Goal: Task Accomplishment & Management: Complete application form

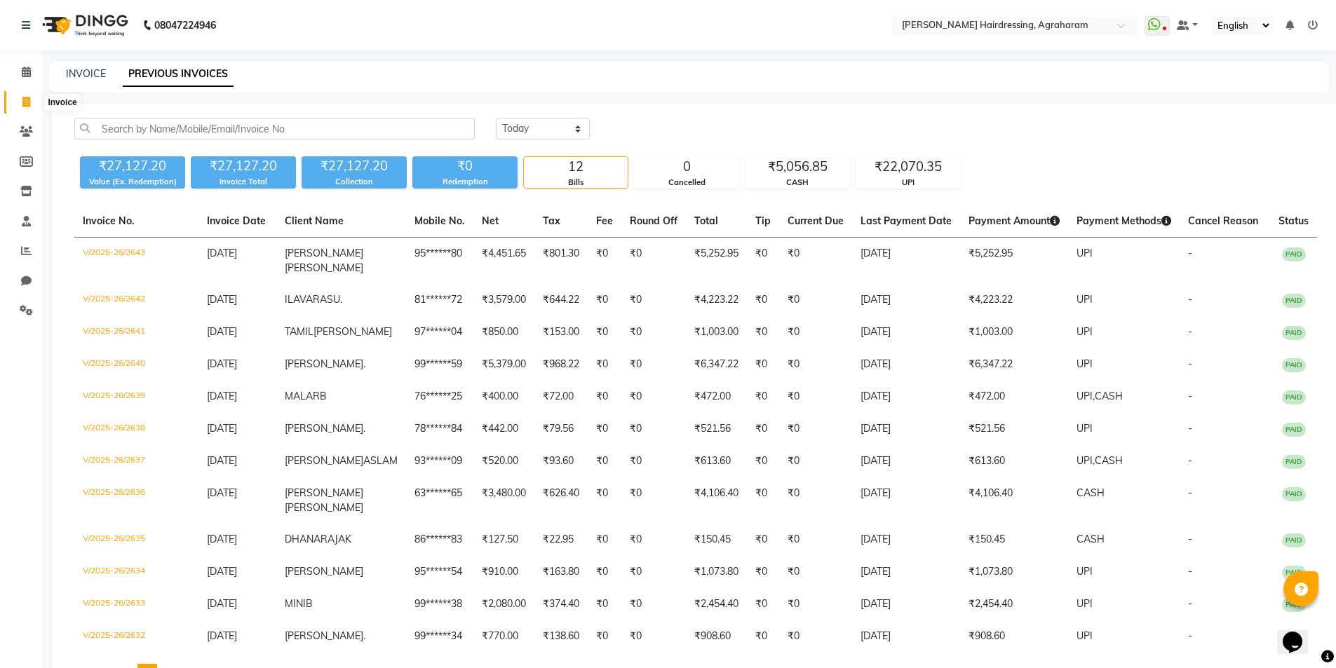
click at [24, 104] on icon at bounding box center [26, 102] width 8 height 11
select select "service"
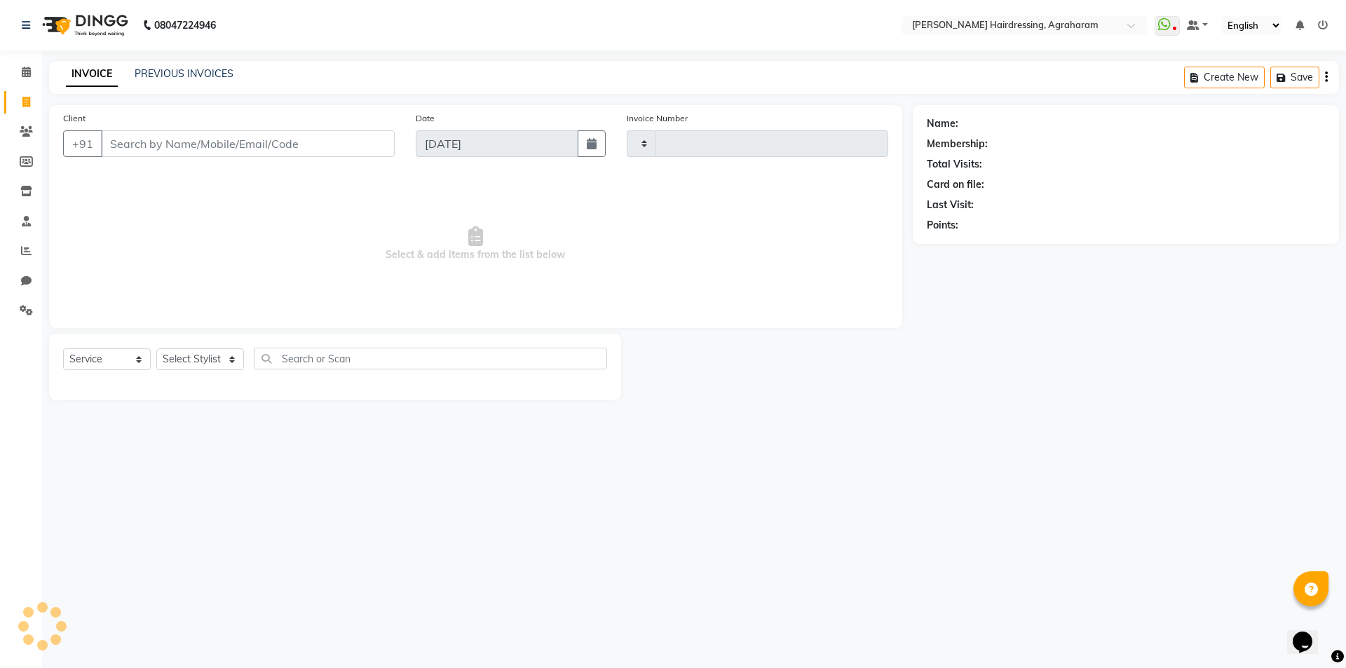
type input "2644"
select select "7962"
click at [123, 142] on input "Client" at bounding box center [248, 143] width 294 height 27
click at [222, 368] on select "Select Stylist" at bounding box center [200, 359] width 88 height 22
select select "78764"
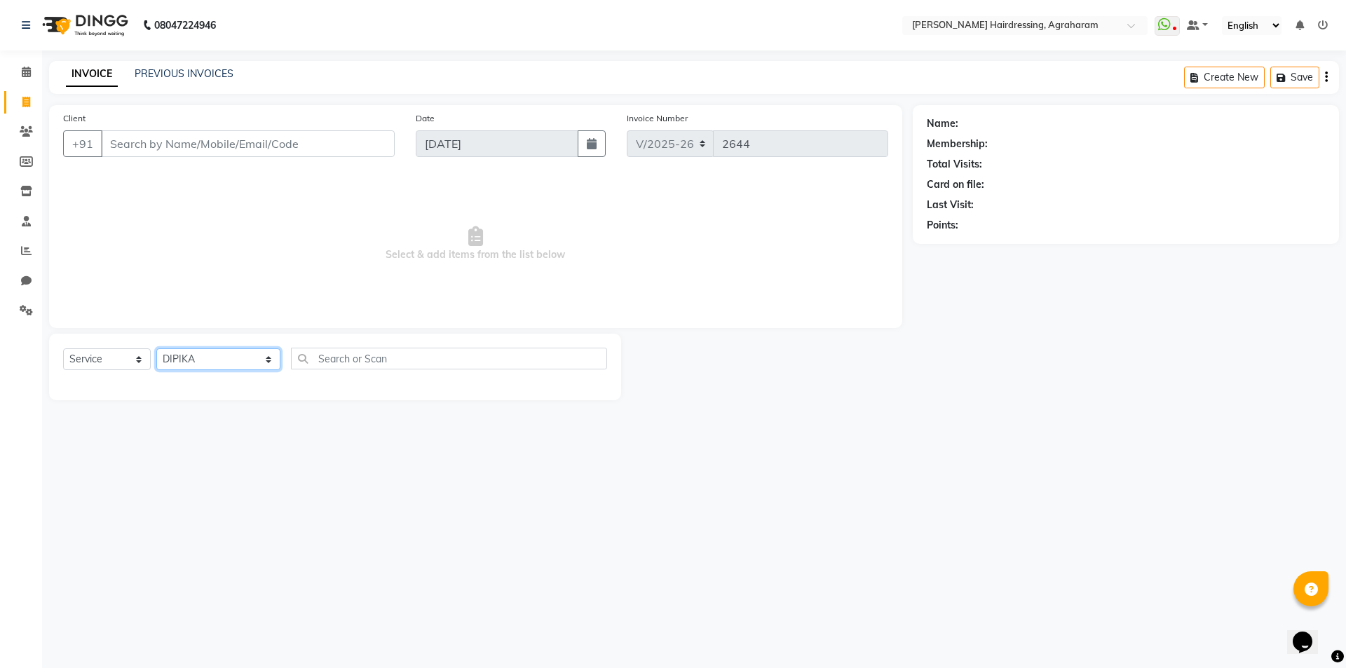
click at [156, 348] on select "Select Stylist AASH MUHAMMED AFTAB AKASH ARSU DIPIKA JANU KANIMOZHI MANAGER NAF…" at bounding box center [218, 359] width 124 height 22
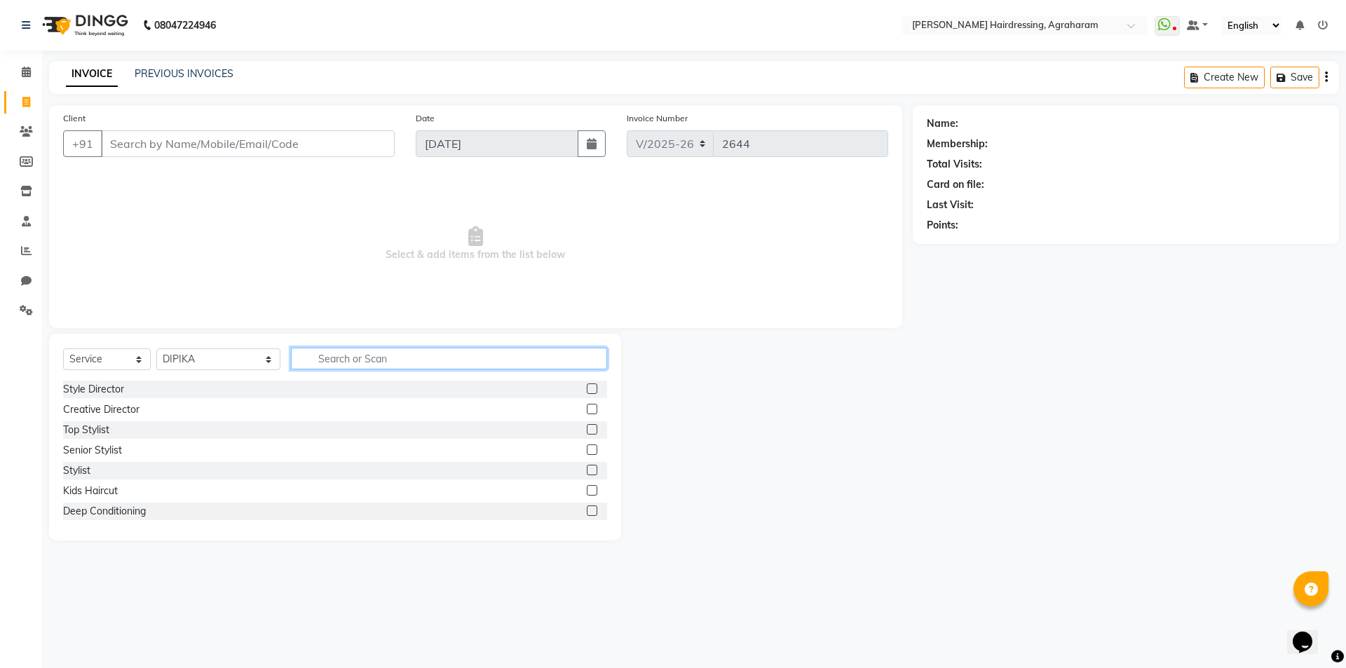
click at [346, 358] on input "text" at bounding box center [449, 359] width 316 height 22
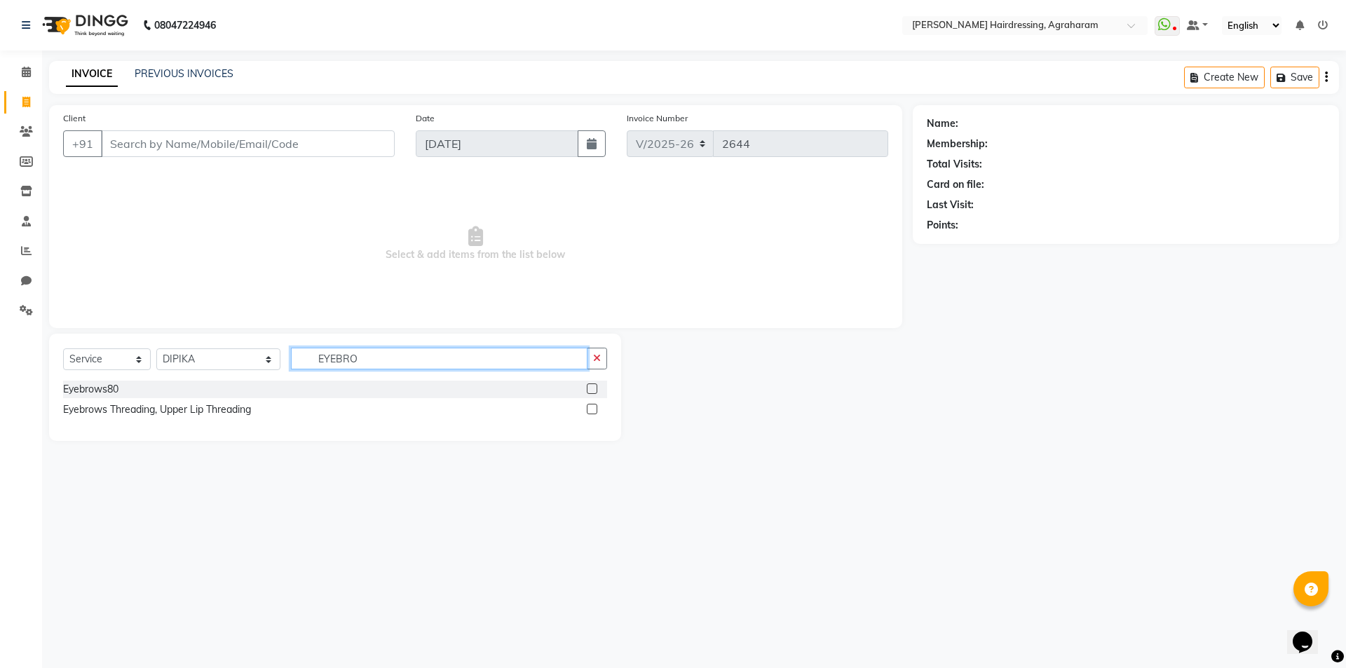
type input "EYEBRO"
click at [591, 390] on label at bounding box center [592, 389] width 11 height 11
click at [591, 390] on input "checkbox" at bounding box center [591, 389] width 9 height 9
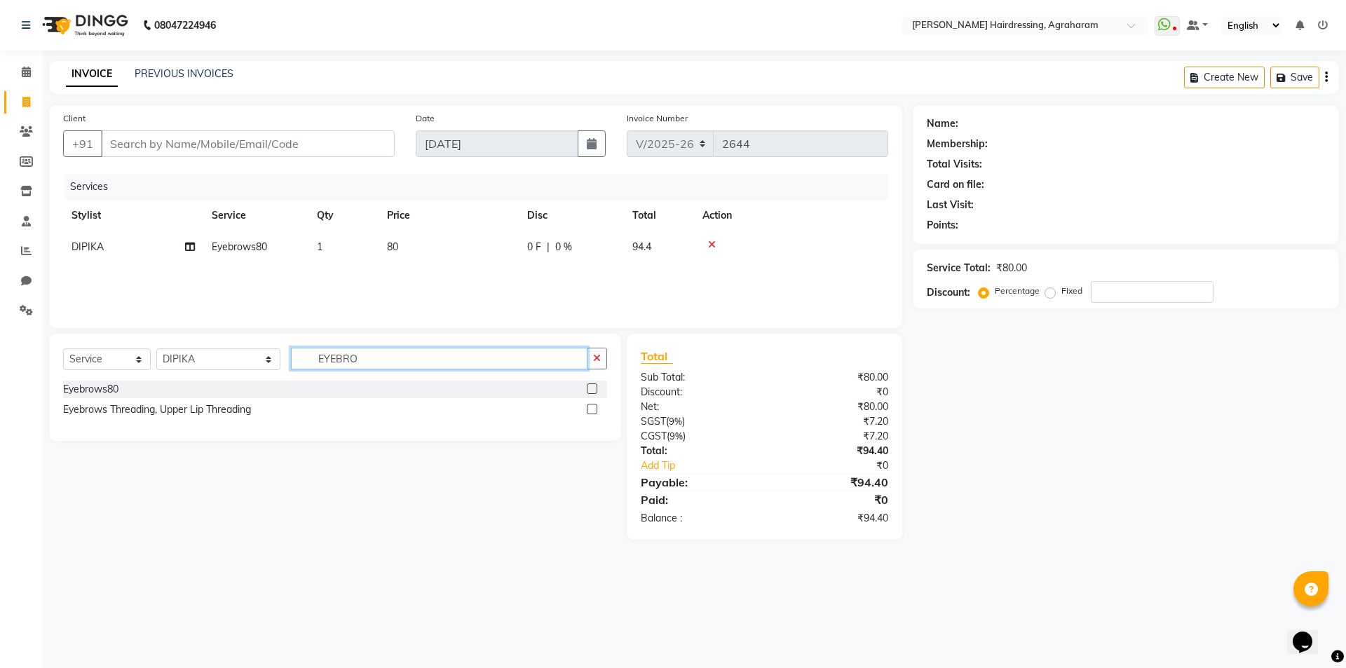
checkbox input "false"
click at [339, 364] on input "EYEBRO" at bounding box center [439, 359] width 297 height 22
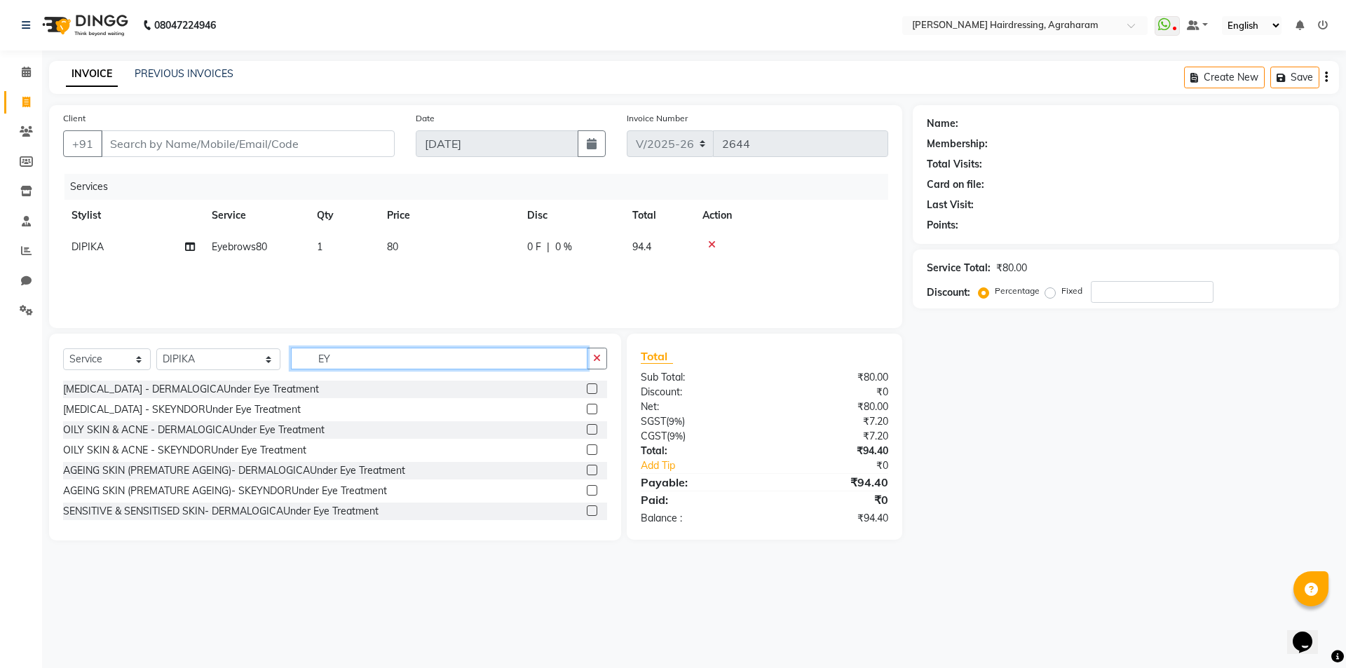
type input "E"
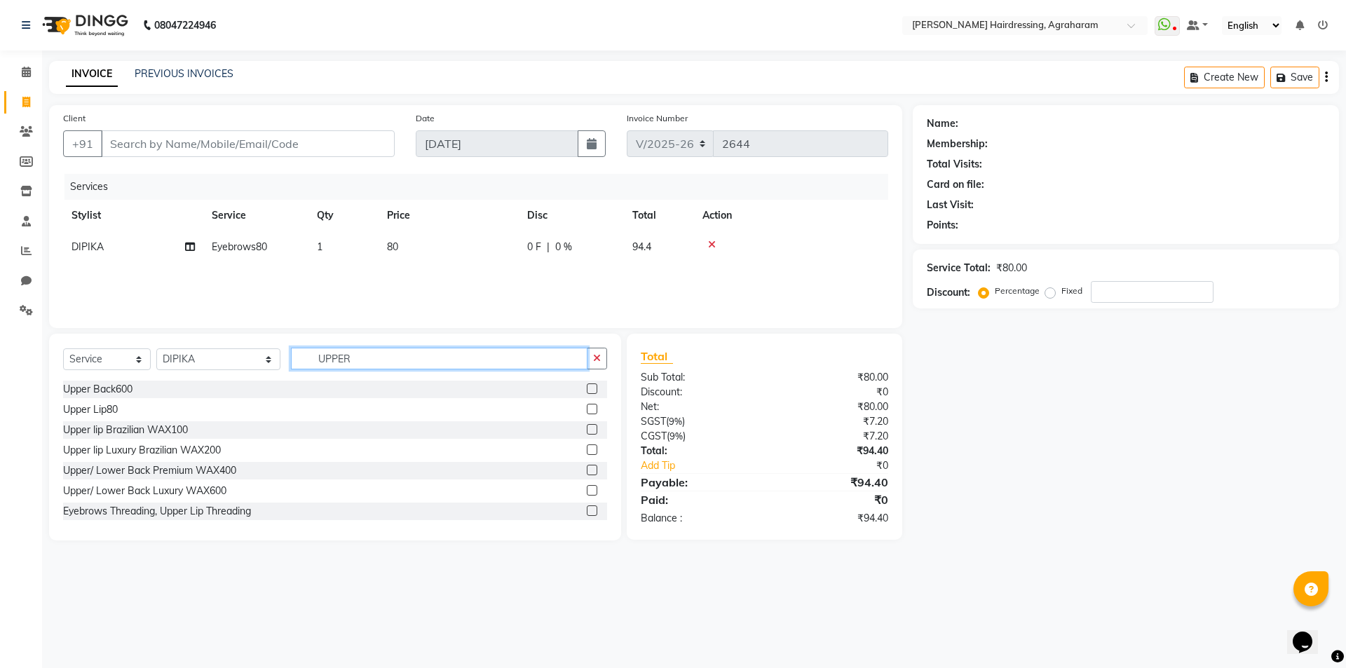
type input "UPPER"
click at [587, 410] on label at bounding box center [592, 409] width 11 height 11
click at [587, 410] on input "checkbox" at bounding box center [591, 409] width 9 height 9
checkbox input "false"
click at [370, 365] on input "UPPER" at bounding box center [439, 359] width 297 height 22
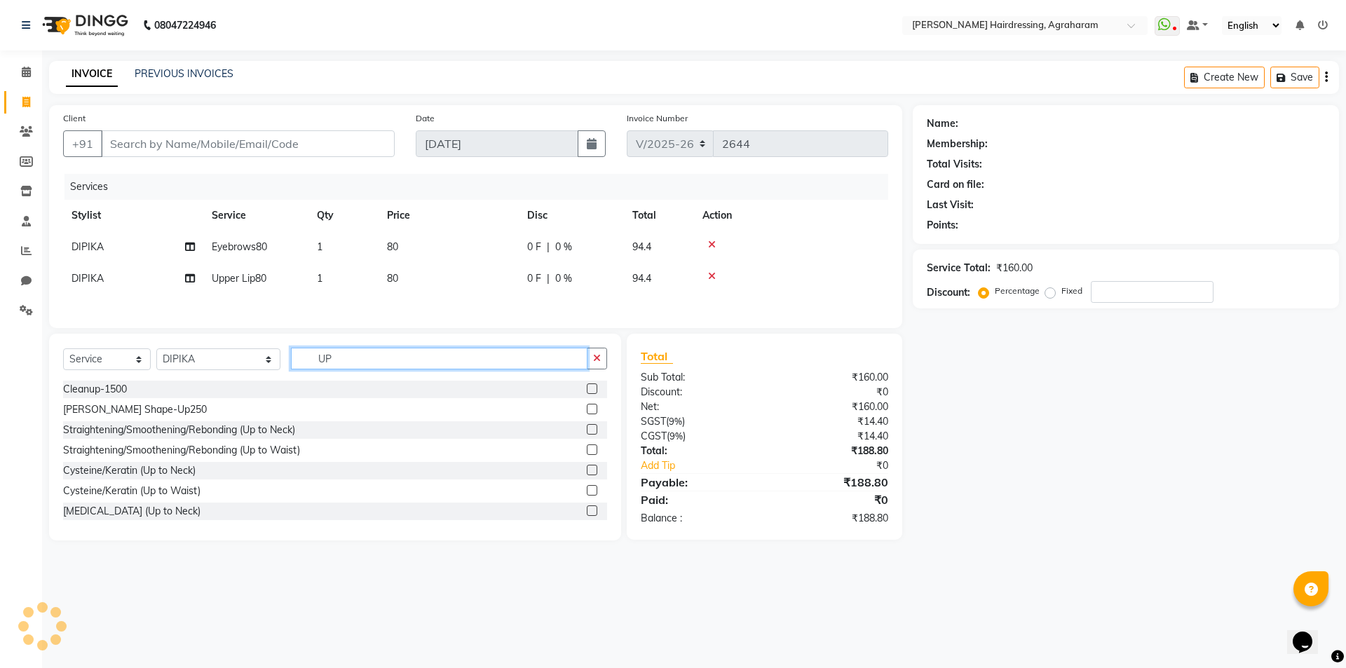
type input "U"
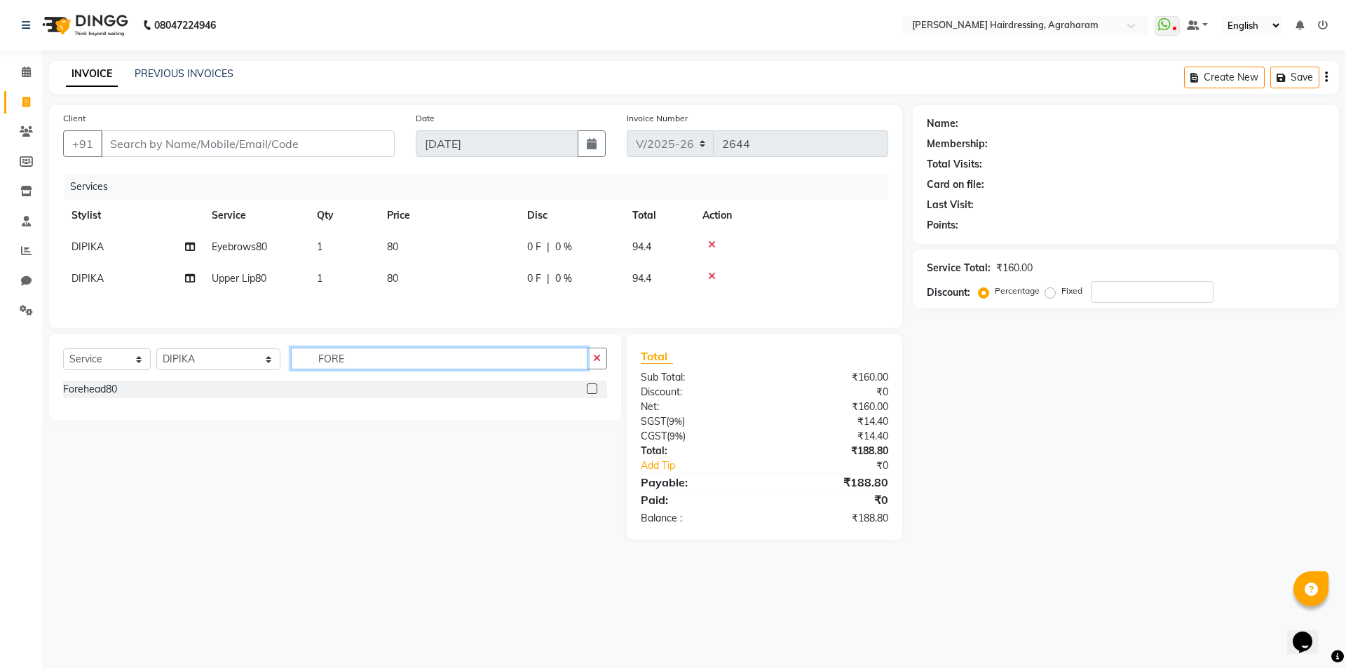
type input "FORE"
click at [592, 392] on label at bounding box center [592, 389] width 11 height 11
click at [592, 392] on input "checkbox" at bounding box center [591, 389] width 9 height 9
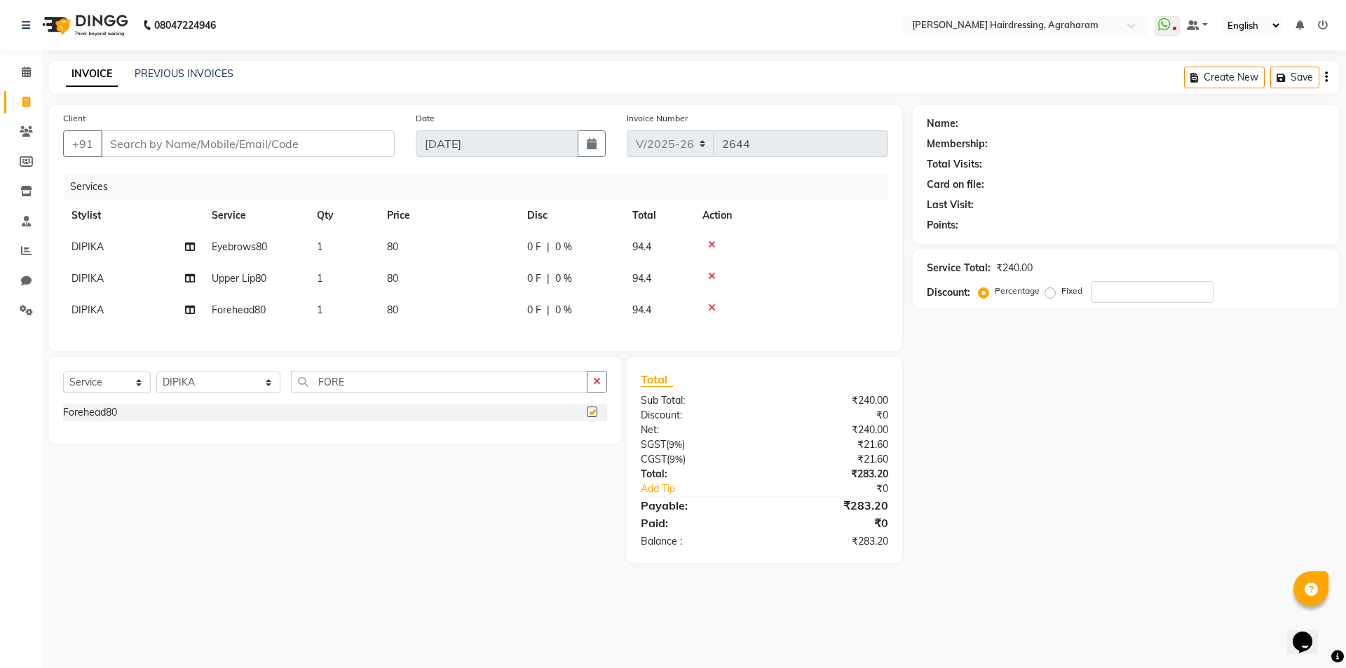
checkbox input "false"
click at [224, 144] on input "Client" at bounding box center [248, 143] width 294 height 27
type input "9"
type input "0"
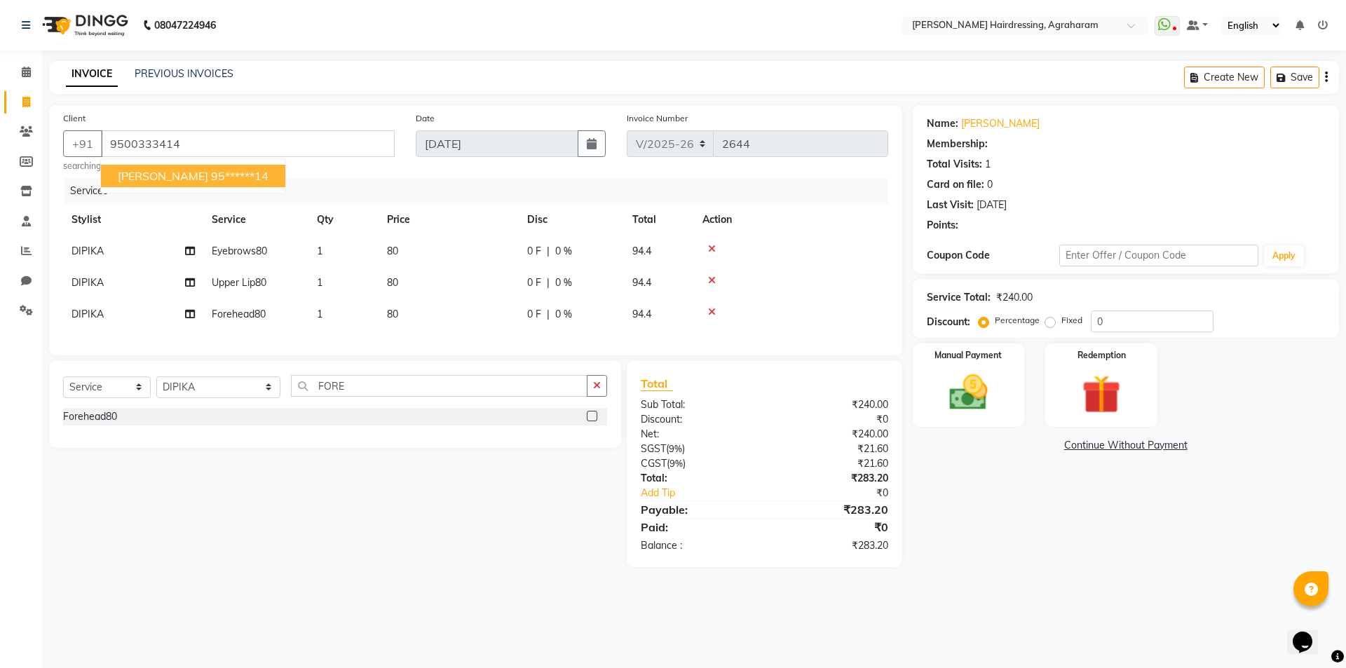
click at [211, 181] on ngb-highlight "95******14" at bounding box center [239, 176] width 57 height 14
type input "95******14"
click at [969, 407] on img at bounding box center [968, 393] width 65 height 46
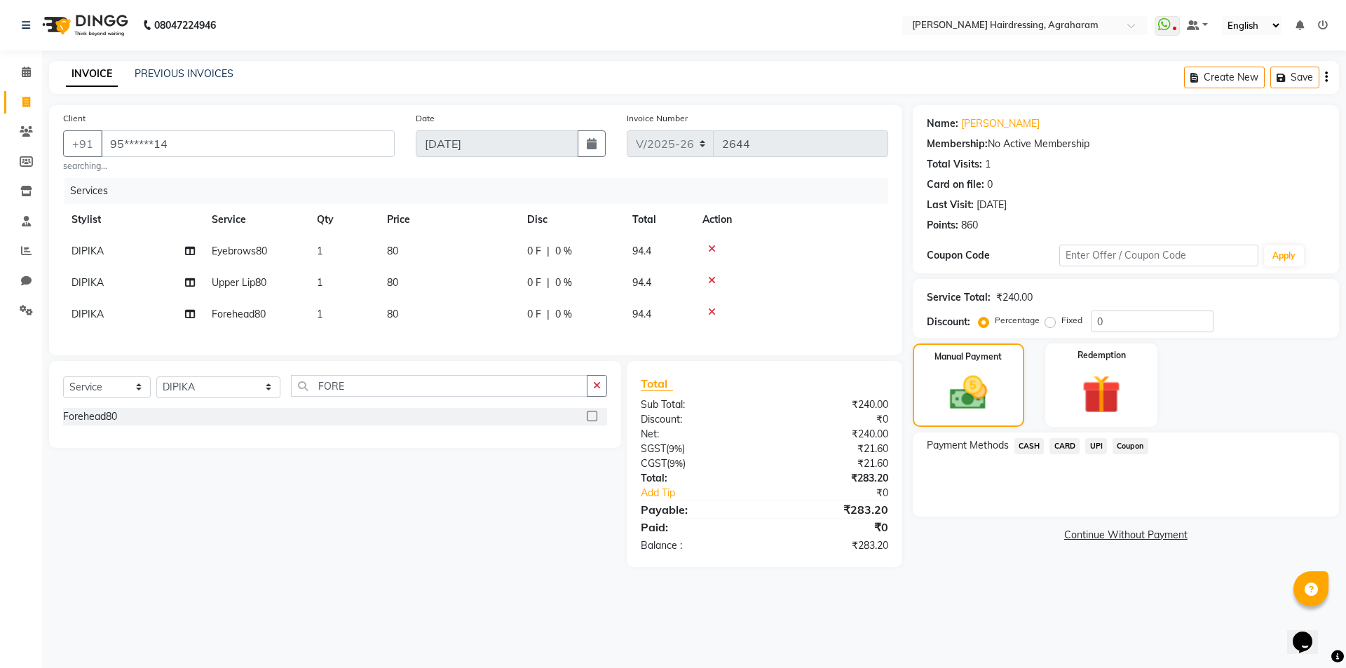
click at [1091, 451] on span "UPI" at bounding box center [1096, 446] width 22 height 16
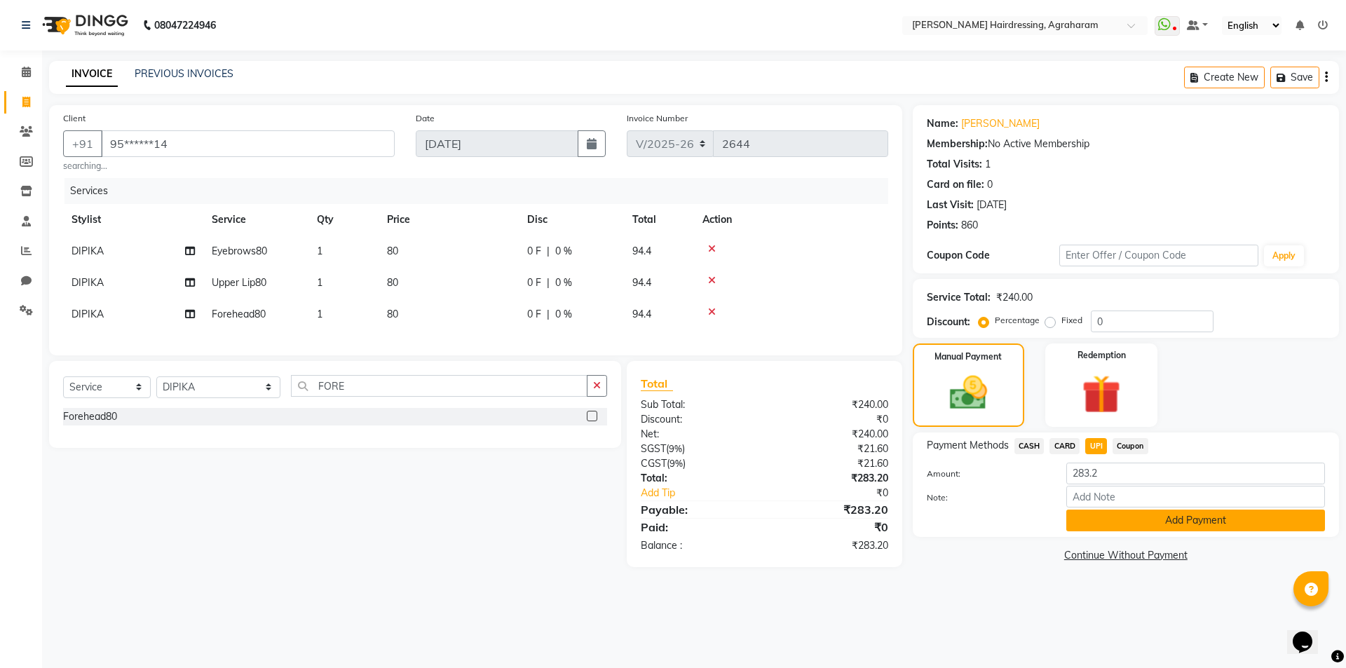
click at [1208, 528] on button "Add Payment" at bounding box center [1195, 521] width 259 height 22
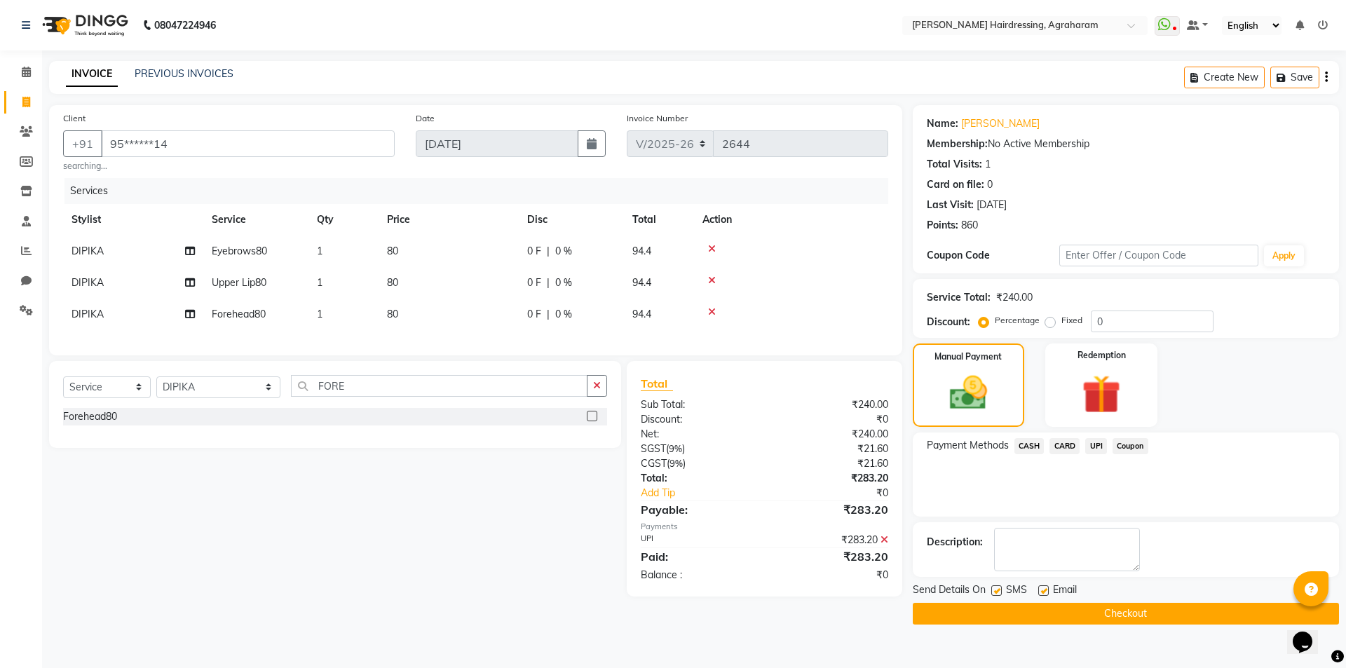
click at [1134, 618] on button "Checkout" at bounding box center [1126, 614] width 426 height 22
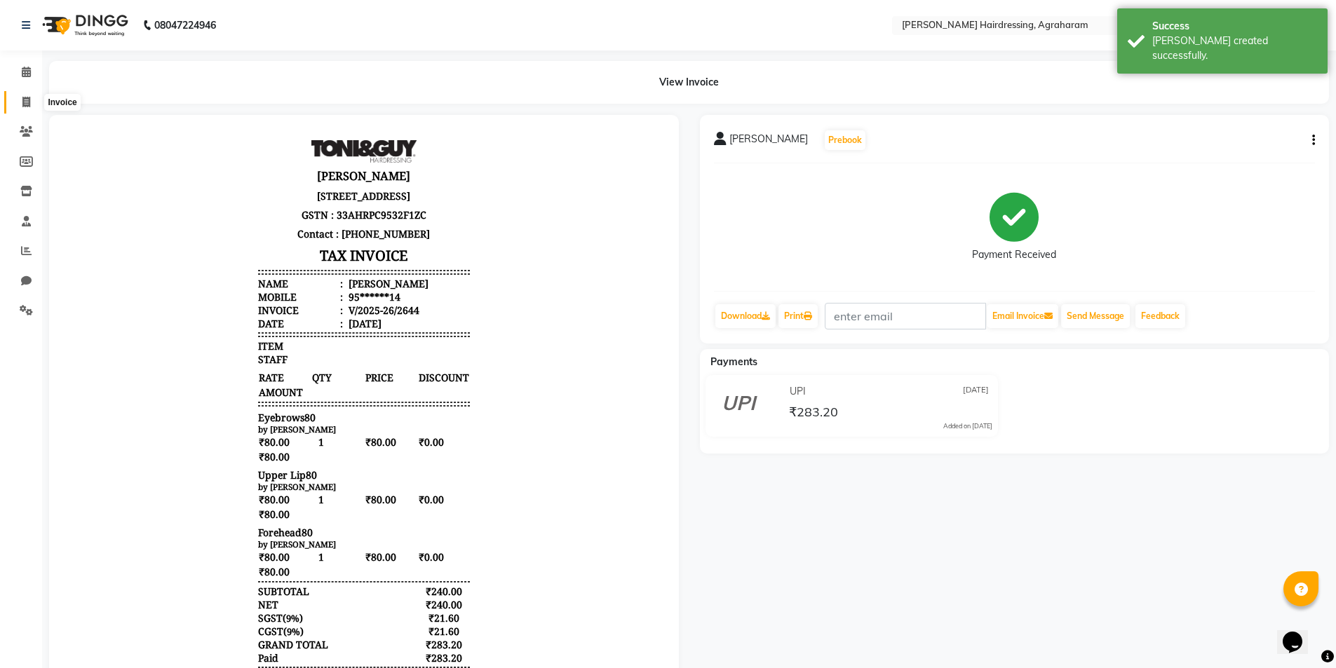
click at [24, 100] on icon at bounding box center [26, 102] width 8 height 11
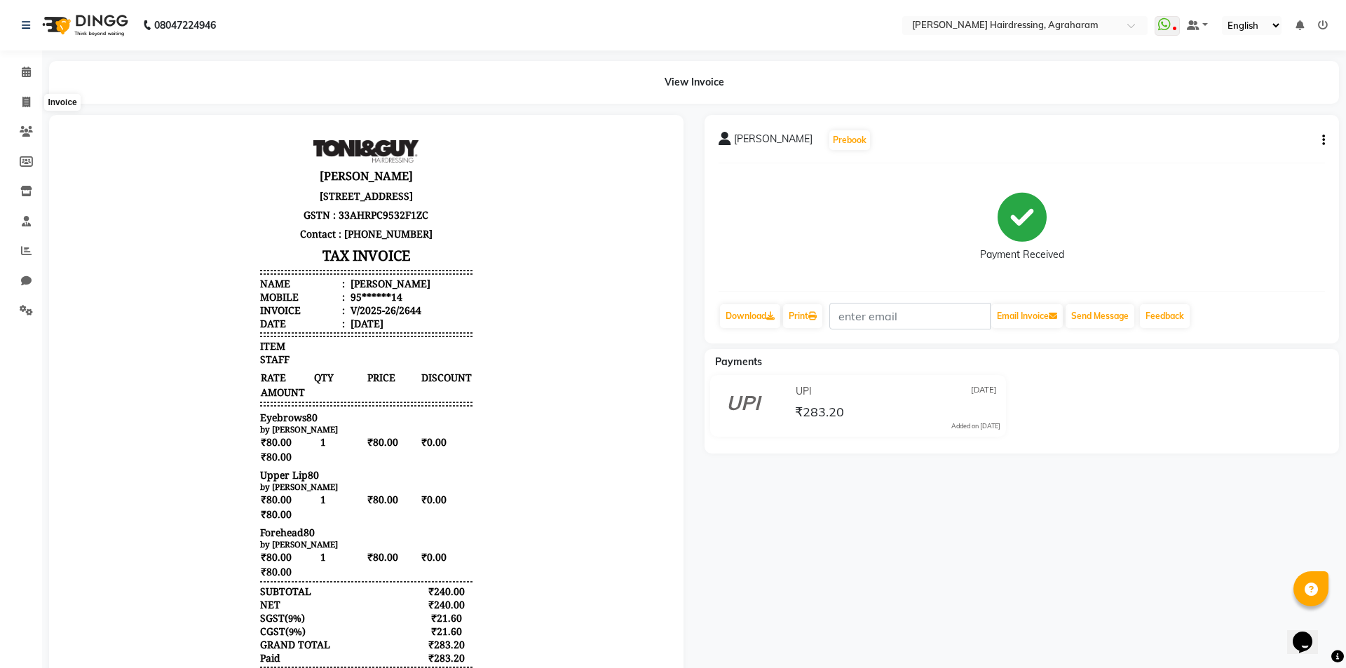
select select "service"
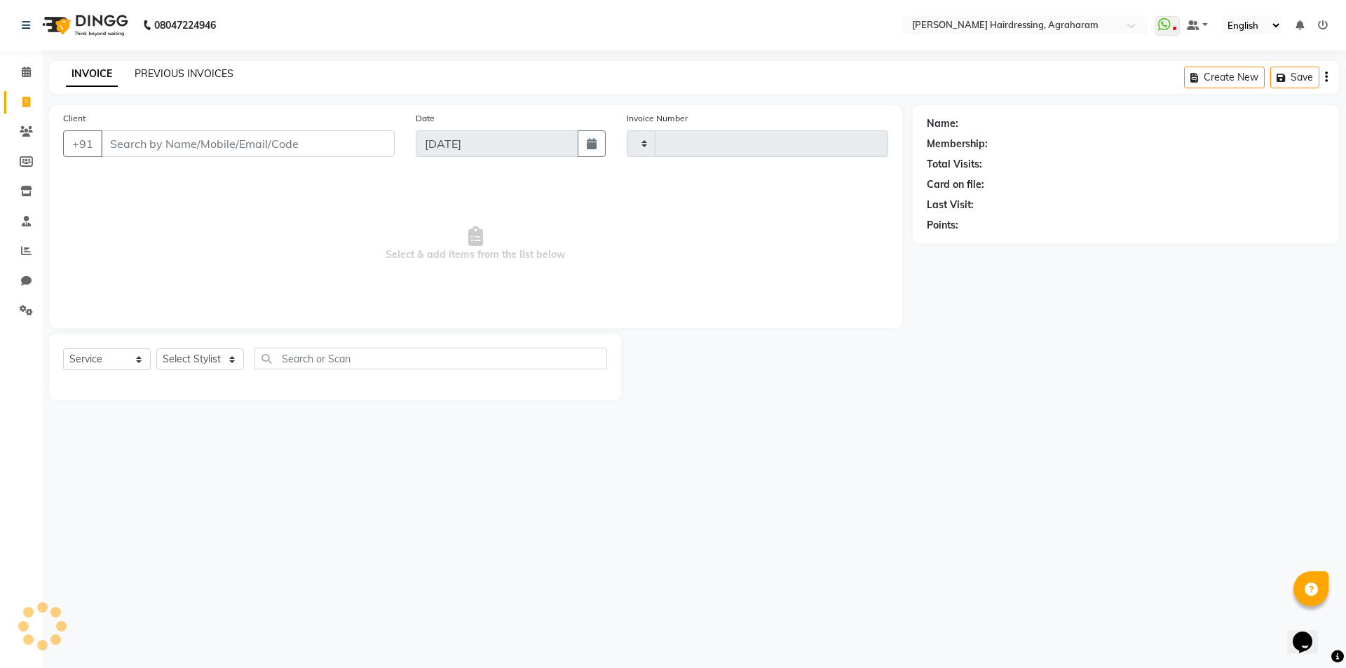
click at [166, 76] on link "PREVIOUS INVOICES" at bounding box center [184, 73] width 99 height 13
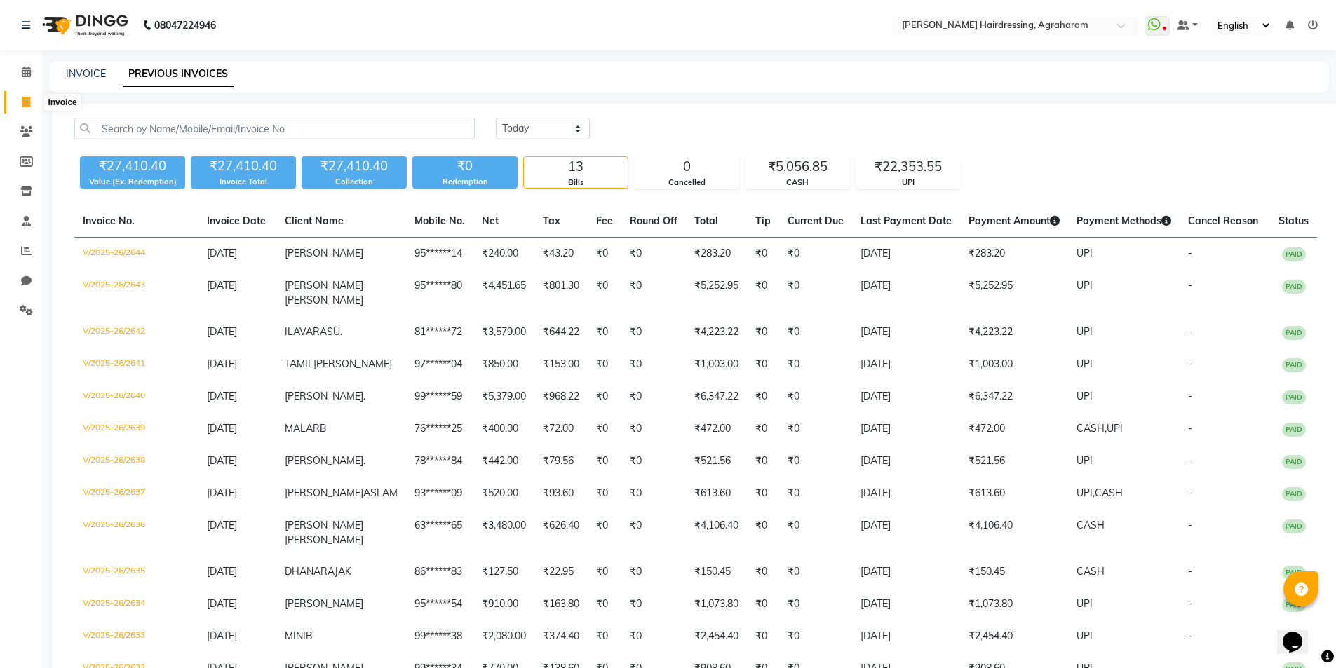
click at [28, 97] on icon at bounding box center [26, 102] width 8 height 11
select select "service"
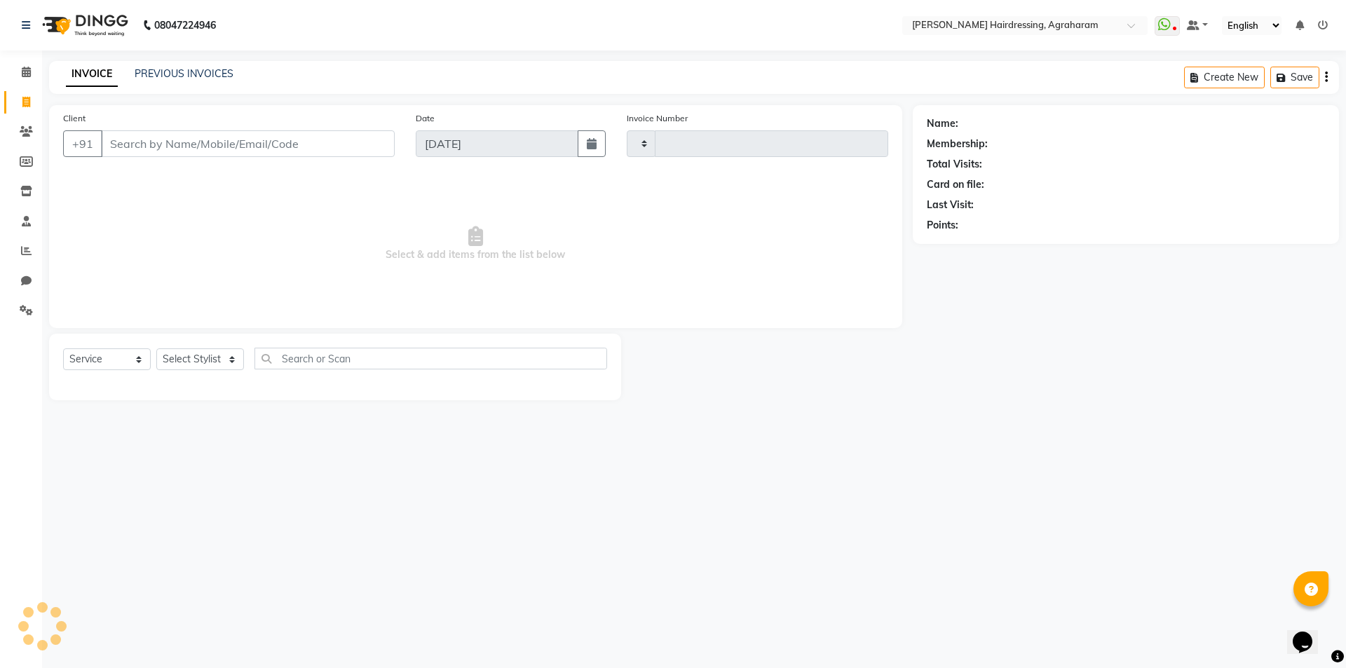
type input "2645"
select select "7962"
click at [227, 353] on select "Select Stylist" at bounding box center [200, 359] width 88 height 22
click at [247, 240] on span "Select & add items from the list below" at bounding box center [475, 244] width 825 height 140
click at [220, 356] on select "Select Stylist AASH MUHAMMED AFTAB AKASH ARSU DIPIKA JANU KANIMOZHI MANAGER NAF…" at bounding box center [218, 359] width 124 height 22
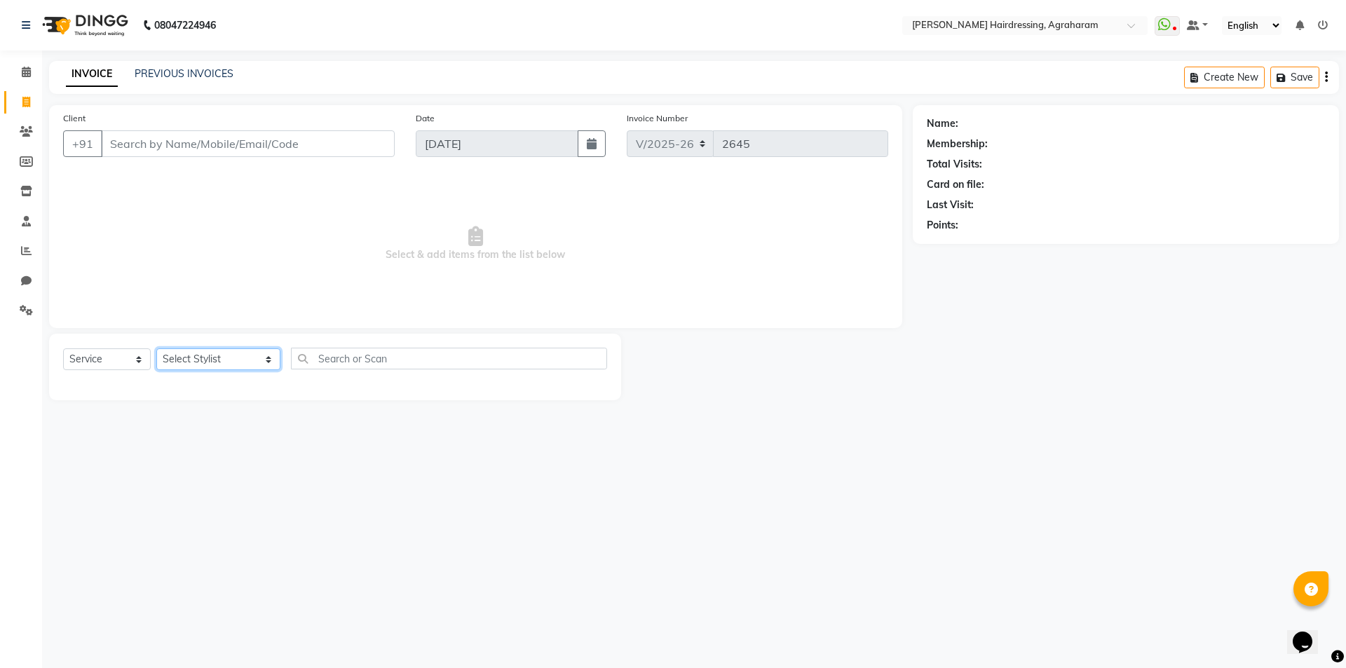
select select "74806"
click at [156, 348] on select "Select Stylist AASH MUHAMMED AFTAB AKASH ARSU DIPIKA JANU KANIMOZHI MANAGER NAF…" at bounding box center [218, 359] width 124 height 22
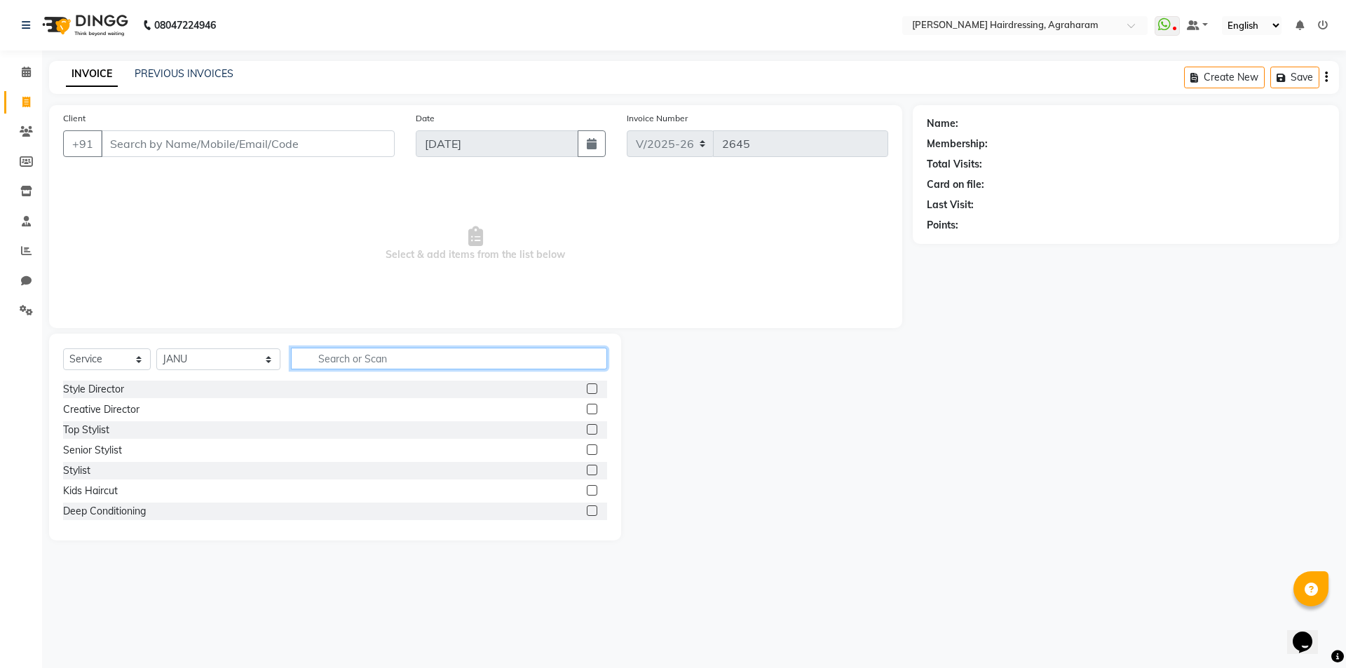
click at [379, 353] on input "text" at bounding box center [449, 359] width 316 height 22
type input "FACE"
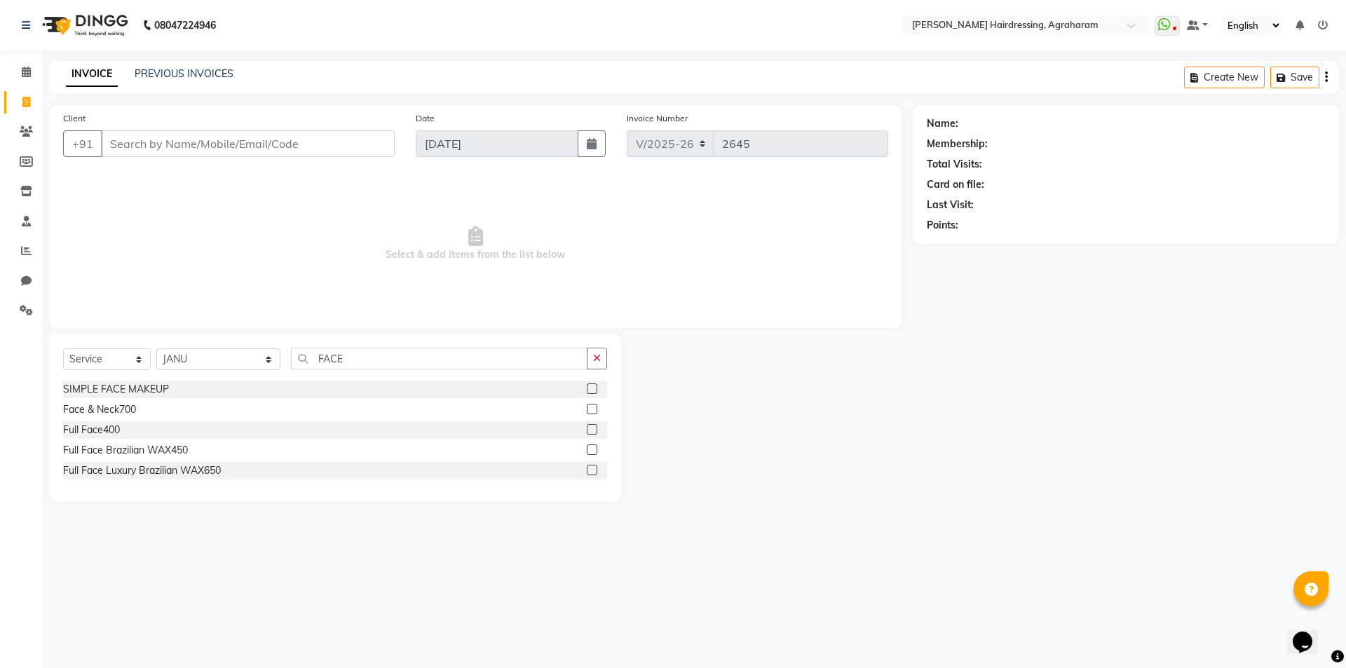
click at [592, 408] on label at bounding box center [592, 409] width 11 height 11
click at [592, 408] on input "checkbox" at bounding box center [591, 409] width 9 height 9
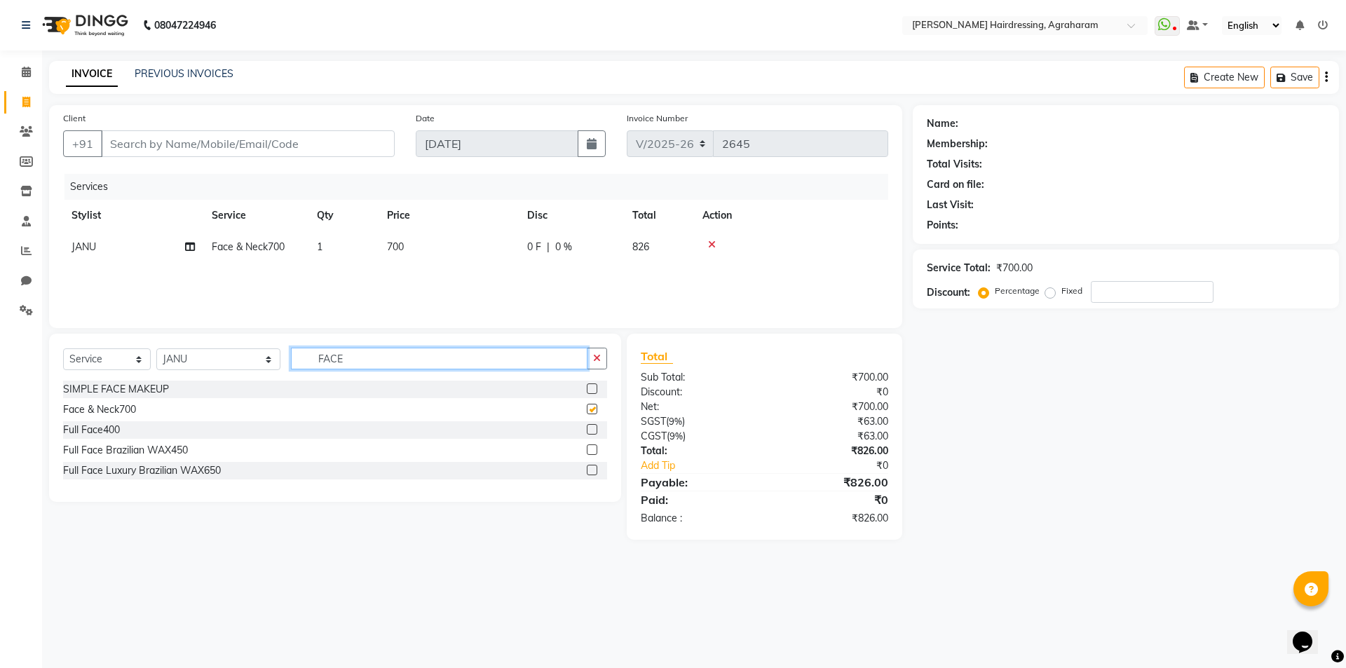
click at [332, 354] on input "FACE" at bounding box center [439, 359] width 297 height 22
checkbox input "false"
type input "F"
type input "PRO HYDRA"
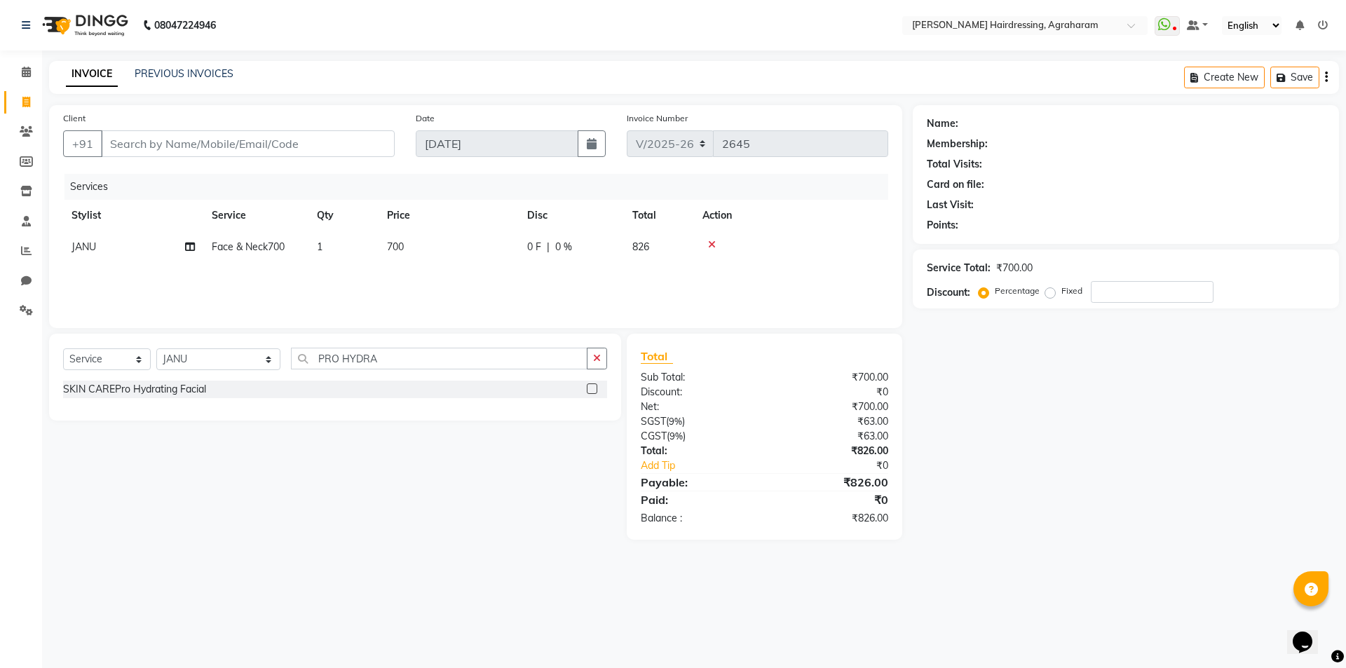
click at [592, 388] on label at bounding box center [592, 389] width 11 height 11
click at [592, 388] on input "checkbox" at bounding box center [591, 389] width 9 height 9
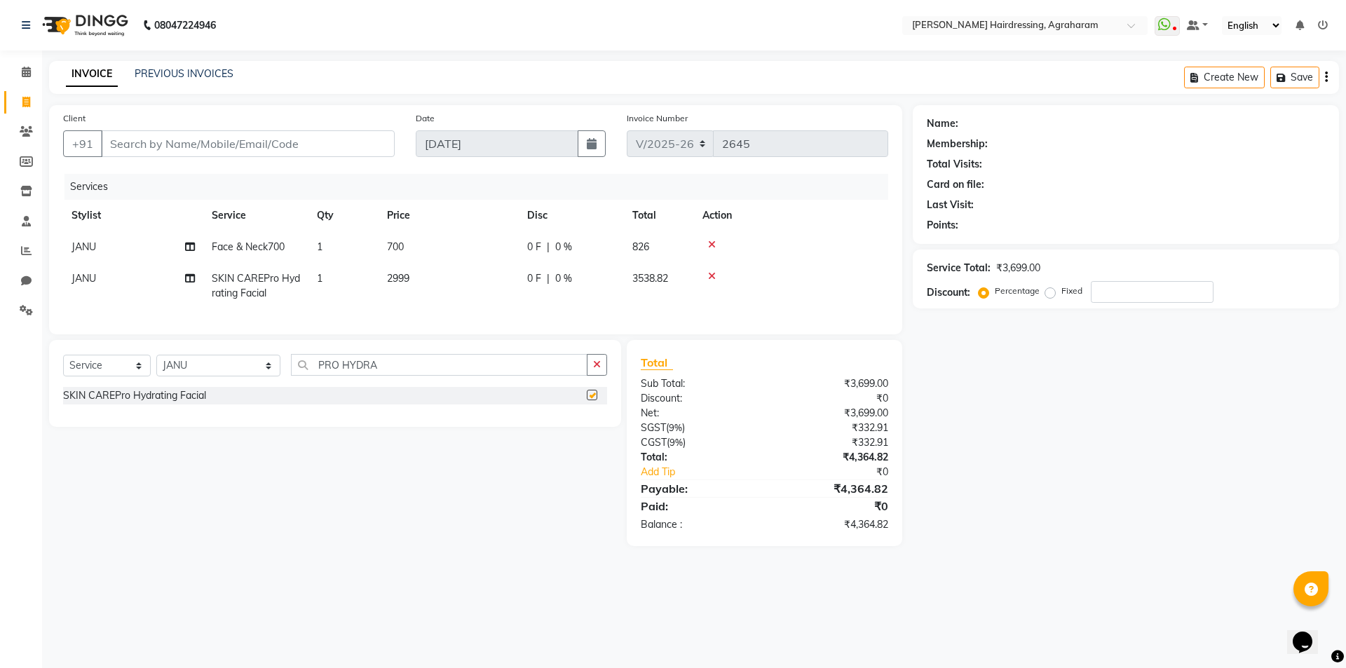
checkbox input "false"
click at [229, 149] on input "Client" at bounding box center [248, 143] width 294 height 27
click at [227, 377] on select "Select Stylist AASH MUHAMMED AFTAB AKASH ARSU DIPIKA JANU KANIMOZHI MANAGER NAF…" at bounding box center [218, 366] width 124 height 22
select select "76925"
click at [156, 365] on select "Select Stylist AASH MUHAMMED AFTAB AKASH ARSU DIPIKA JANU KANIMOZHI MANAGER NAF…" at bounding box center [218, 366] width 124 height 22
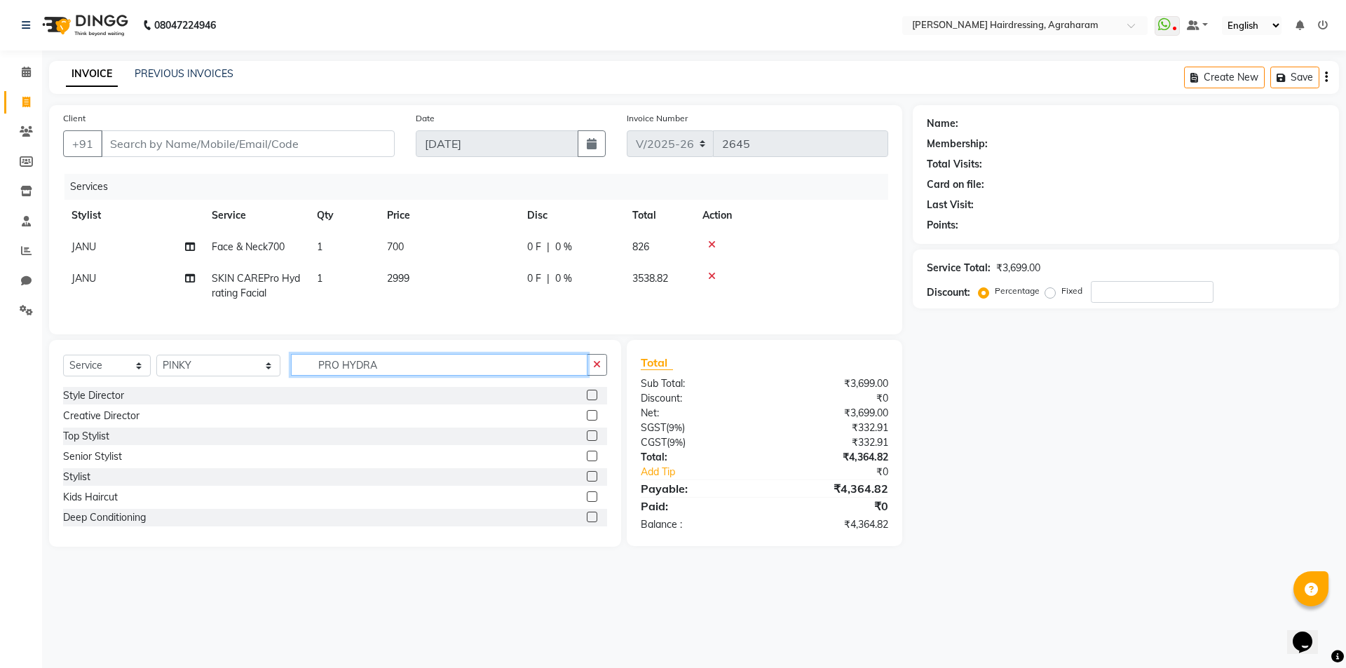
click at [396, 376] on input "PRO HYDRA" at bounding box center [439, 365] width 297 height 22
type input "PRO HYDR"
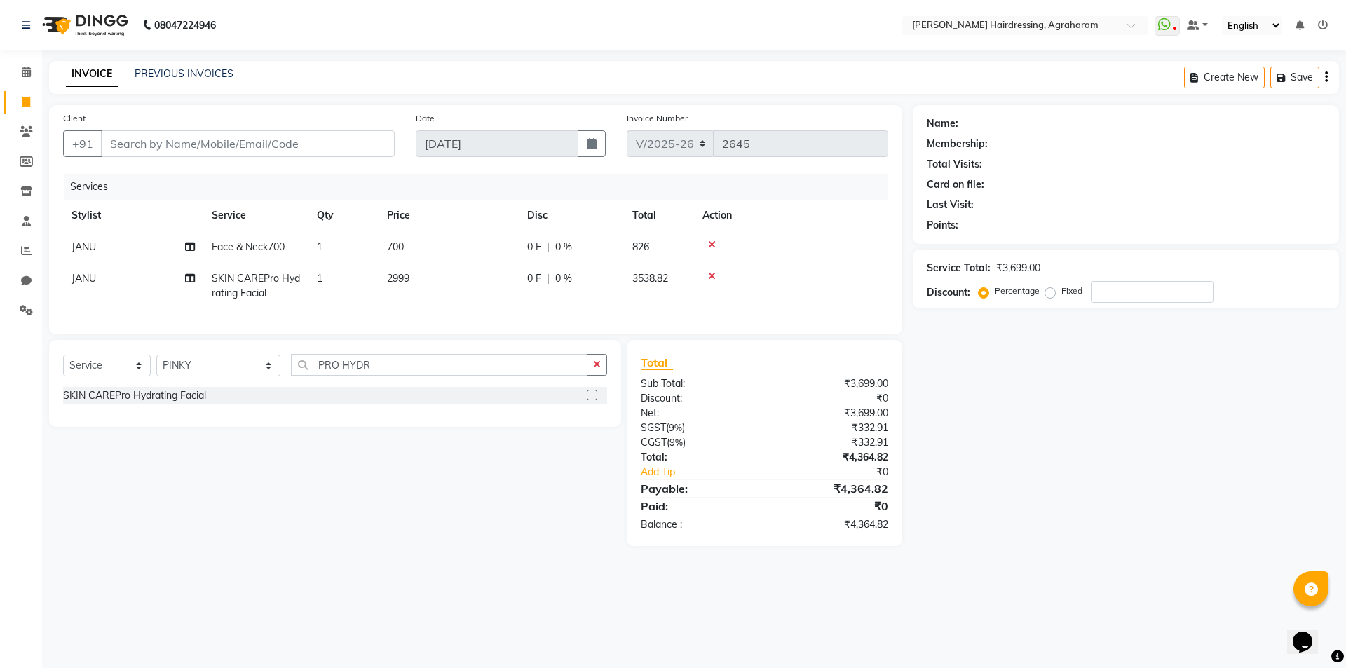
click at [589, 400] on label at bounding box center [592, 395] width 11 height 11
click at [589, 400] on input "checkbox" at bounding box center [591, 395] width 9 height 9
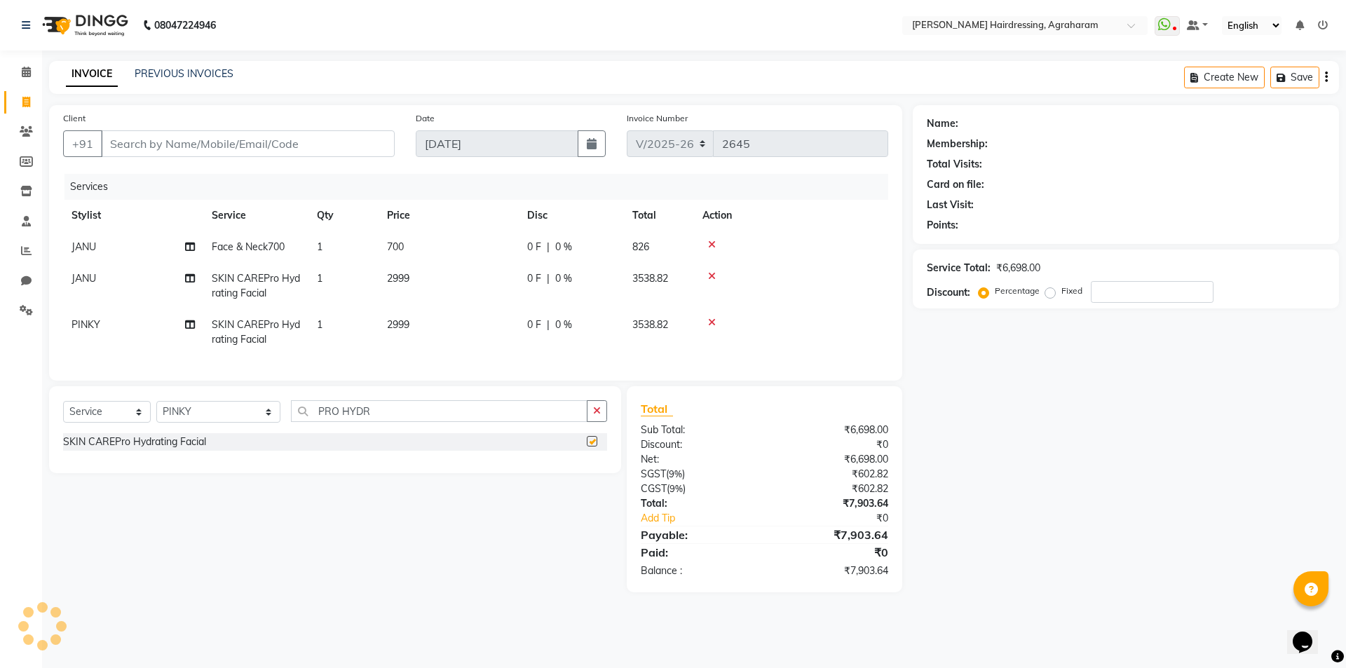
checkbox input "false"
click at [367, 421] on input "PRO HYDR" at bounding box center [439, 411] width 297 height 22
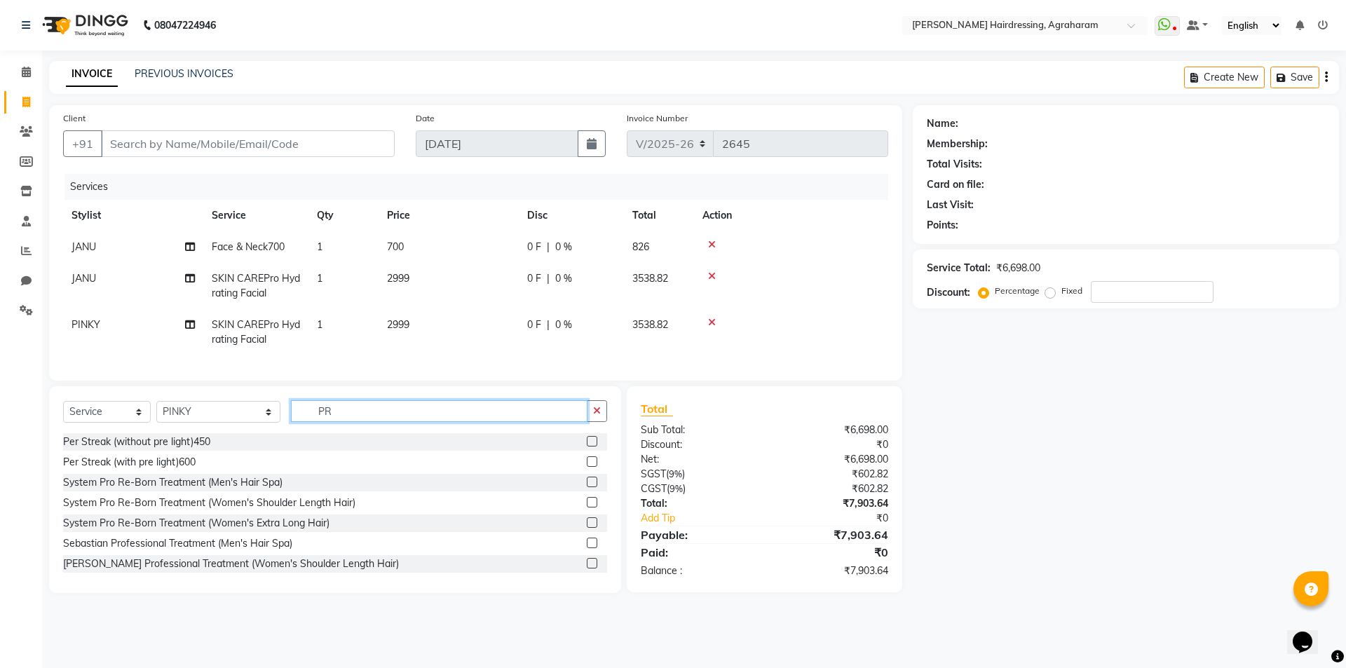
type input "P"
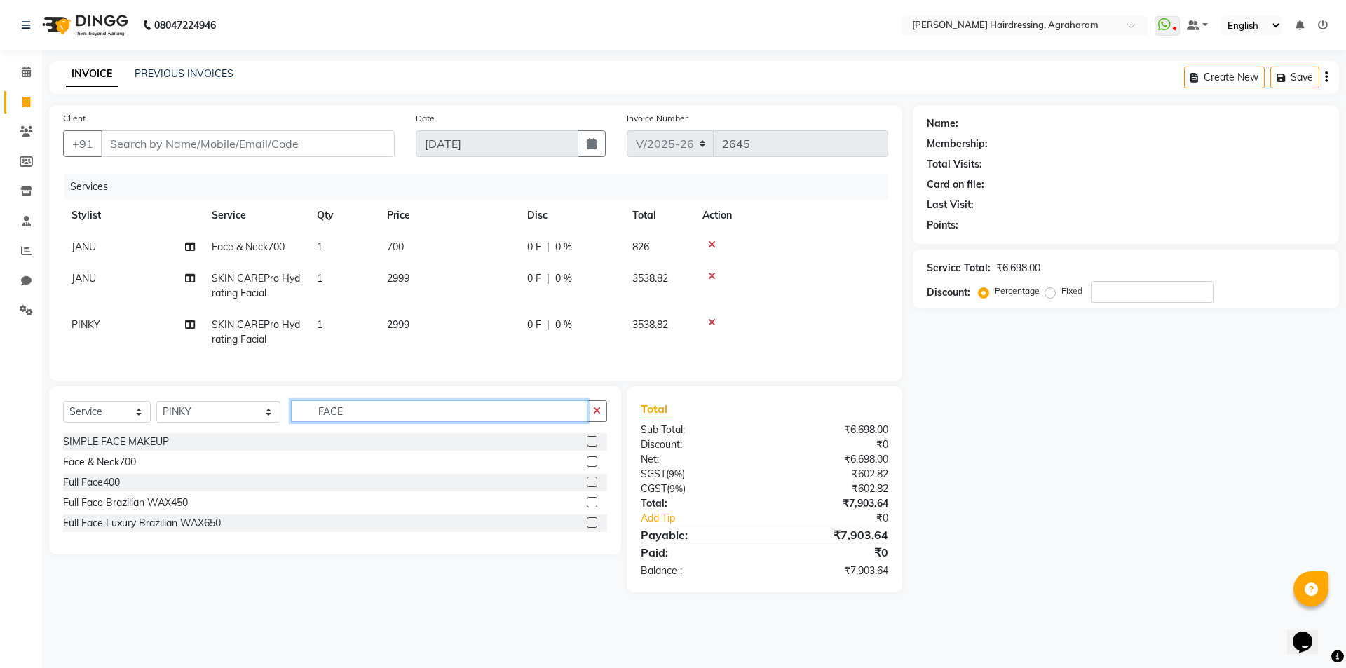
type input "FACE"
click at [590, 467] on label at bounding box center [592, 461] width 11 height 11
click at [590, 467] on input "checkbox" at bounding box center [591, 462] width 9 height 9
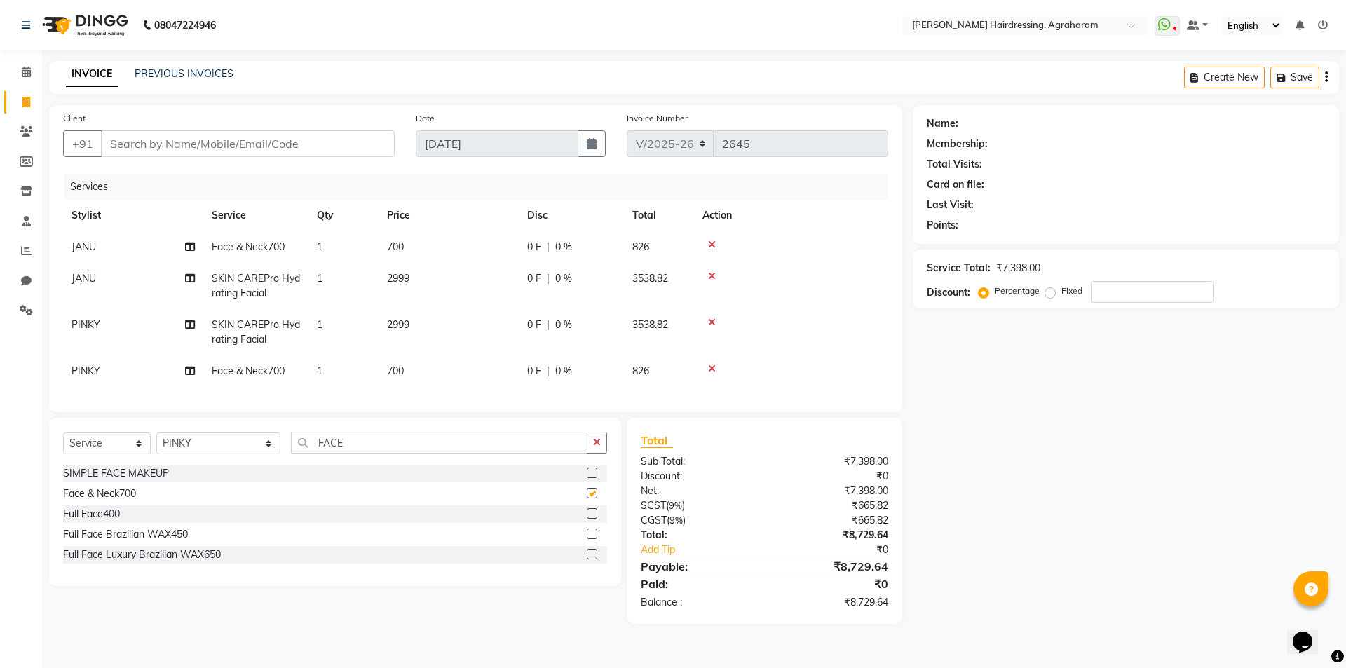
checkbox input "false"
click at [257, 140] on input "Client" at bounding box center [248, 143] width 294 height 27
type input "9"
type input "0"
type input "9600110551"
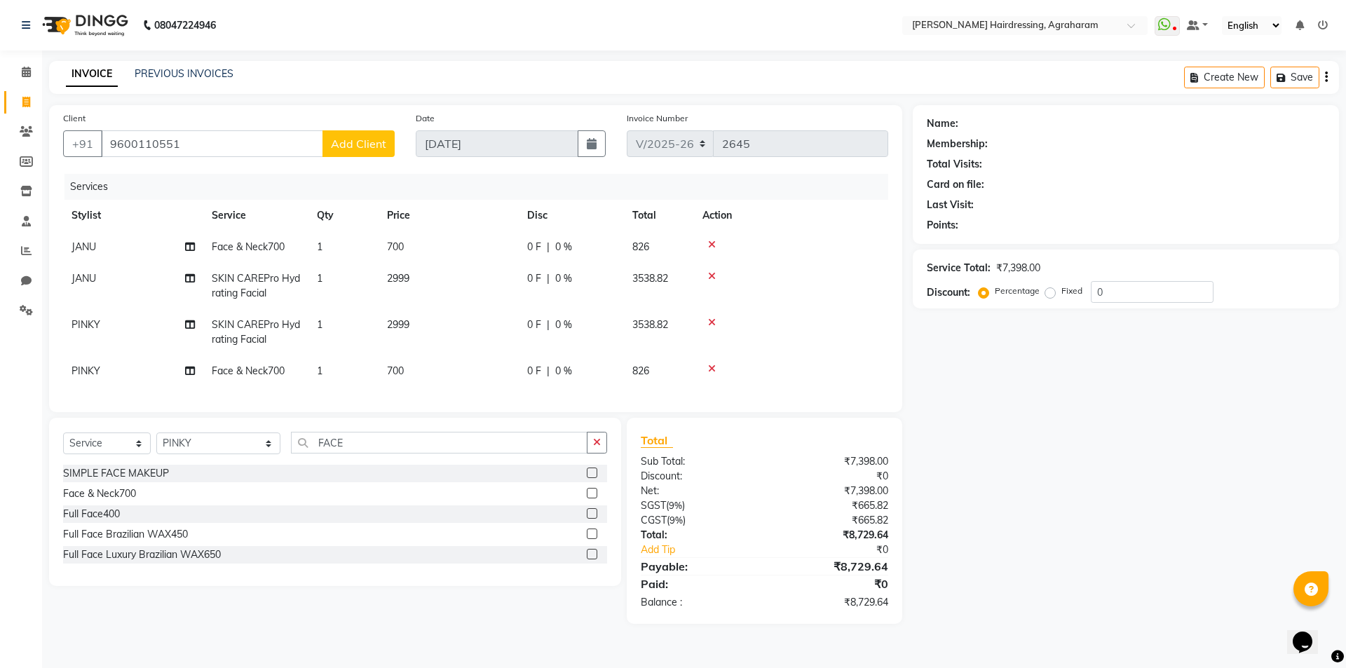
click at [367, 147] on span "Add Client" at bounding box center [358, 144] width 55 height 14
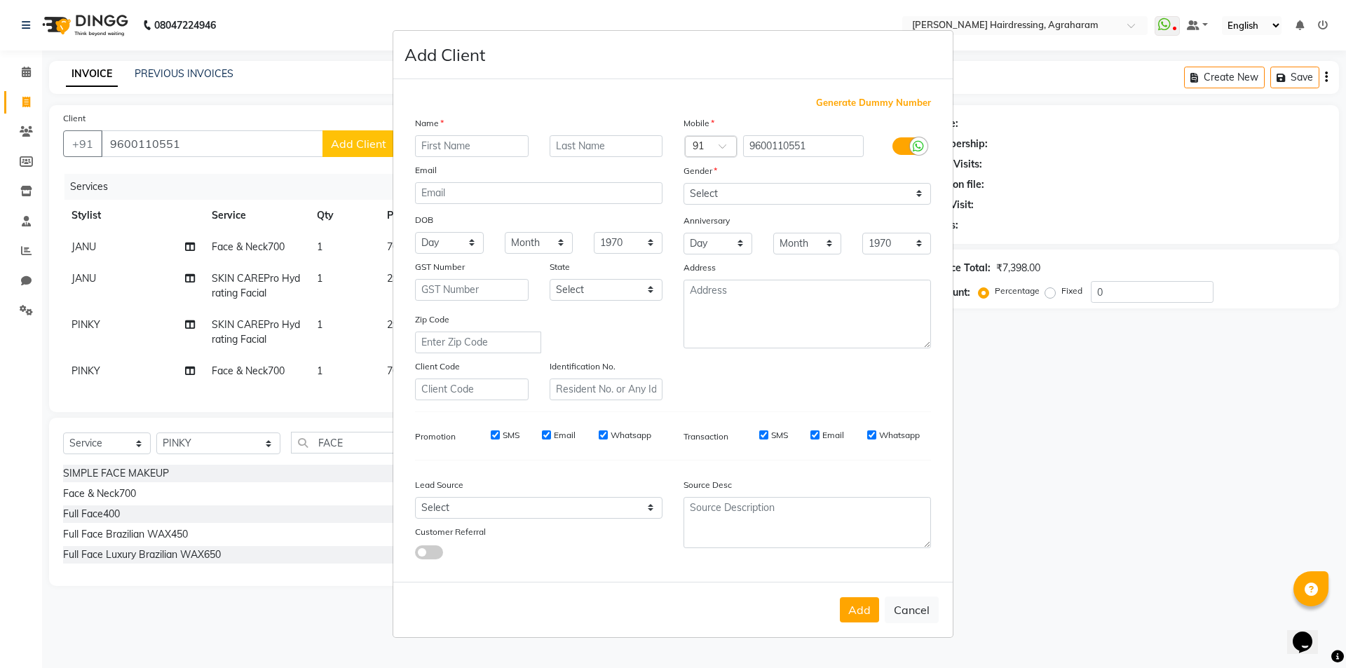
click at [454, 148] on input "text" at bounding box center [472, 146] width 114 height 22
type input "ACHARNA"
type input "S"
click at [745, 203] on select "Select Male Female Other Prefer Not To Say" at bounding box center [808, 194] width 248 height 22
select select "female"
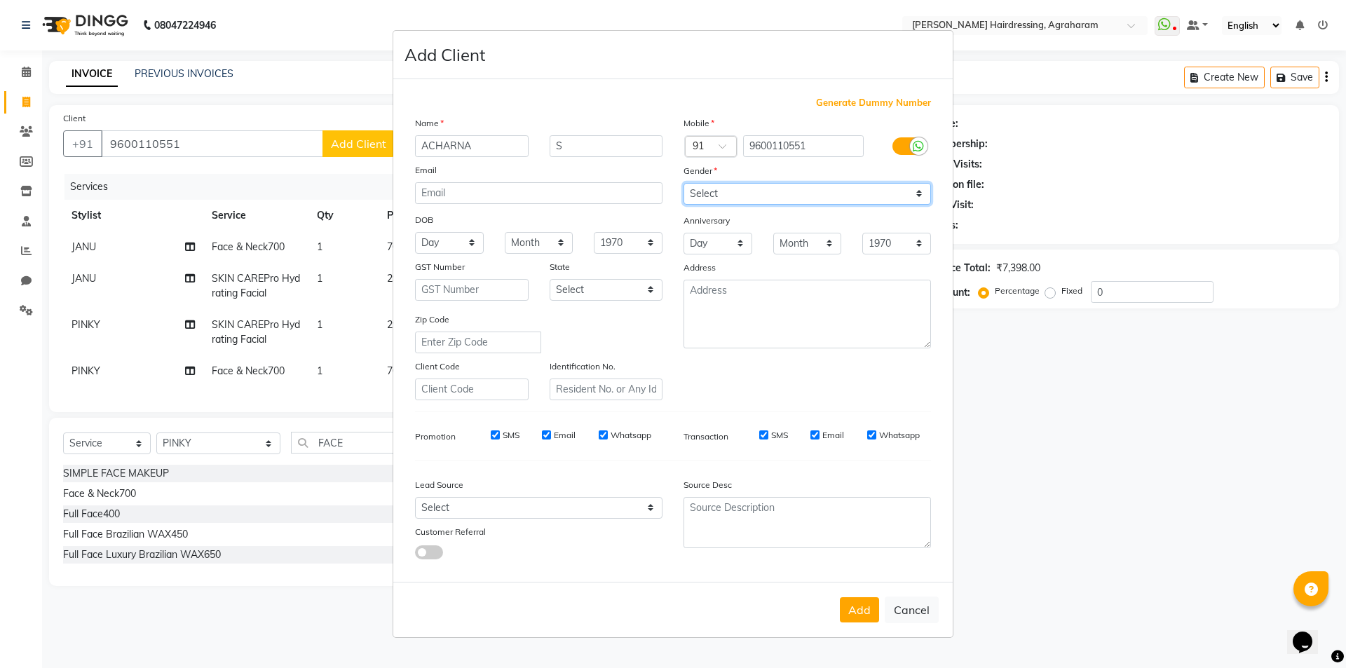
click at [684, 183] on select "Select Male Female Other Prefer Not To Say" at bounding box center [808, 194] width 248 height 22
click at [620, 499] on select "Select Walk-in Referral Internet Friend Word of Mouth Advertisement Facebook Ju…" at bounding box center [539, 508] width 248 height 22
select select "53193"
click at [415, 497] on select "Select Walk-in Referral Internet Friend Word of Mouth Advertisement Facebook Ju…" at bounding box center [539, 508] width 248 height 22
click at [757, 298] on textarea at bounding box center [808, 314] width 248 height 69
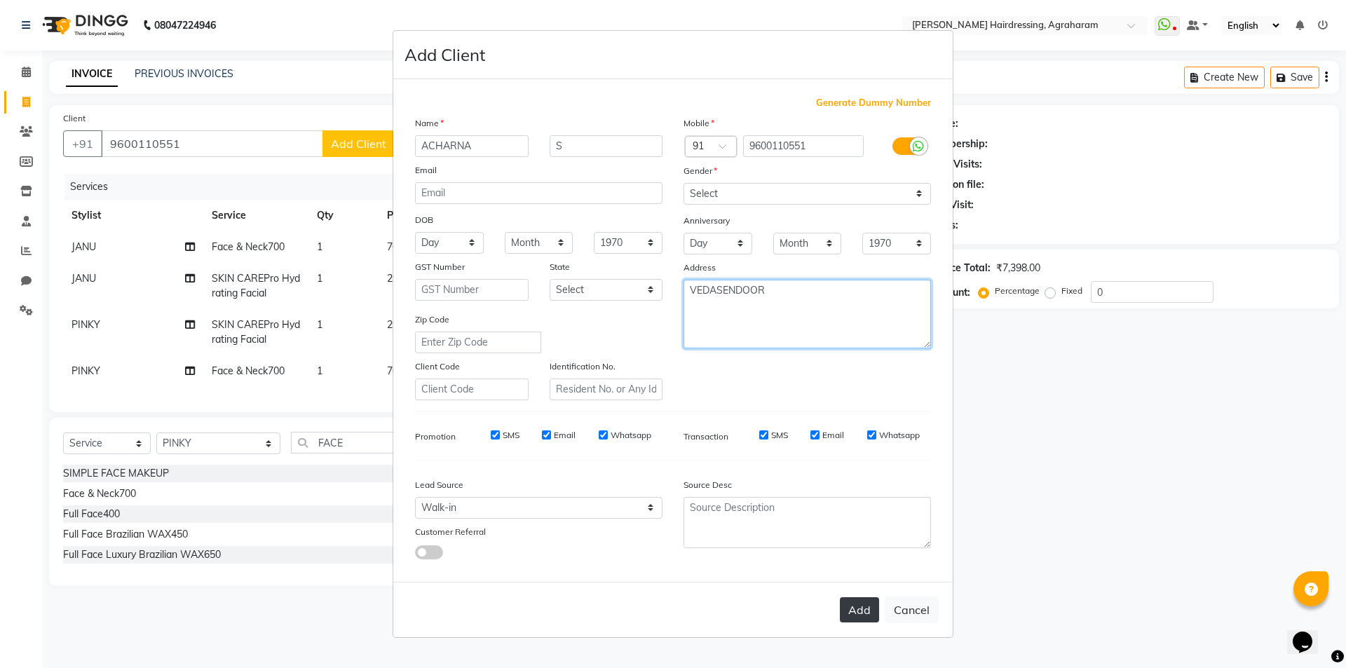
type textarea "VEDASENDOOR"
click at [874, 609] on button "Add" at bounding box center [859, 609] width 39 height 25
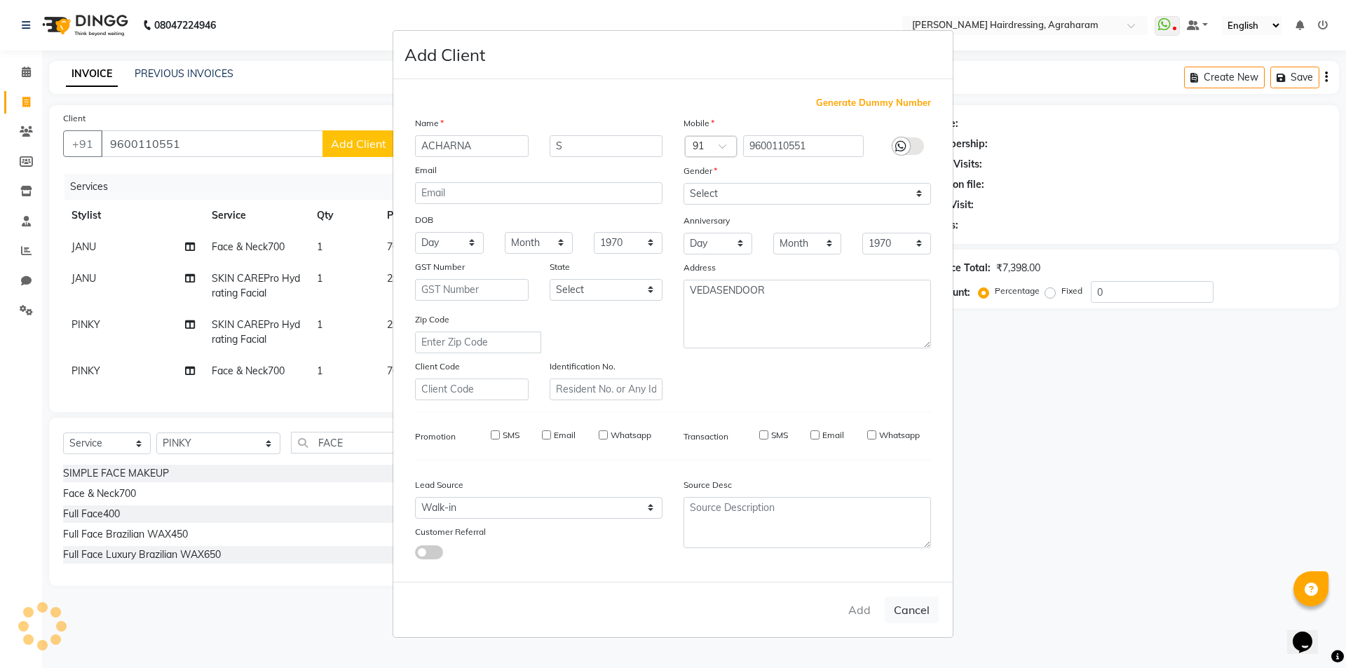
type input "96******51"
select select
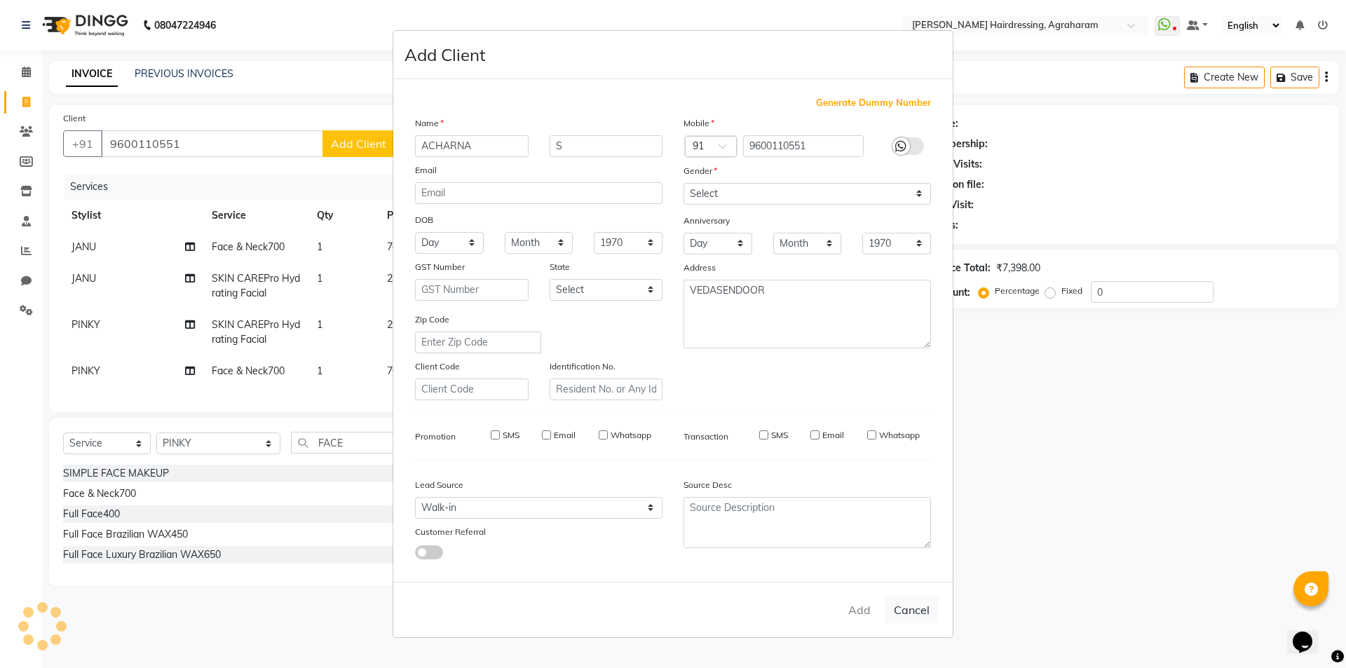
select select
checkbox input "false"
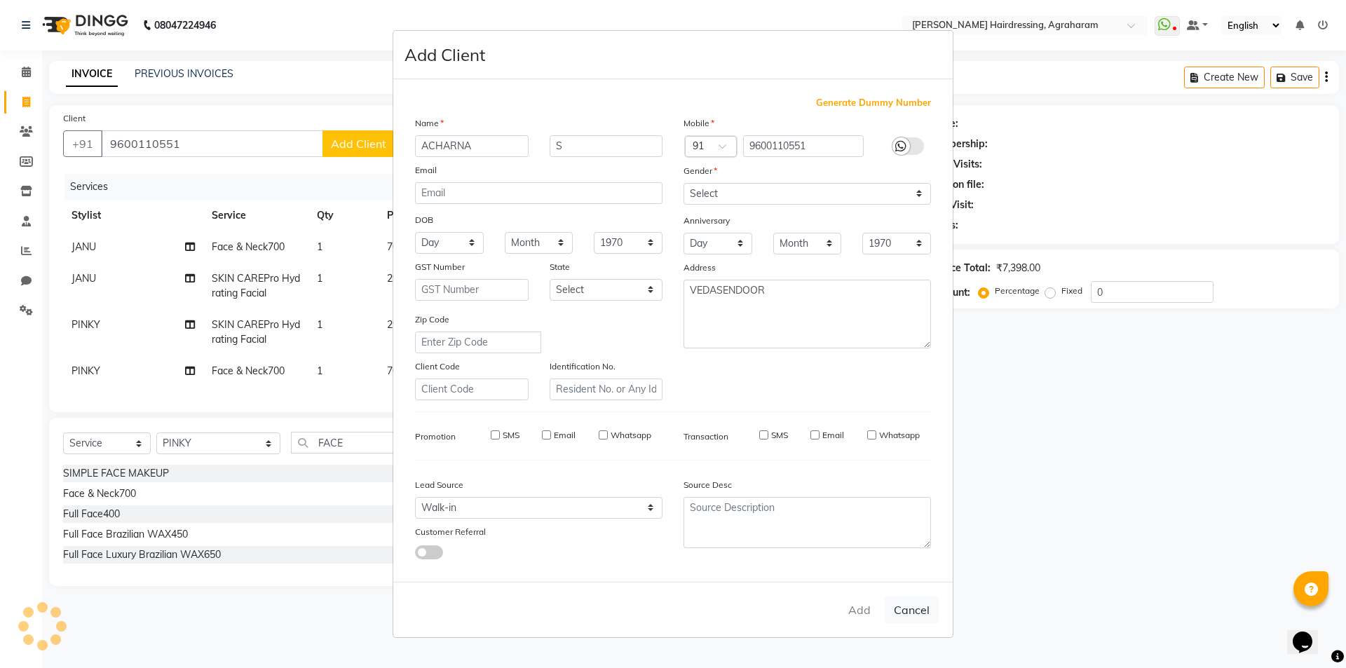
checkbox input "false"
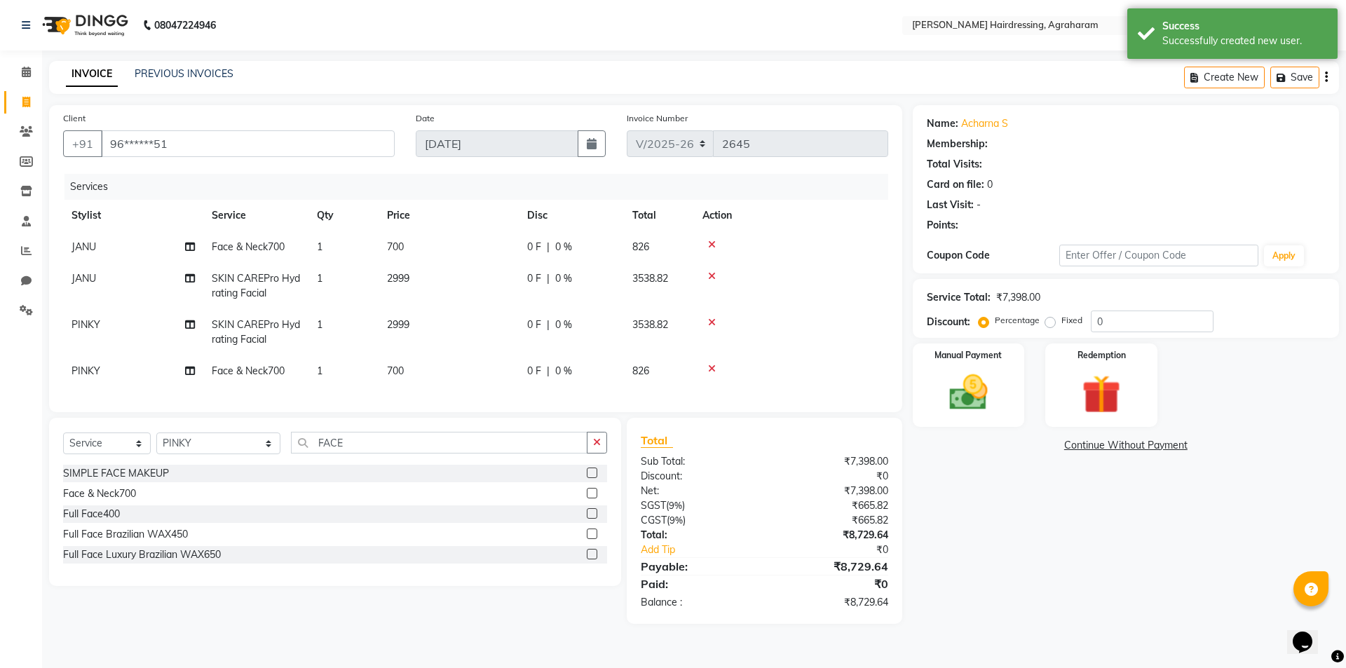
select select "1: Object"
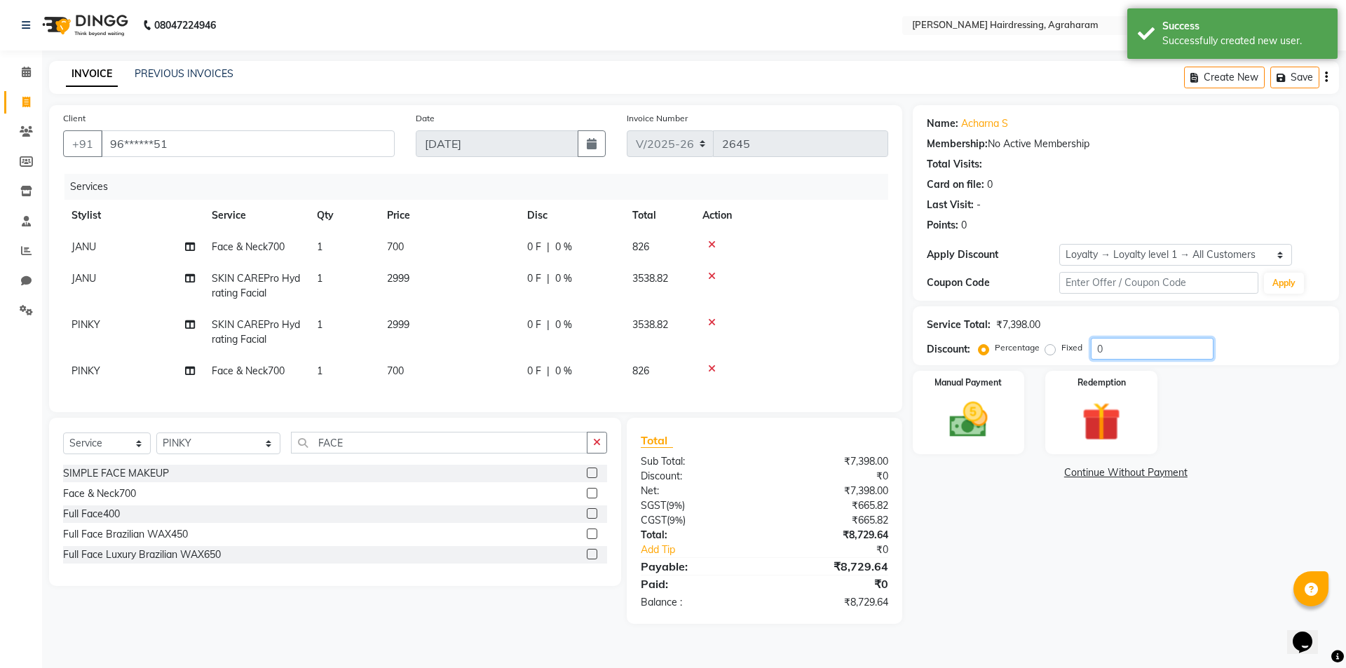
click at [1128, 351] on input "0" at bounding box center [1152, 349] width 123 height 22
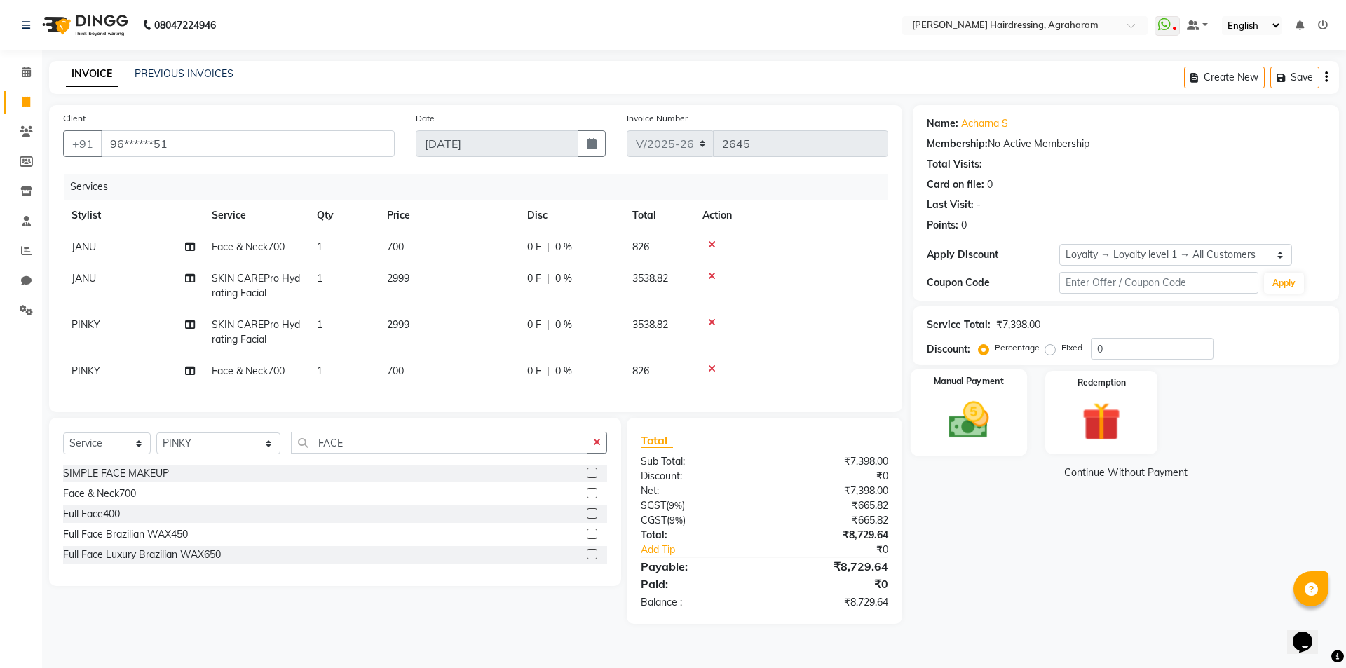
click at [965, 431] on img at bounding box center [968, 420] width 65 height 46
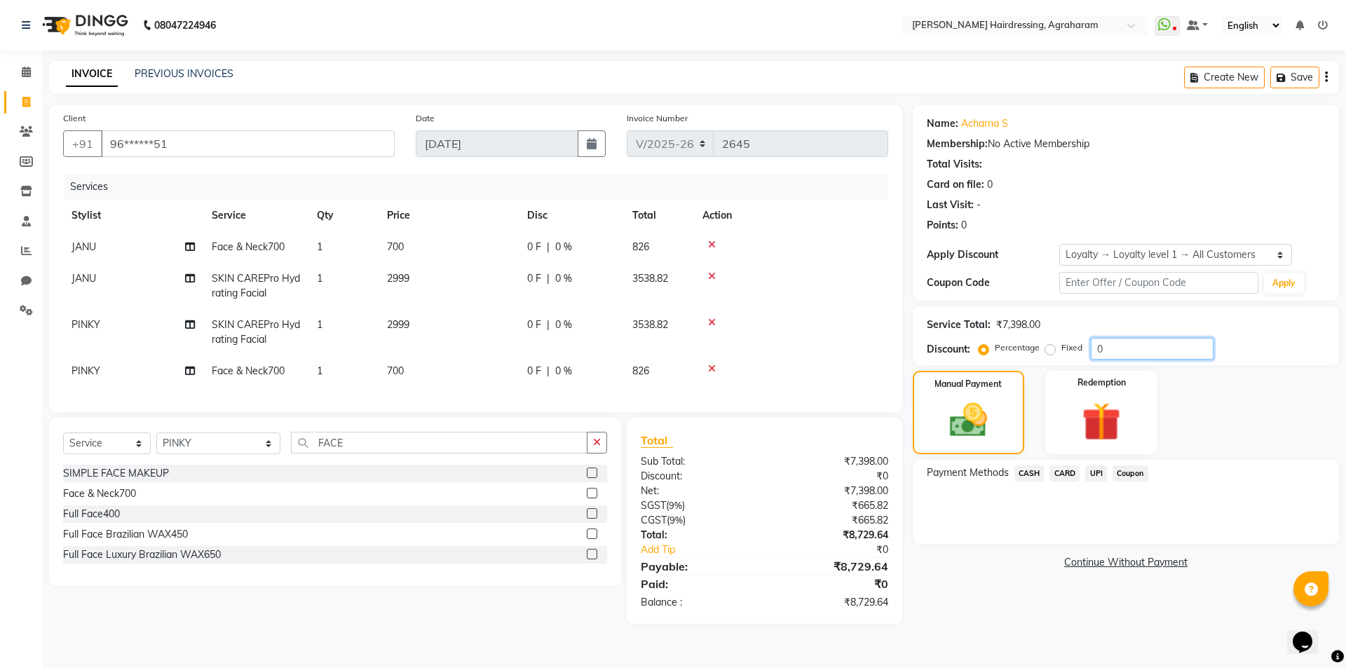
click at [1112, 342] on input "0" at bounding box center [1152, 349] width 123 height 22
click at [1119, 356] on input "0" at bounding box center [1152, 349] width 123 height 22
type input "10"
click at [1096, 473] on span "UPI" at bounding box center [1096, 474] width 22 height 16
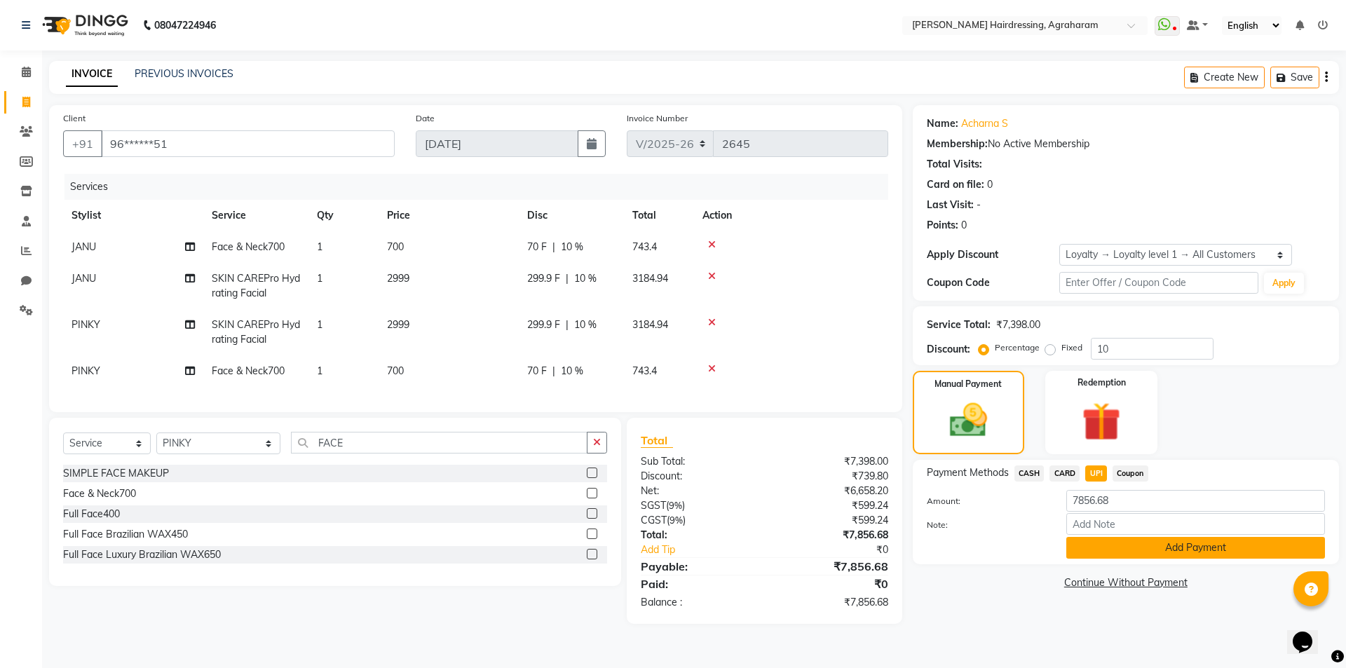
click at [1191, 545] on button "Add Payment" at bounding box center [1195, 548] width 259 height 22
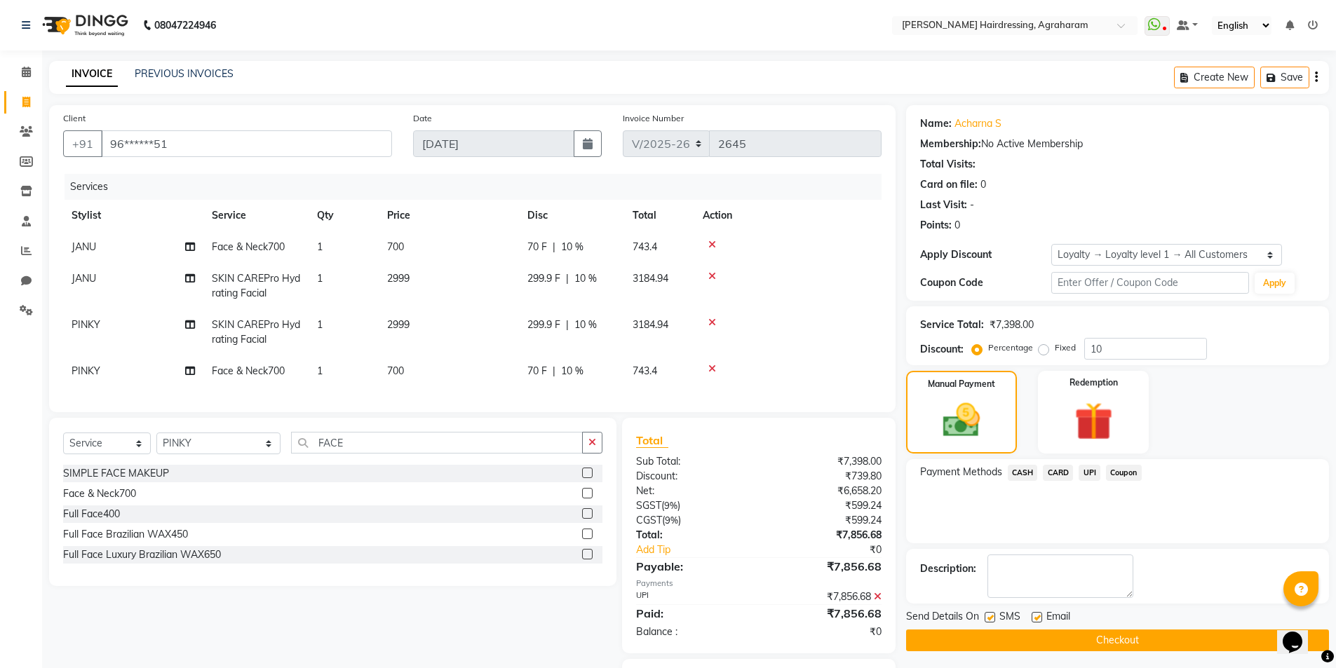
click at [1132, 639] on button "Checkout" at bounding box center [1117, 641] width 423 height 22
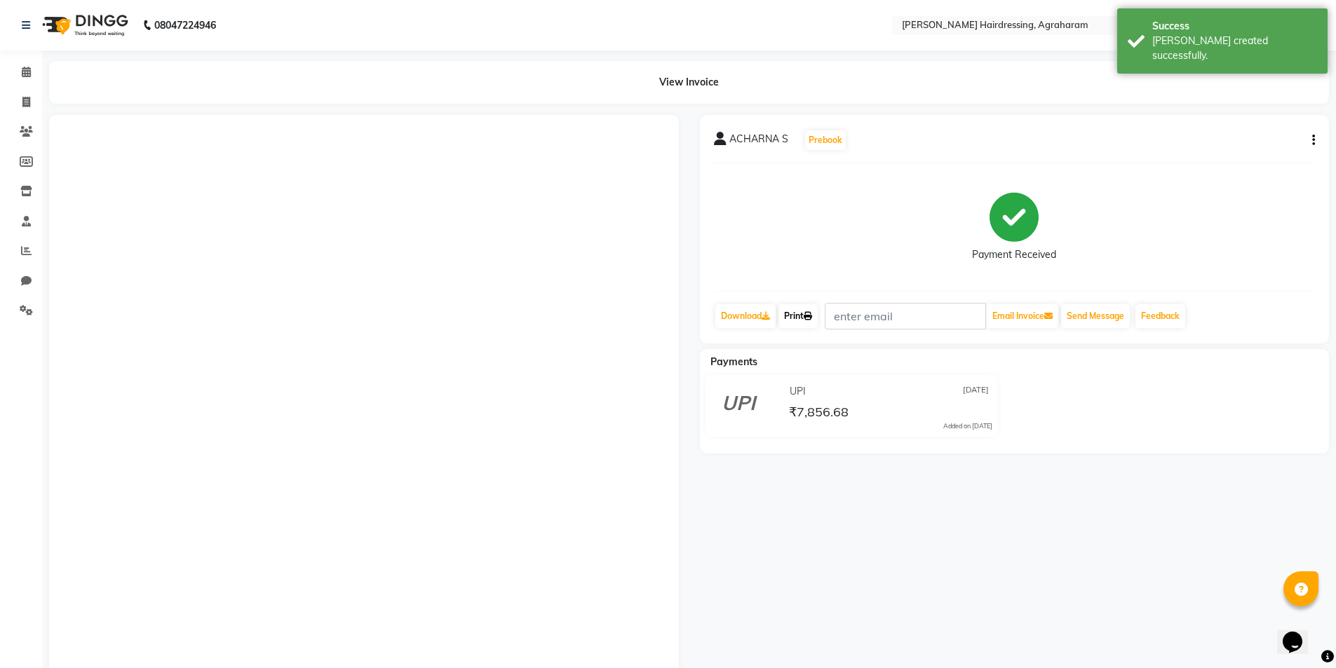
click at [799, 316] on link "Print" at bounding box center [797, 316] width 39 height 24
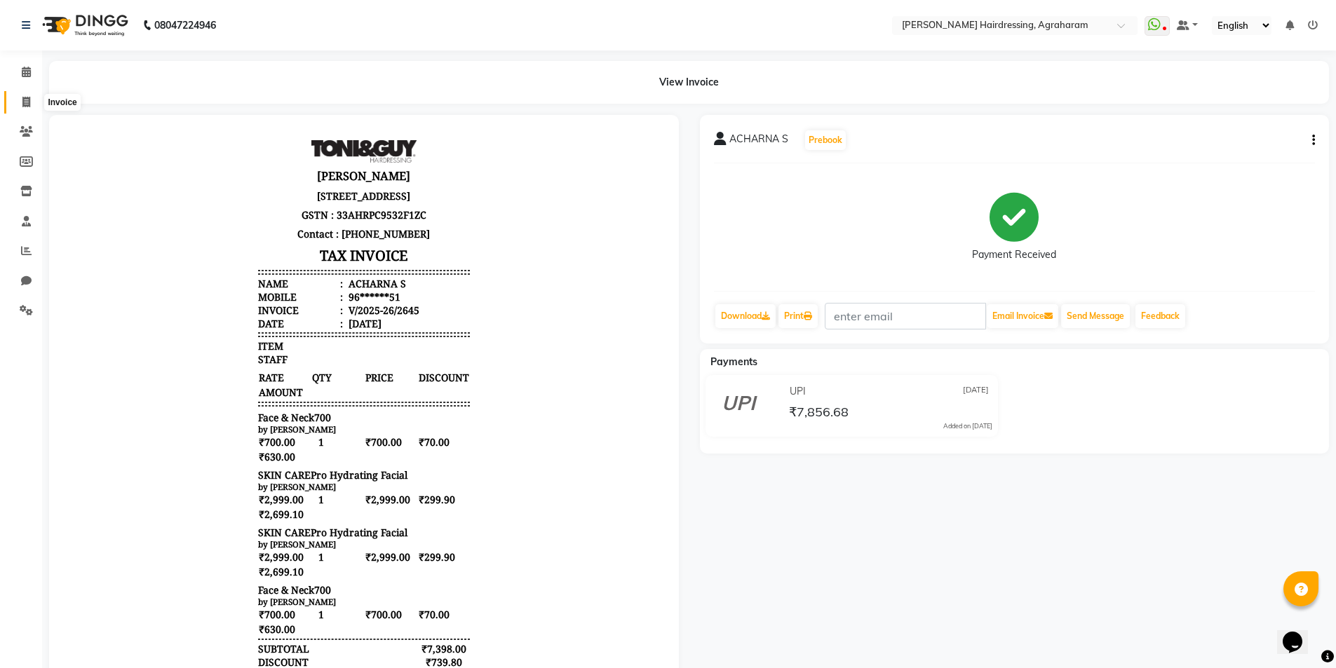
click at [22, 95] on span at bounding box center [26, 103] width 25 height 16
select select "service"
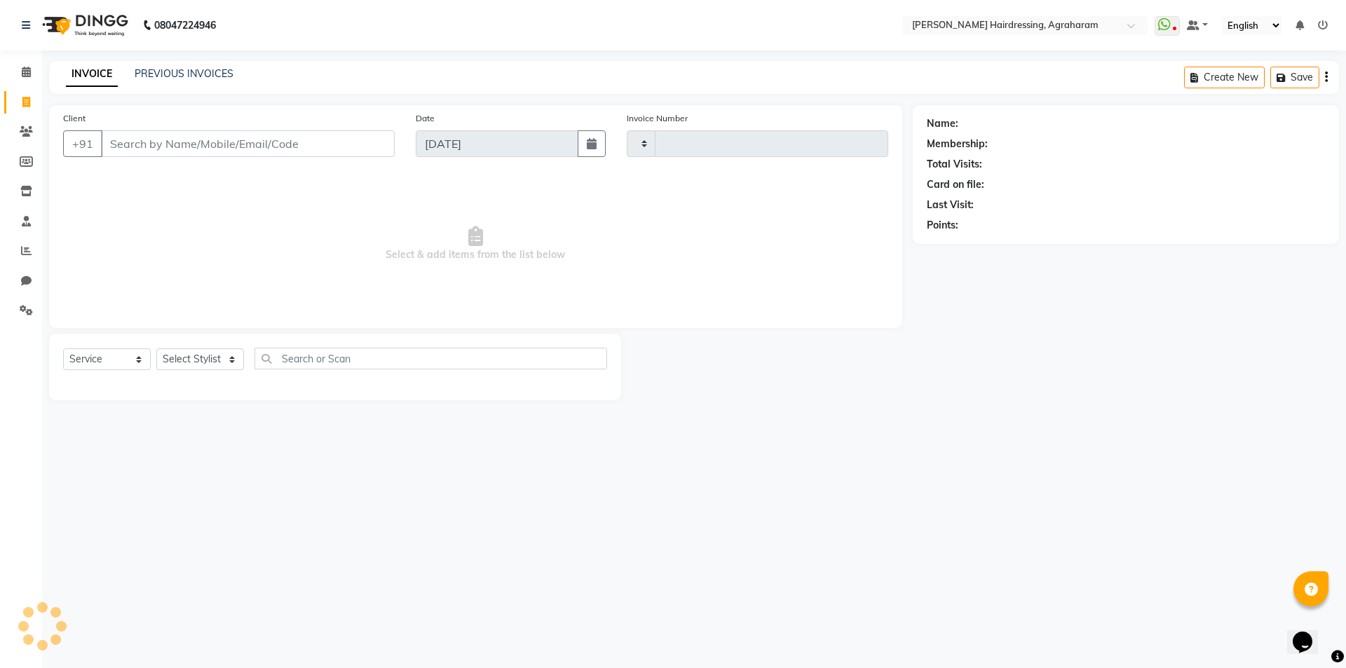
type input "2646"
select select "7962"
click at [177, 76] on link "PREVIOUS INVOICES" at bounding box center [184, 73] width 99 height 13
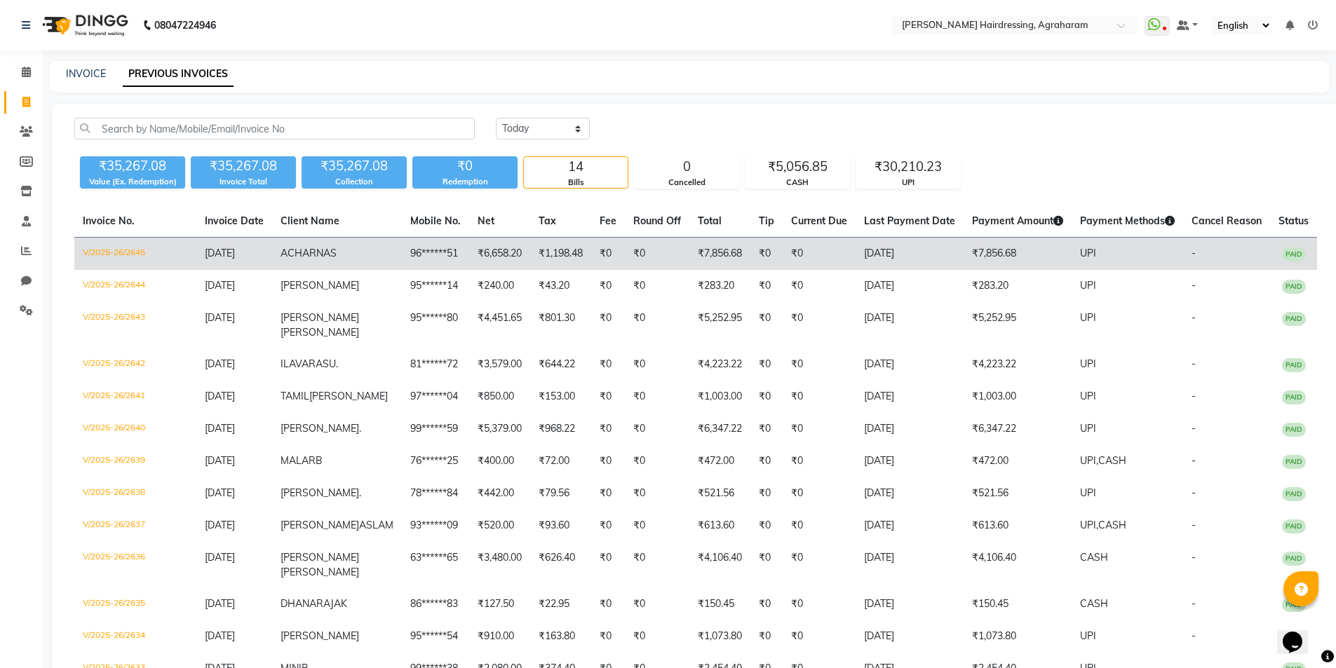
click at [402, 245] on td "96******51" at bounding box center [435, 254] width 67 height 33
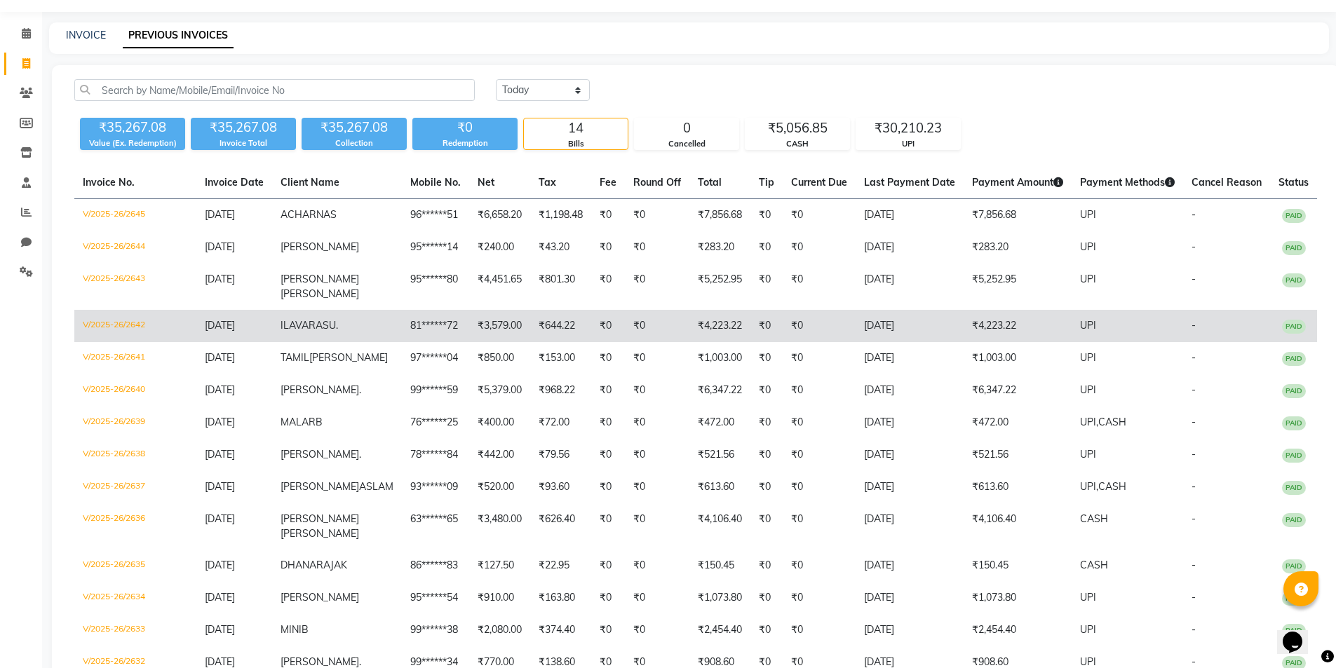
scroll to position [70, 0]
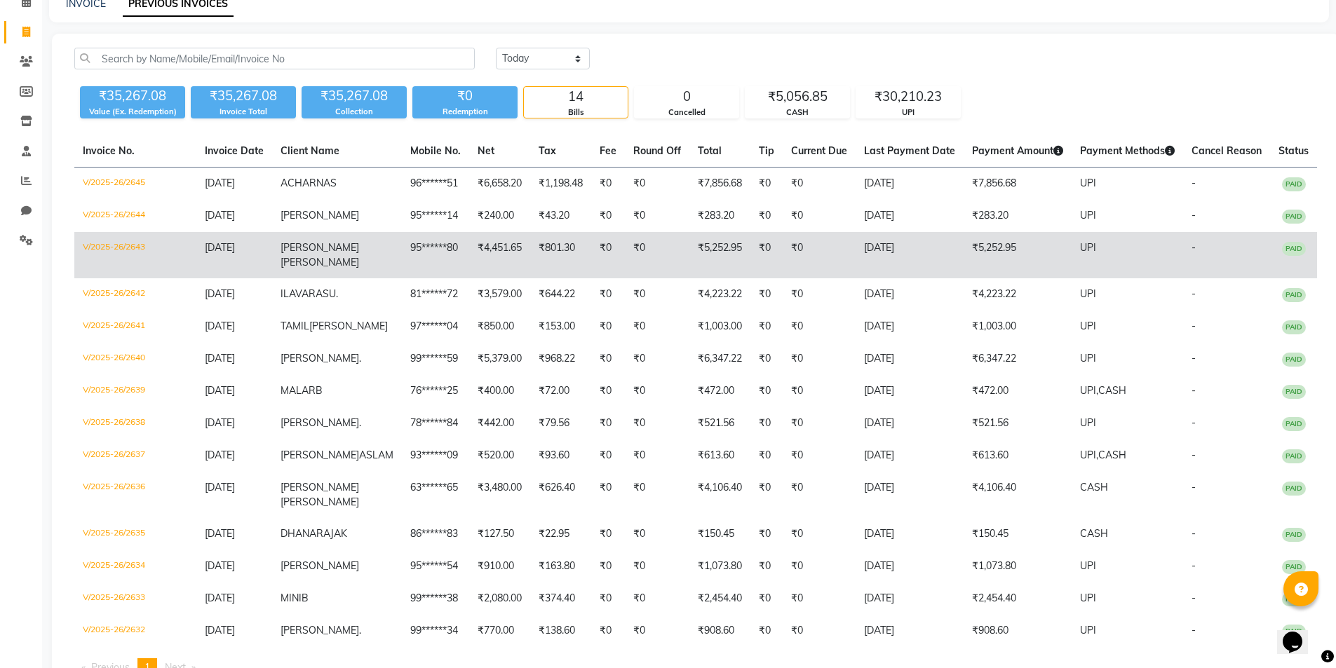
click at [331, 250] on span "VINOTH" at bounding box center [319, 247] width 79 height 13
click at [423, 252] on td "95******80" at bounding box center [435, 255] width 67 height 46
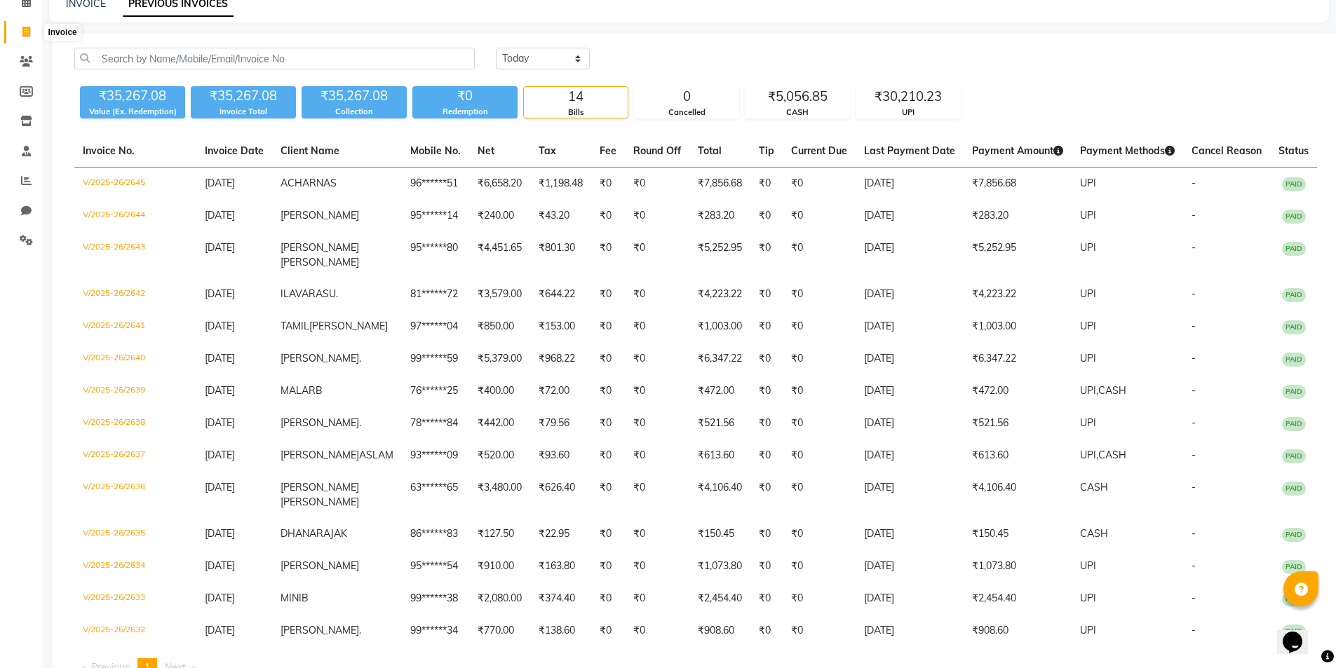
click at [26, 34] on icon at bounding box center [26, 32] width 8 height 11
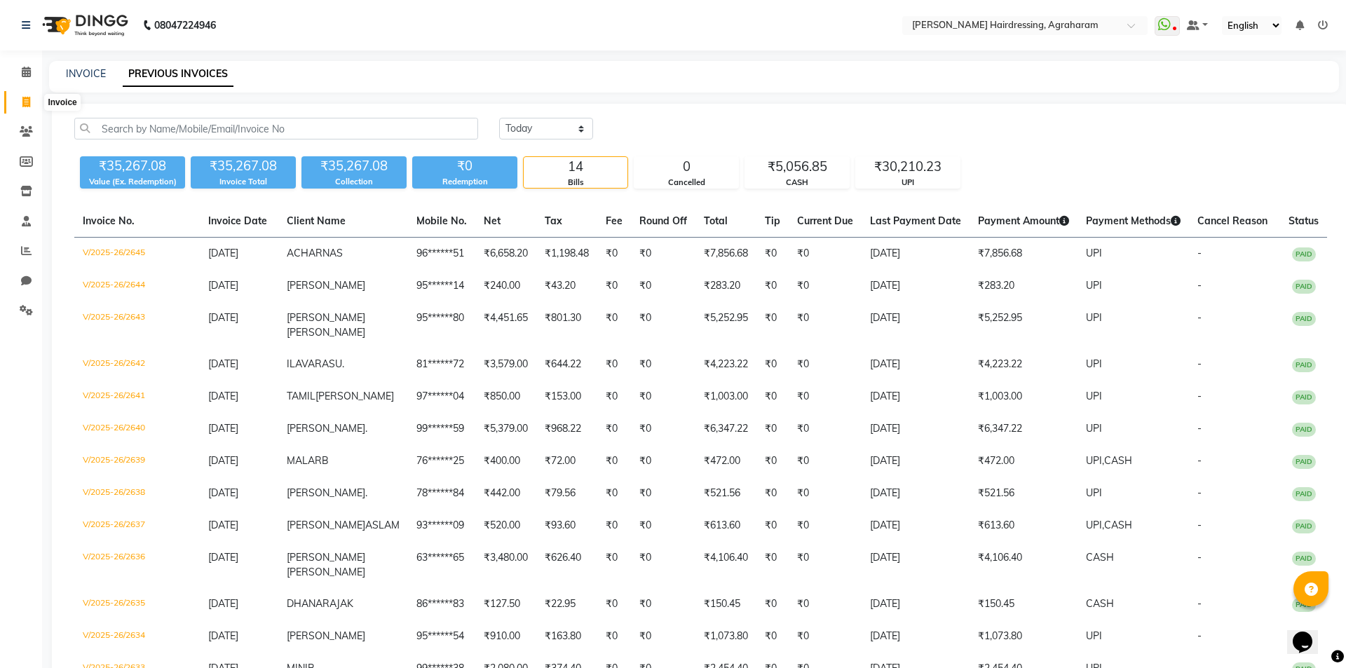
select select "service"
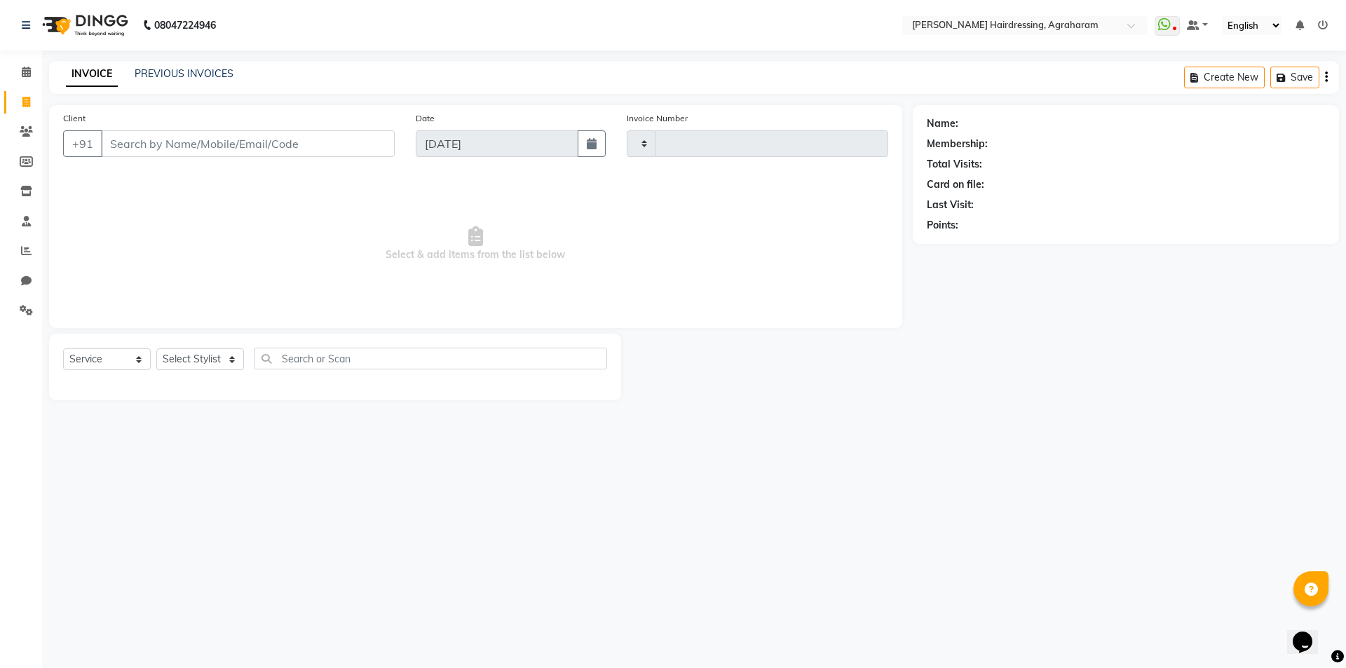
type input "2646"
select select "7962"
click at [242, 361] on select "Select Stylist" at bounding box center [200, 359] width 88 height 22
select select "72528"
click at [156, 348] on select "Select Stylist AASH MUHAMMED AFTAB AKASH ARSU DIPIKA JANU KANIMOZHI MANAGER NAF…" at bounding box center [218, 359] width 124 height 22
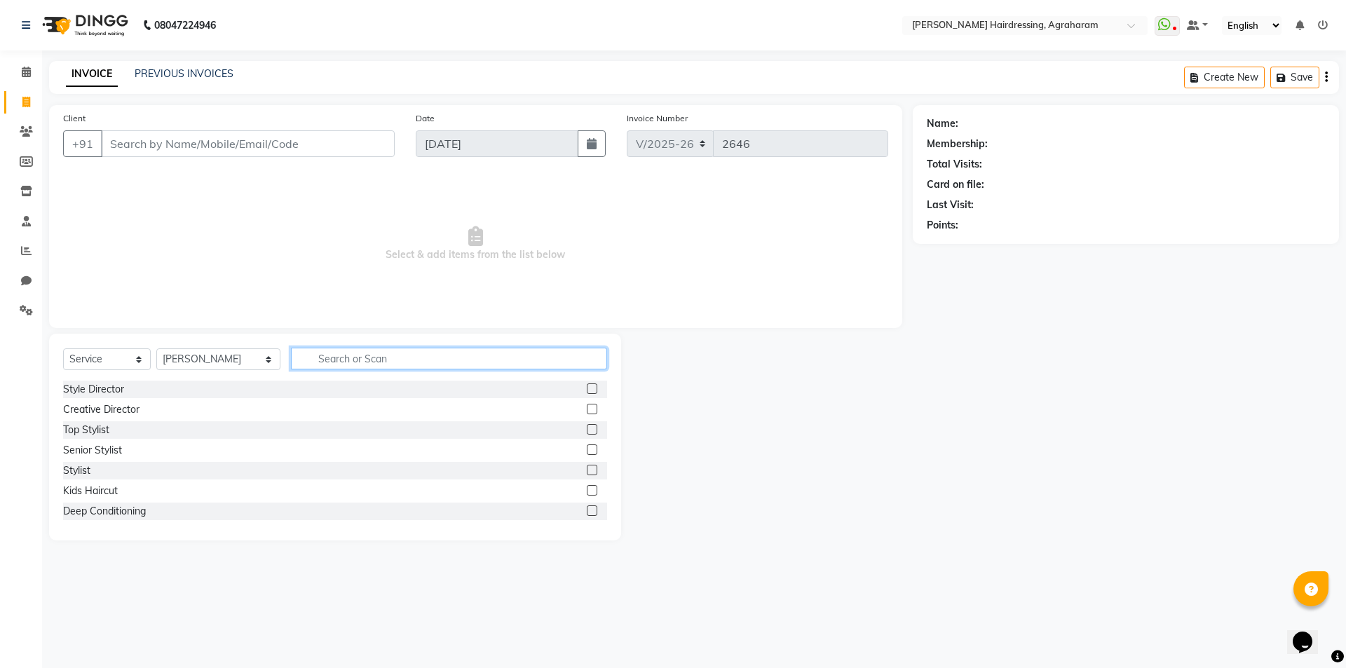
click at [291, 365] on input "text" at bounding box center [449, 359] width 316 height 22
type input "COM"
click at [587, 467] on label at bounding box center [592, 467] width 11 height 11
click at [587, 467] on input "checkbox" at bounding box center [591, 467] width 9 height 9
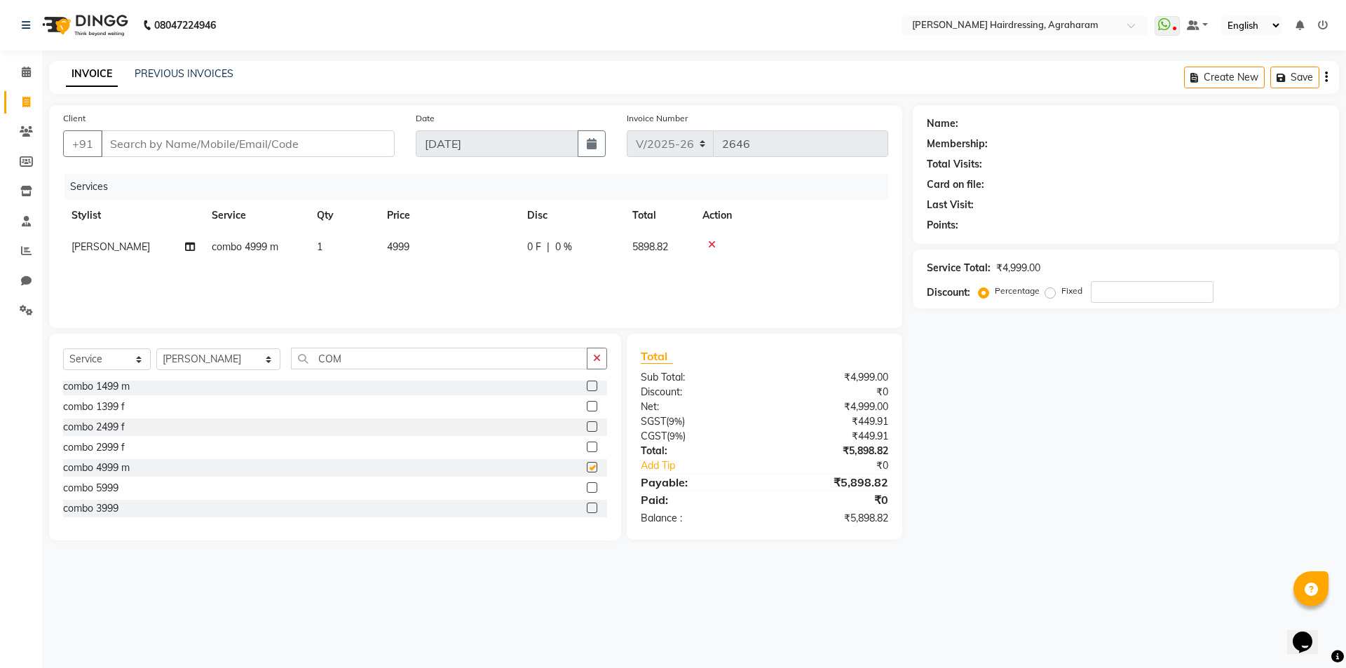
checkbox input "false"
click at [187, 140] on input "Client" at bounding box center [248, 143] width 294 height 27
type input "9"
type input "0"
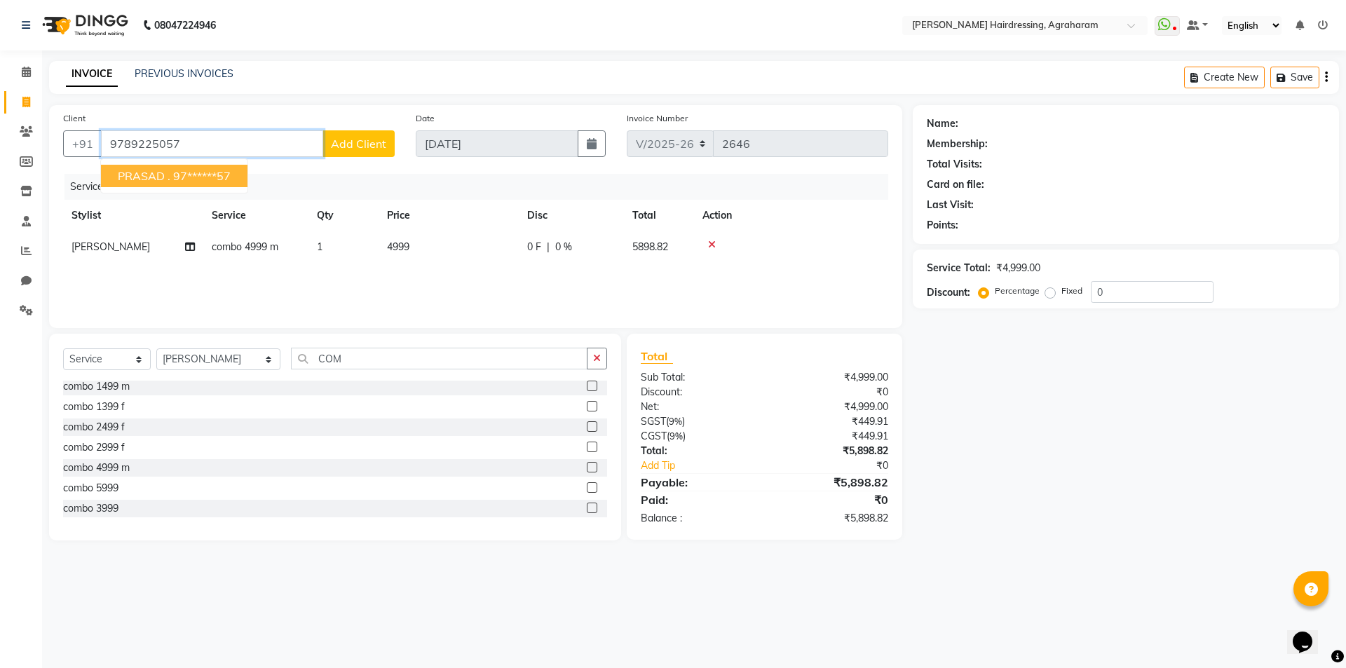
type input "9789225057"
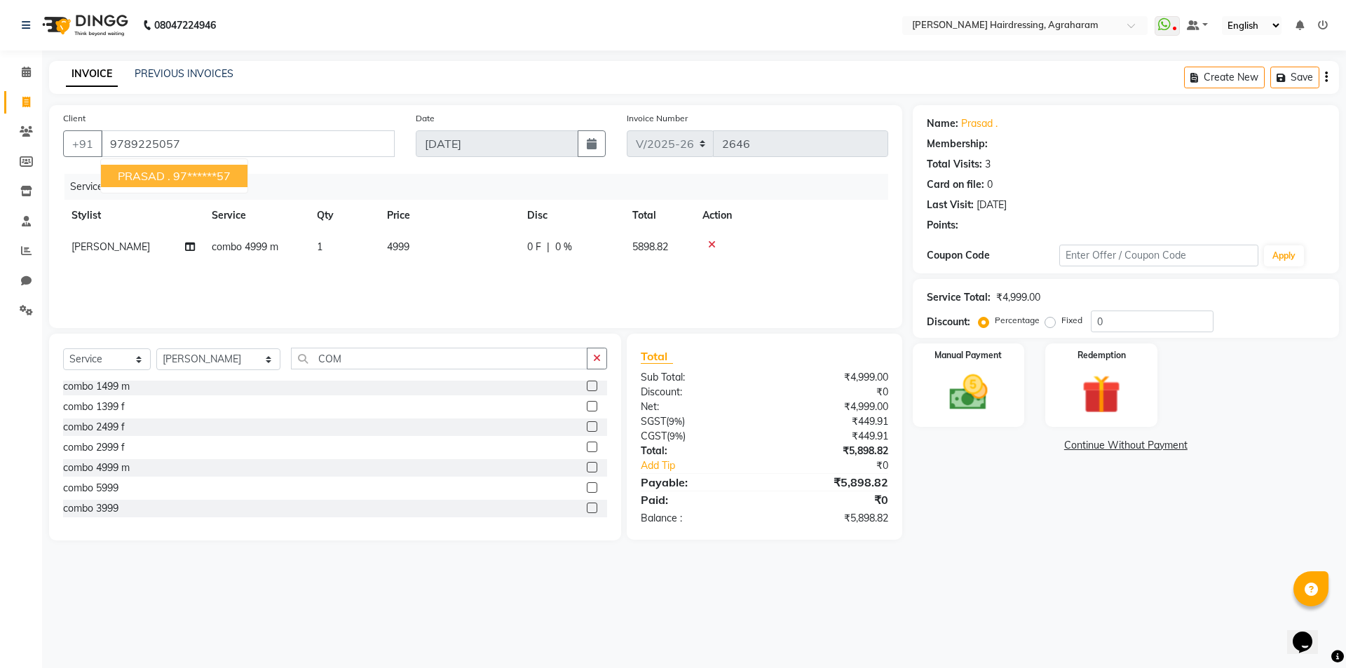
select select "1: Object"
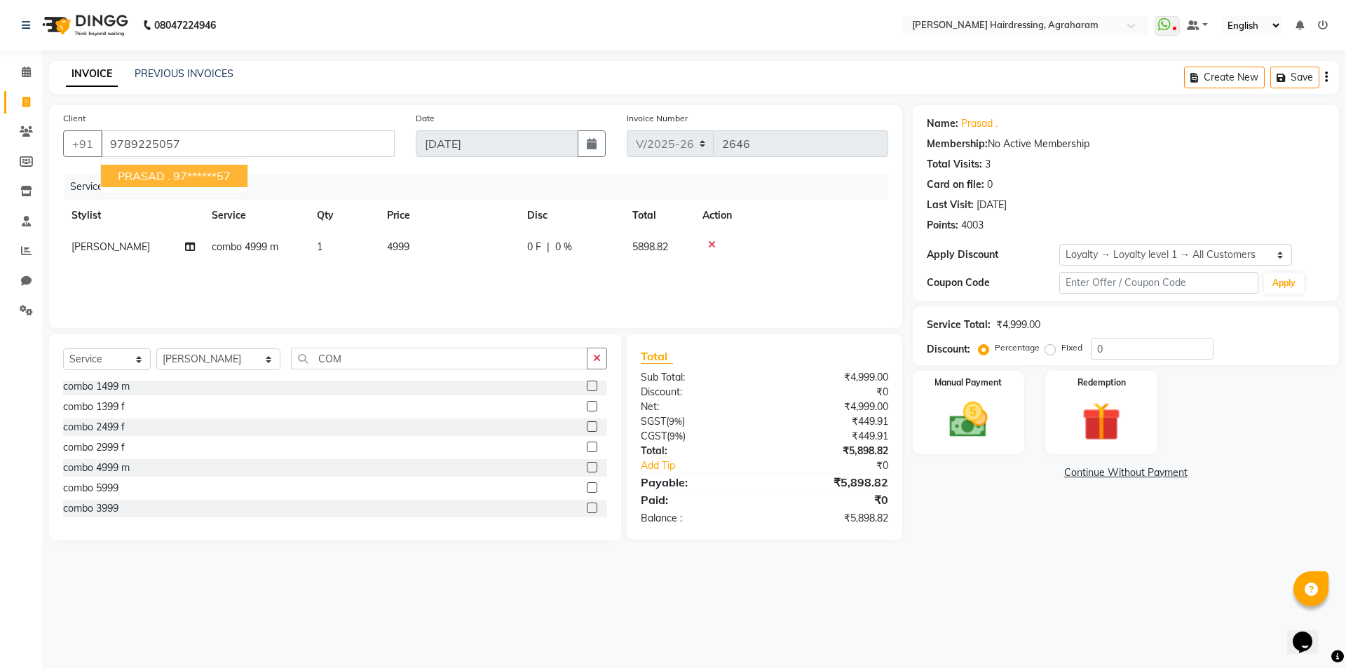
click at [172, 185] on button "PRASAD . 97******57" at bounding box center [174, 176] width 147 height 22
type input "97******57"
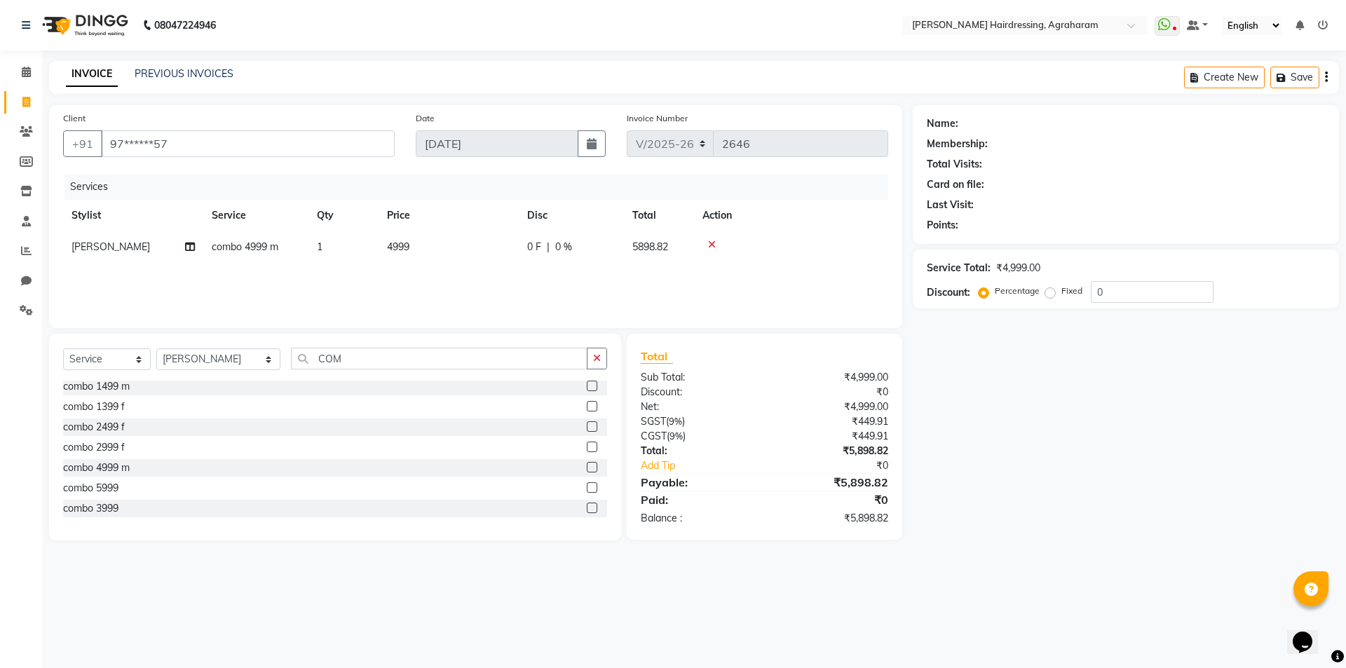
select select "1: Object"
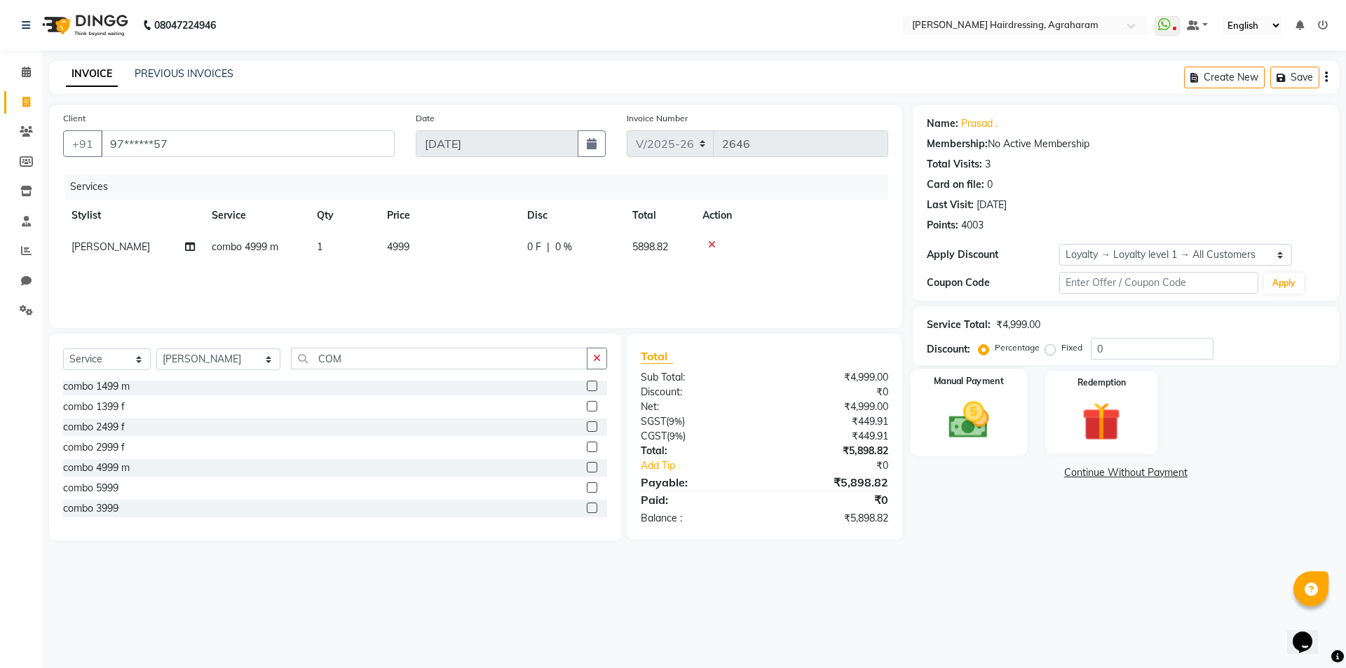
click at [963, 440] on img at bounding box center [968, 420] width 65 height 46
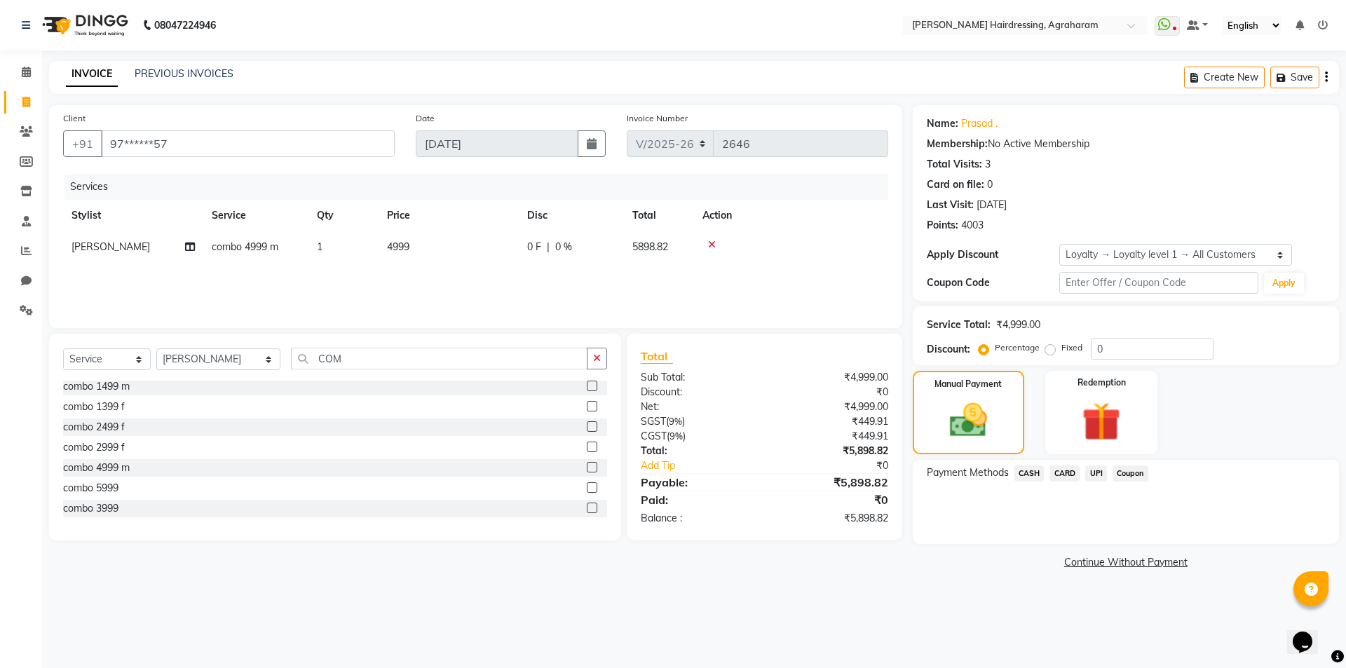
click at [1096, 469] on span "UPI" at bounding box center [1096, 474] width 22 height 16
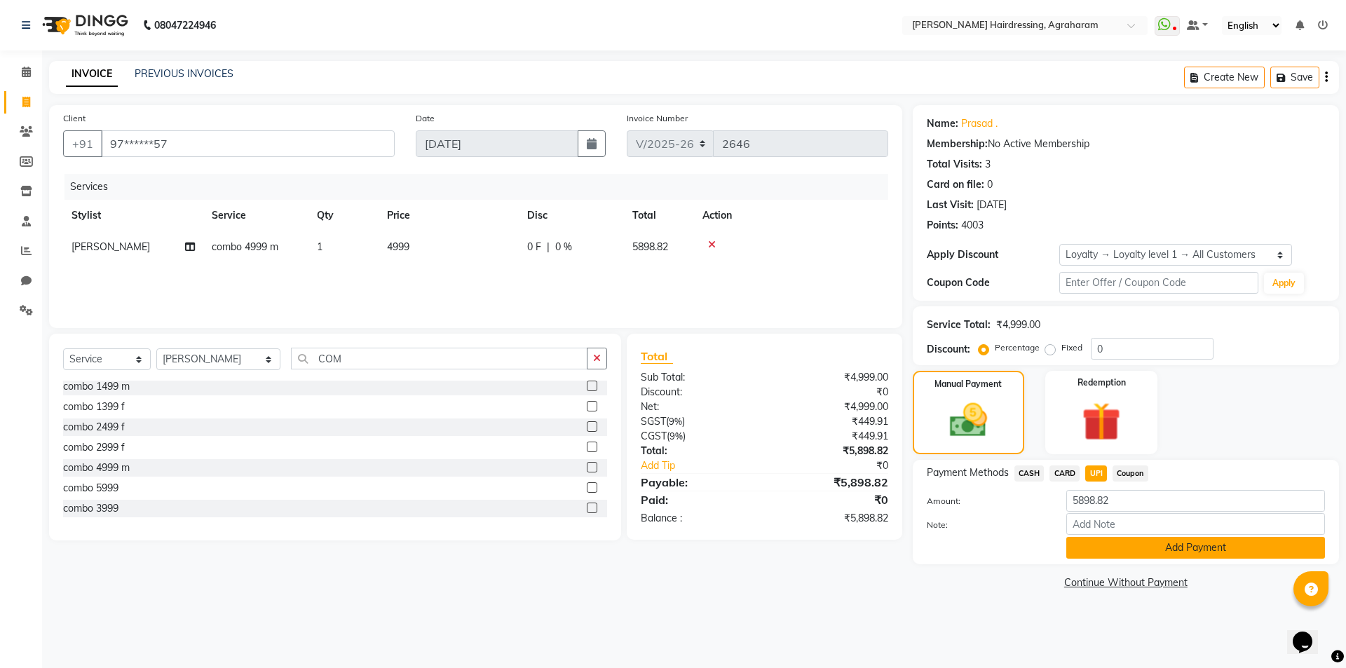
click at [1187, 552] on button "Add Payment" at bounding box center [1195, 548] width 259 height 22
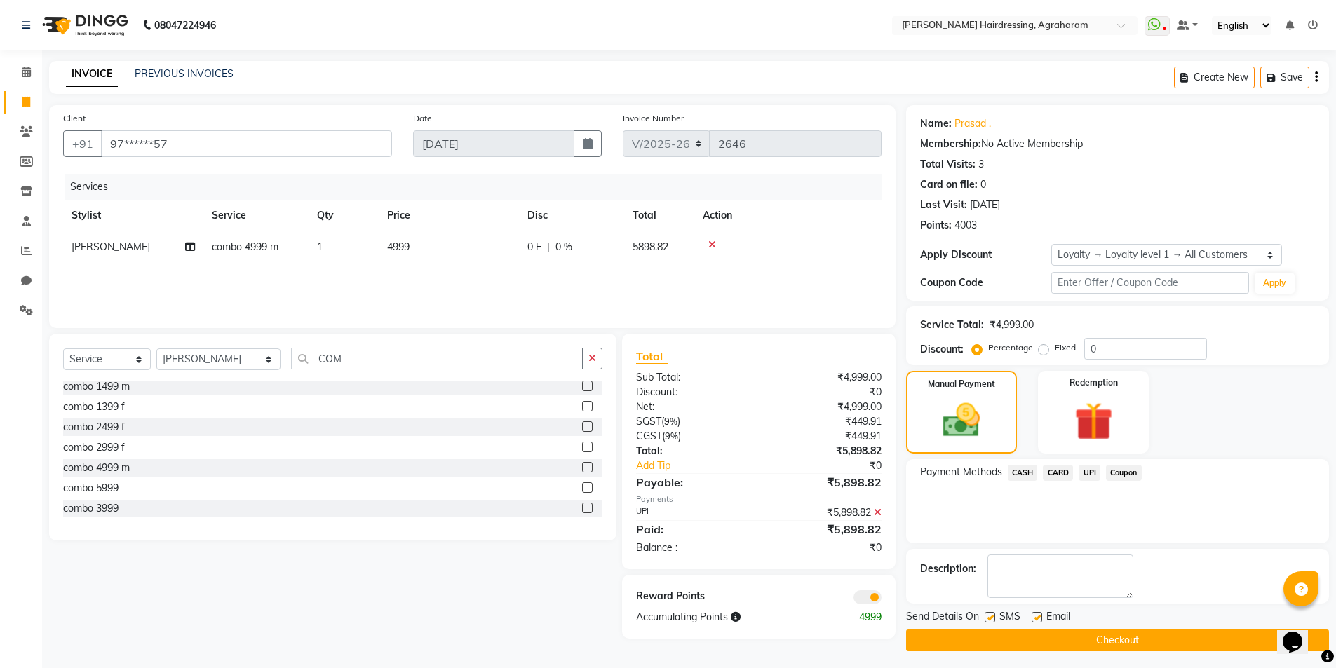
click at [1131, 642] on button "Checkout" at bounding box center [1117, 641] width 423 height 22
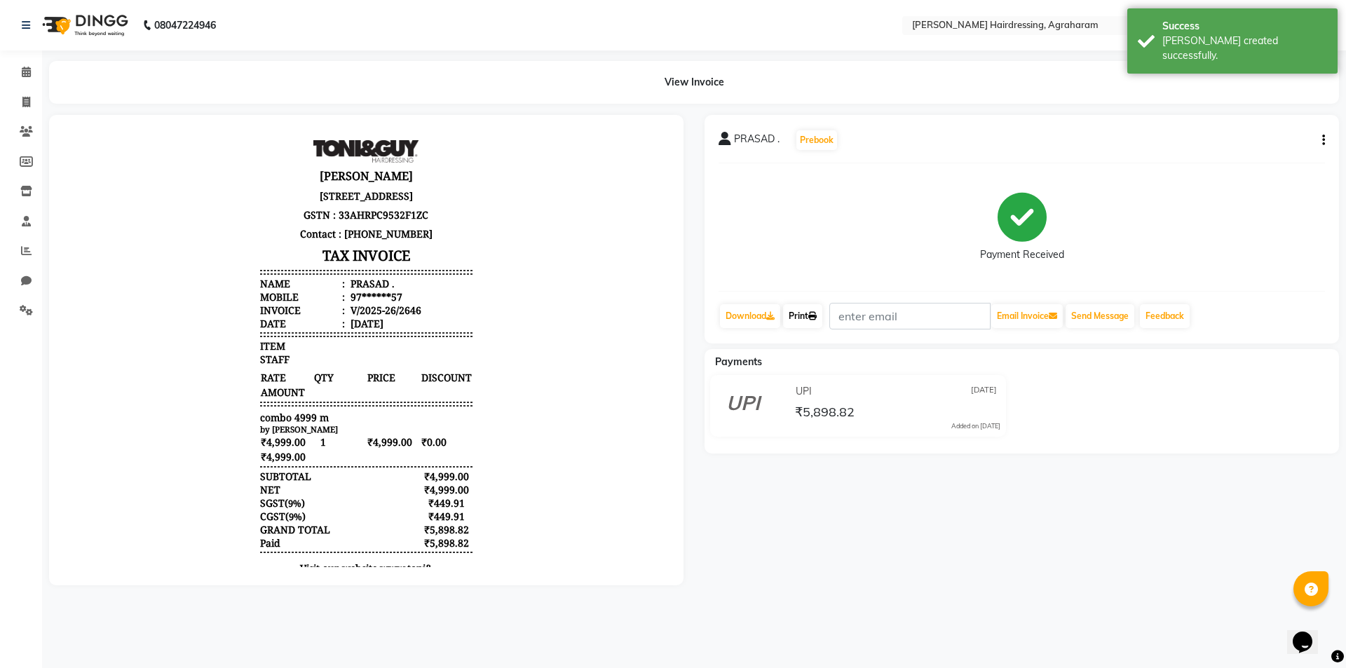
click at [804, 317] on link "Print" at bounding box center [802, 316] width 39 height 24
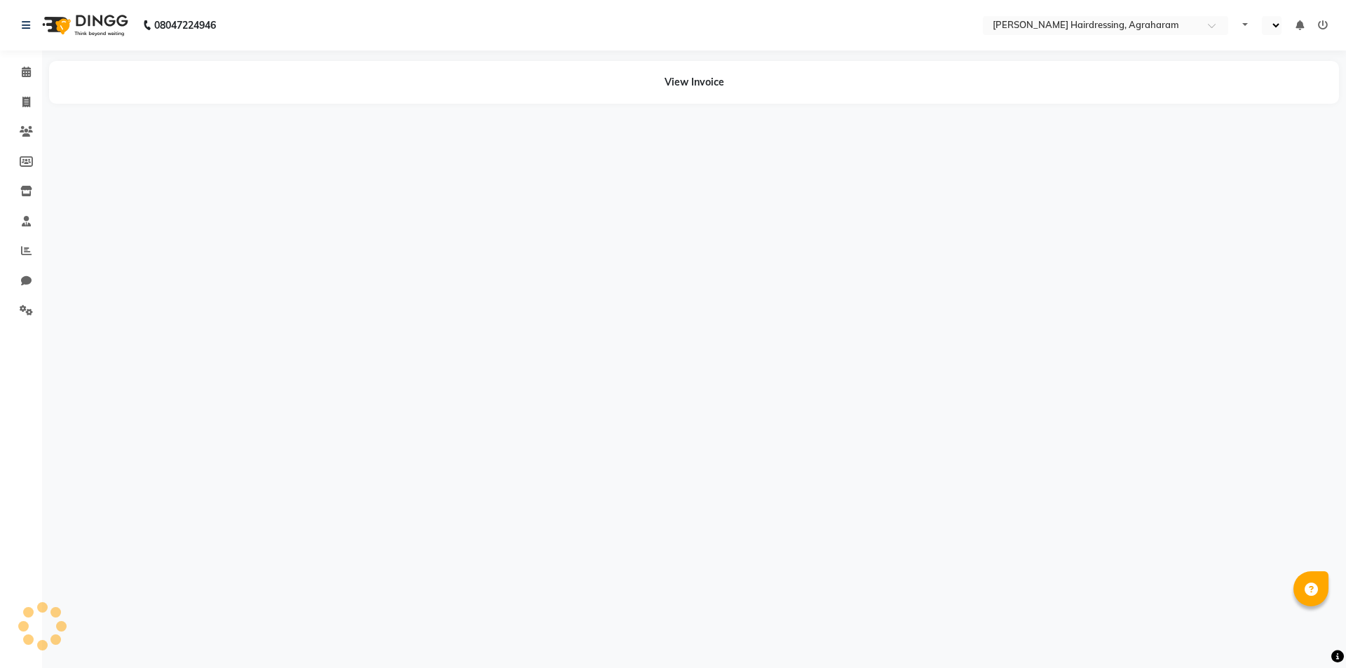
select select "en"
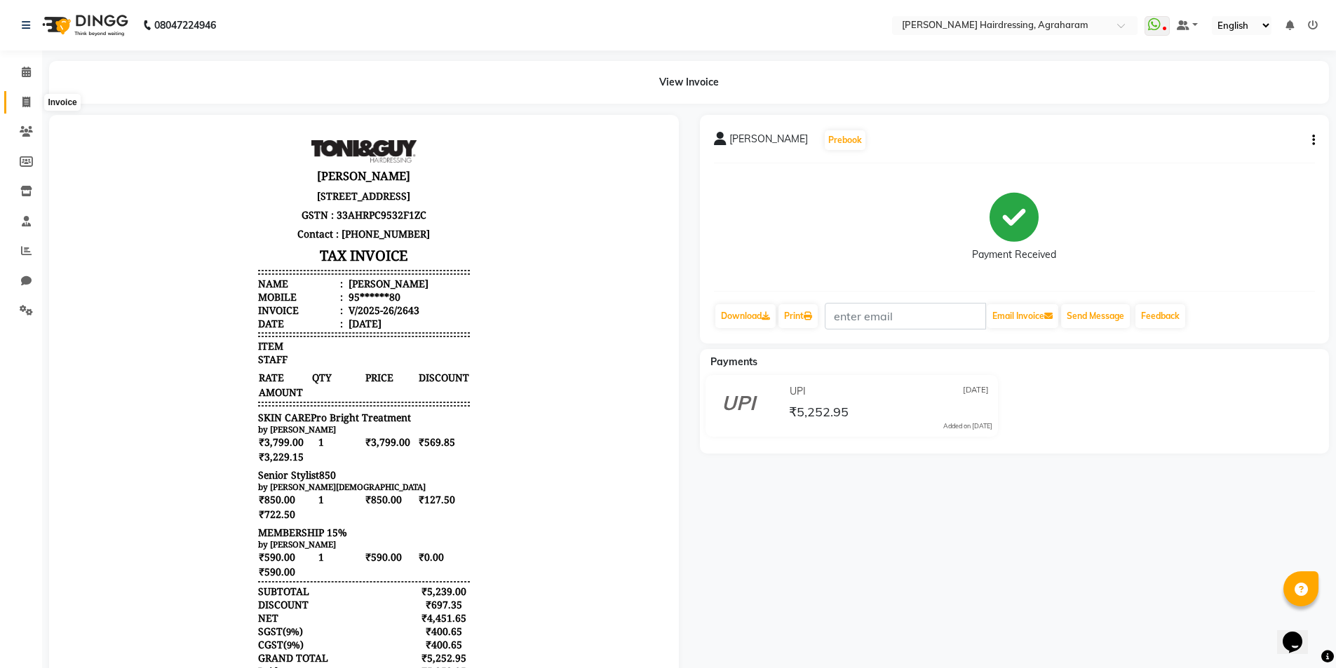
click at [23, 107] on span at bounding box center [26, 103] width 25 height 16
select select "service"
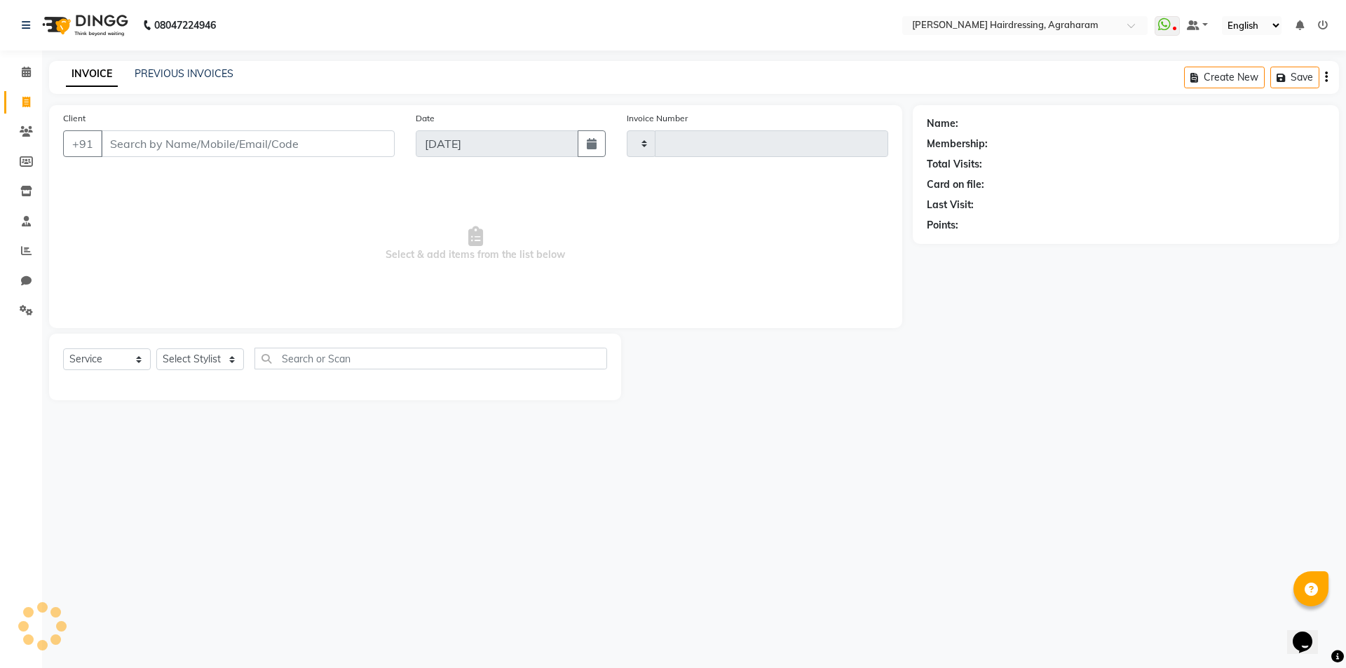
type input "2646"
select select "7962"
click at [170, 73] on link "PREVIOUS INVOICES" at bounding box center [184, 73] width 99 height 13
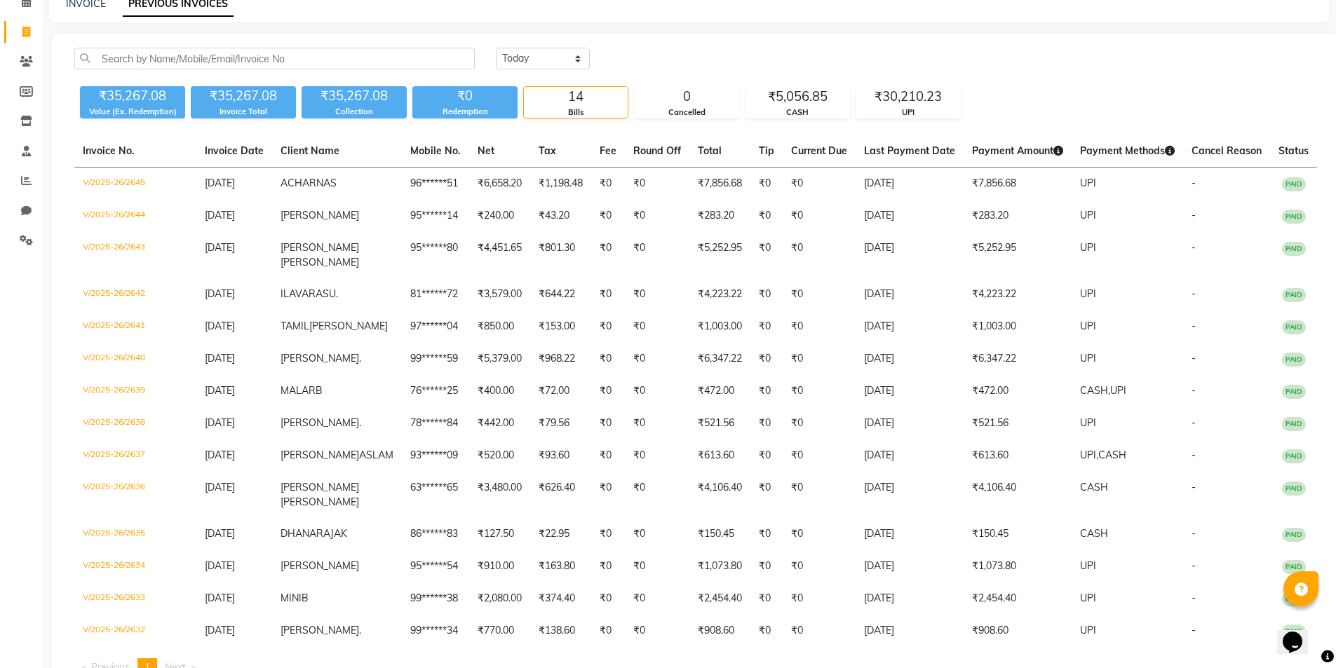
scroll to position [168, 0]
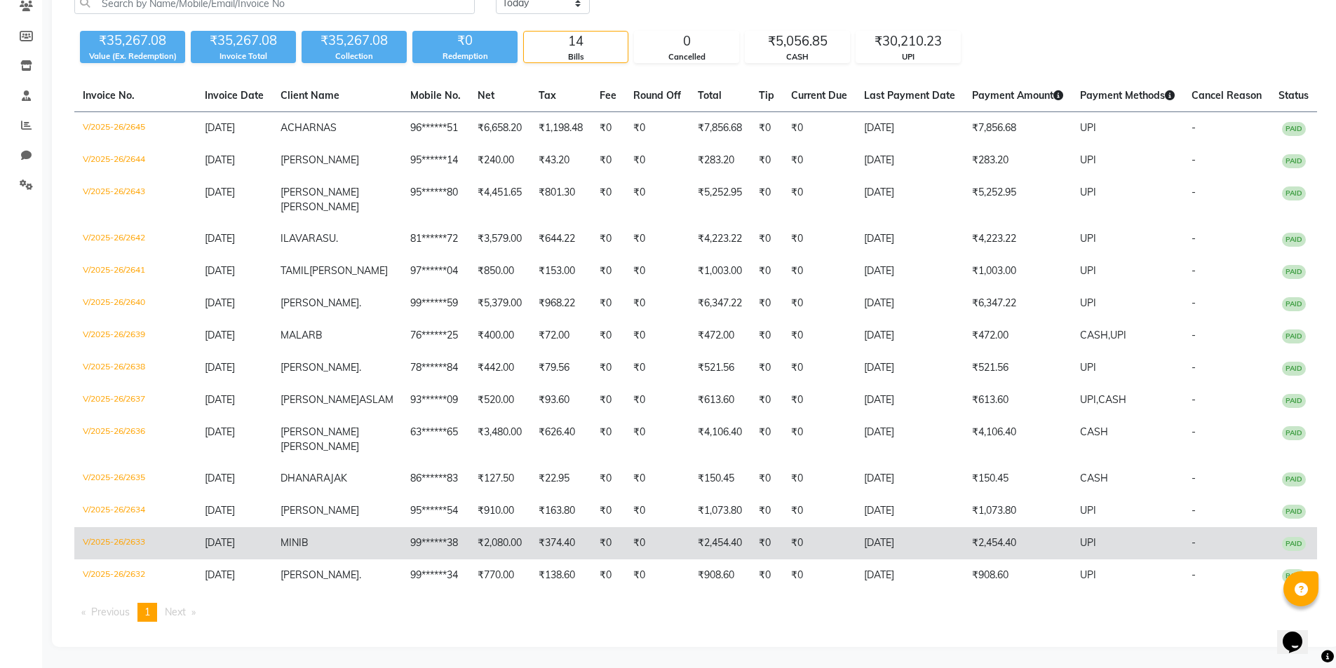
click at [301, 545] on span "MINI" at bounding box center [290, 542] width 21 height 13
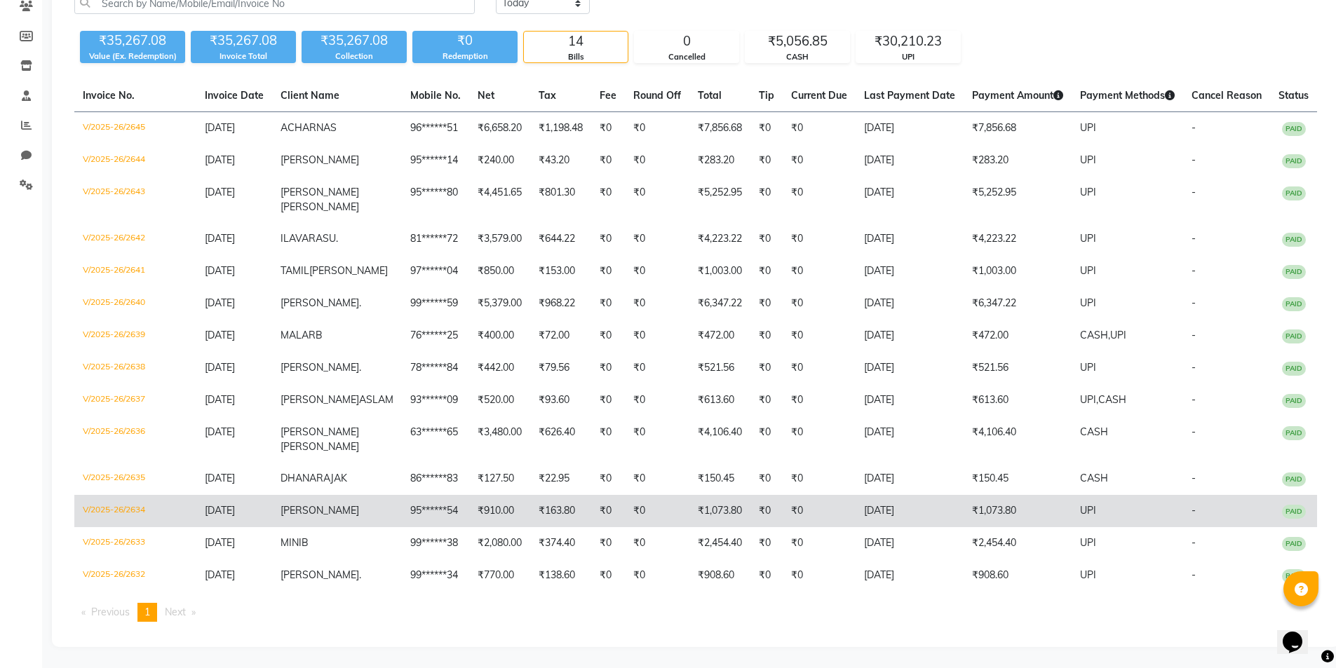
click at [402, 515] on td "95******54" at bounding box center [435, 511] width 67 height 32
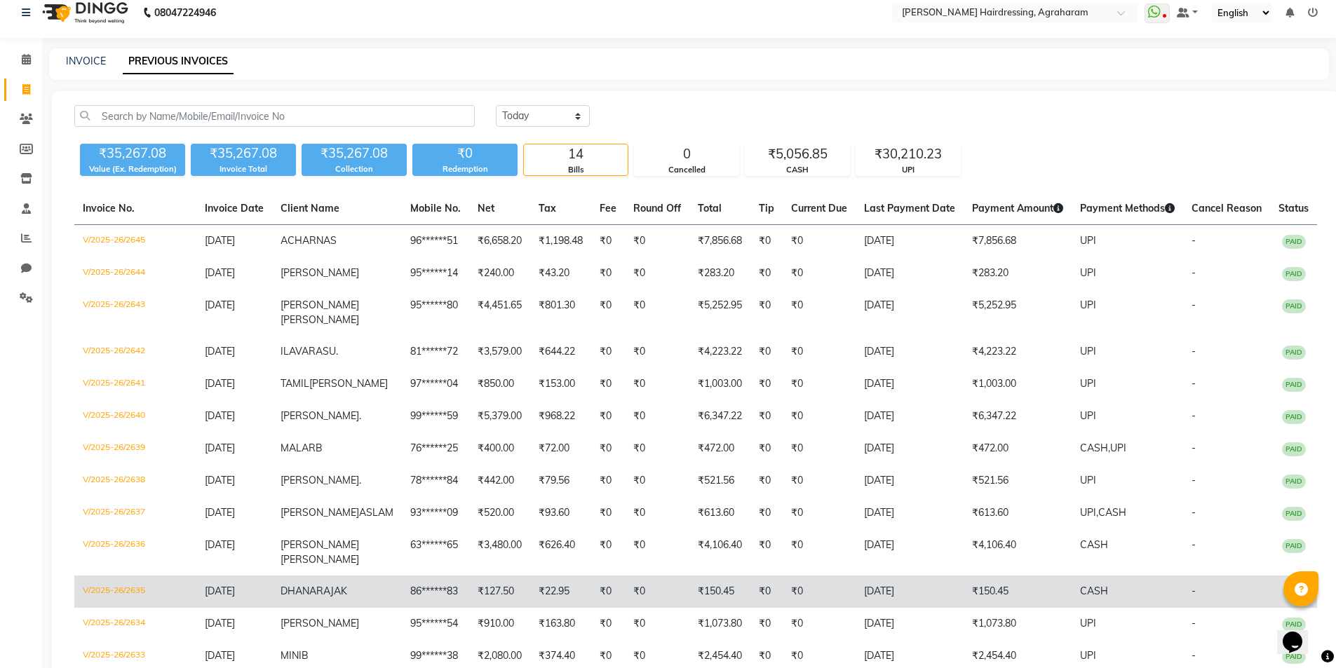
scroll to position [0, 0]
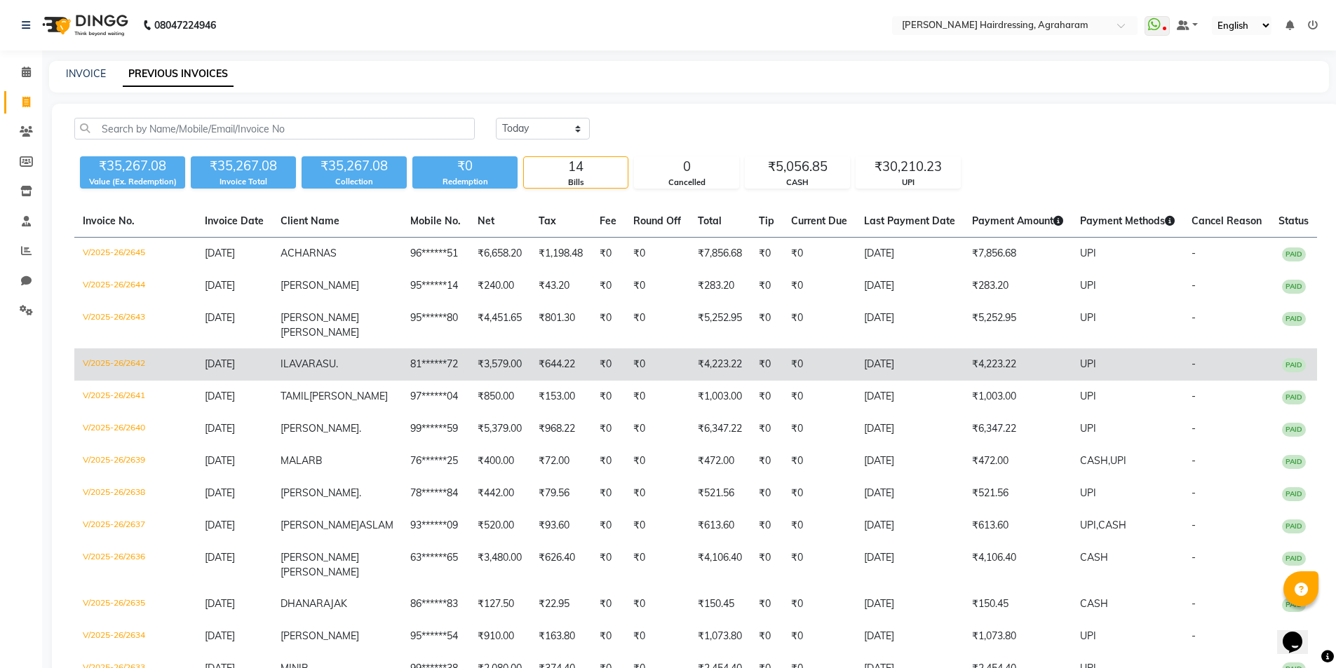
click at [336, 367] on span "ILAVARASU" at bounding box center [307, 364] width 55 height 13
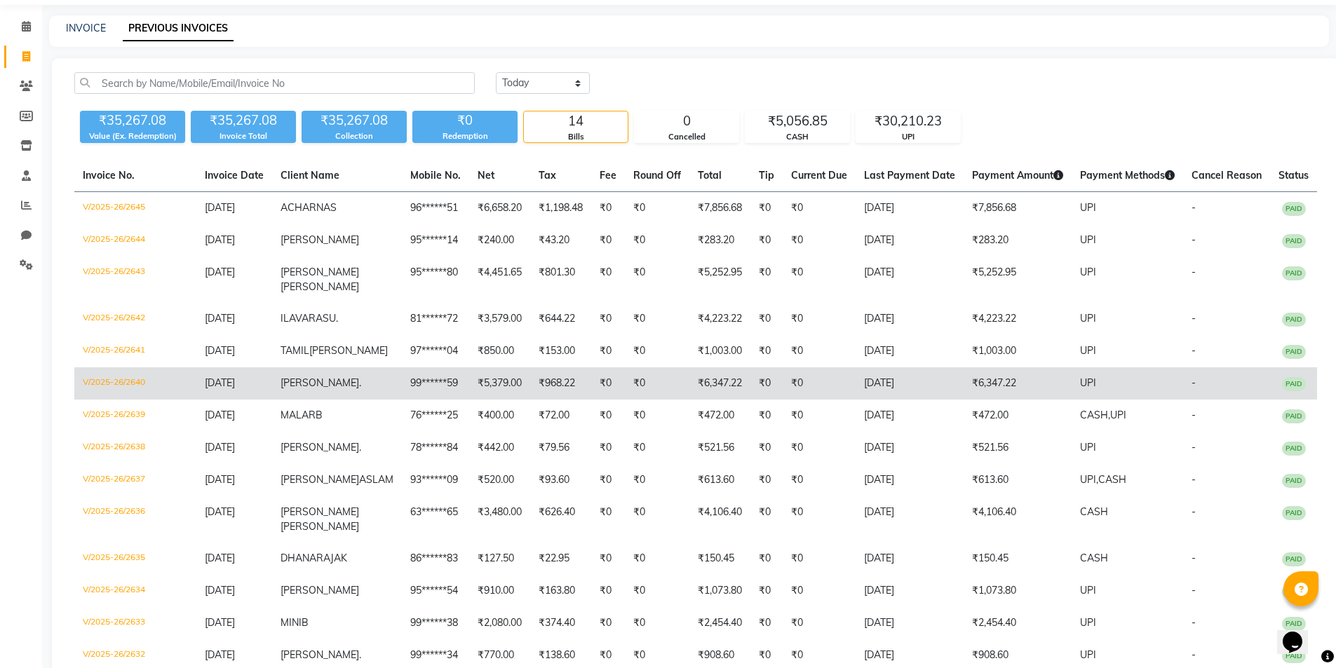
scroll to position [70, 0]
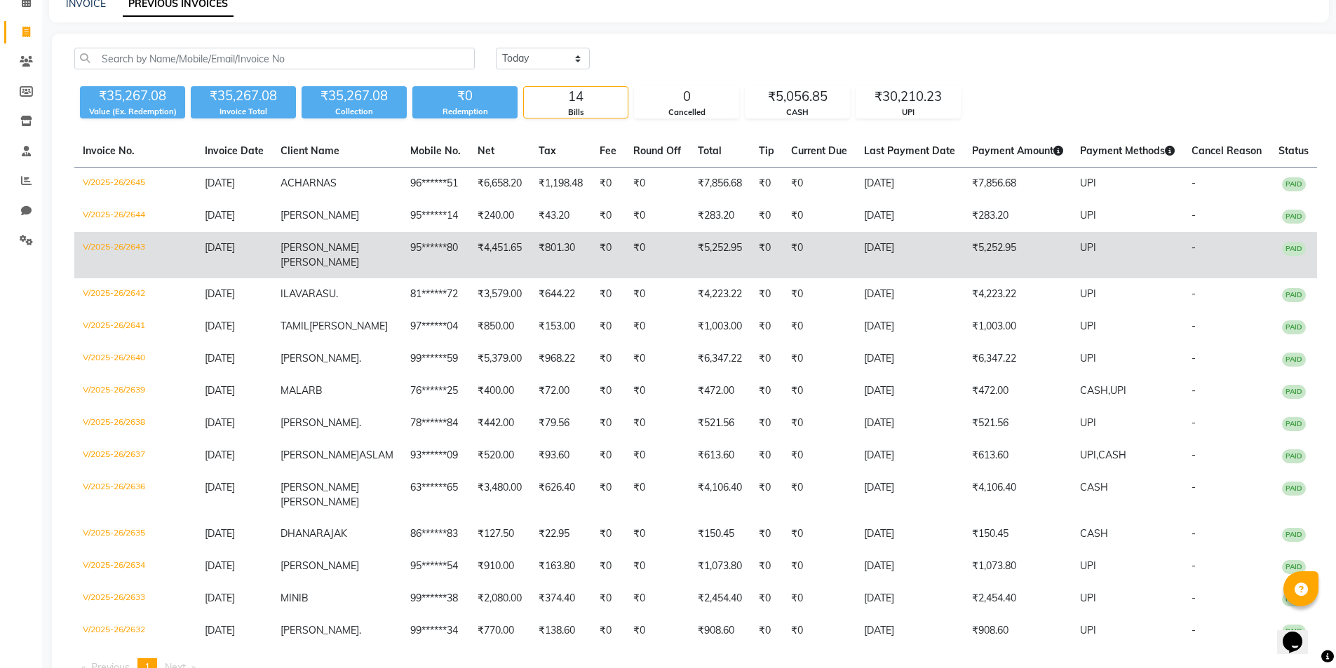
click at [315, 253] on span "VINOTH" at bounding box center [319, 247] width 79 height 13
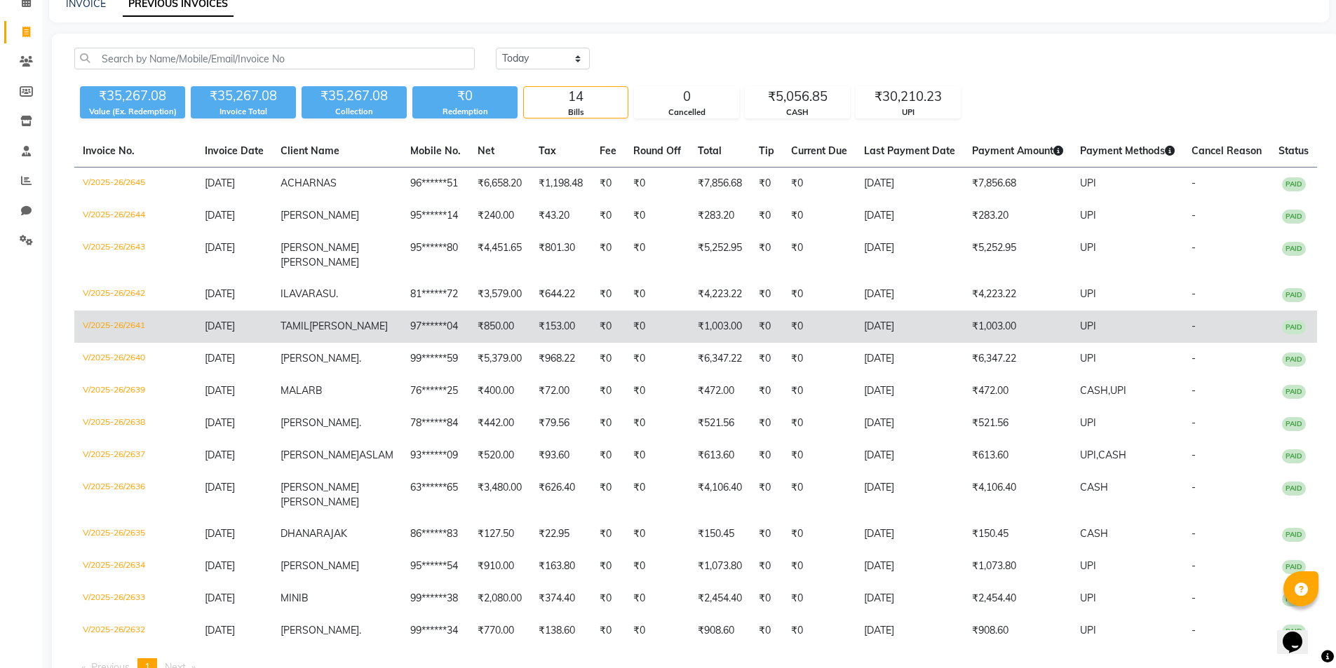
click at [329, 331] on td "TAMIL SELVAM" at bounding box center [337, 327] width 130 height 32
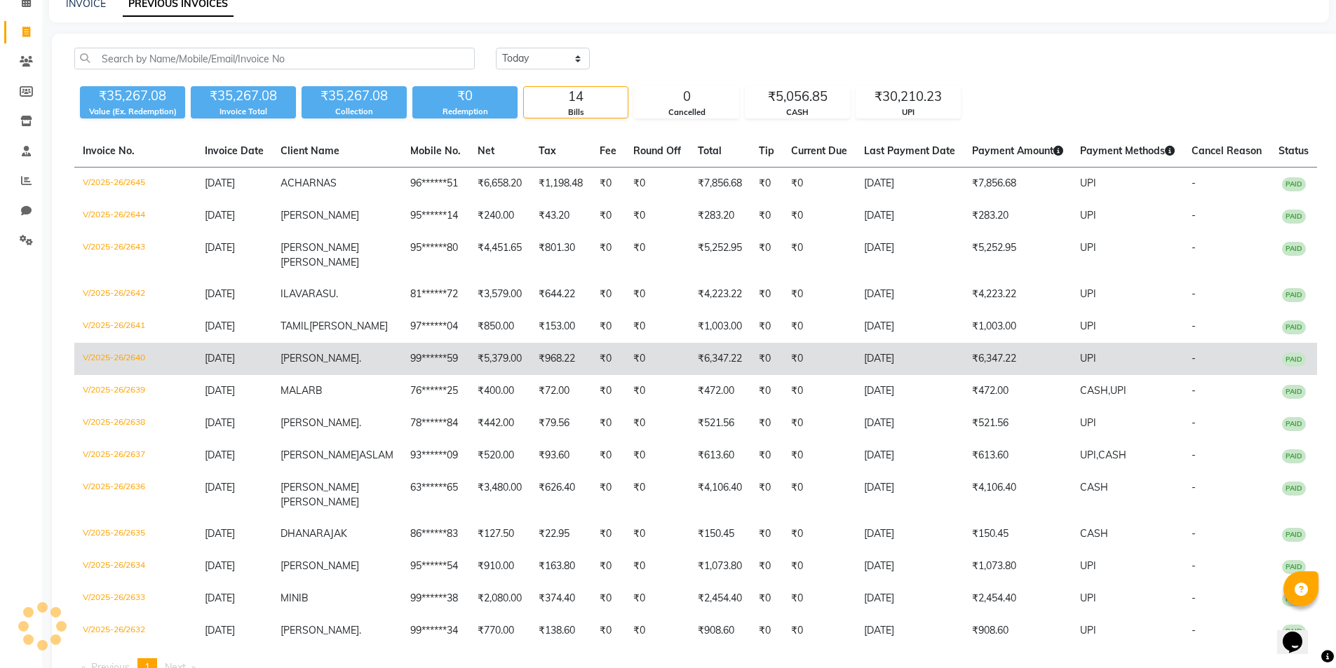
click at [324, 365] on span "VINOTH" at bounding box center [319, 358] width 79 height 13
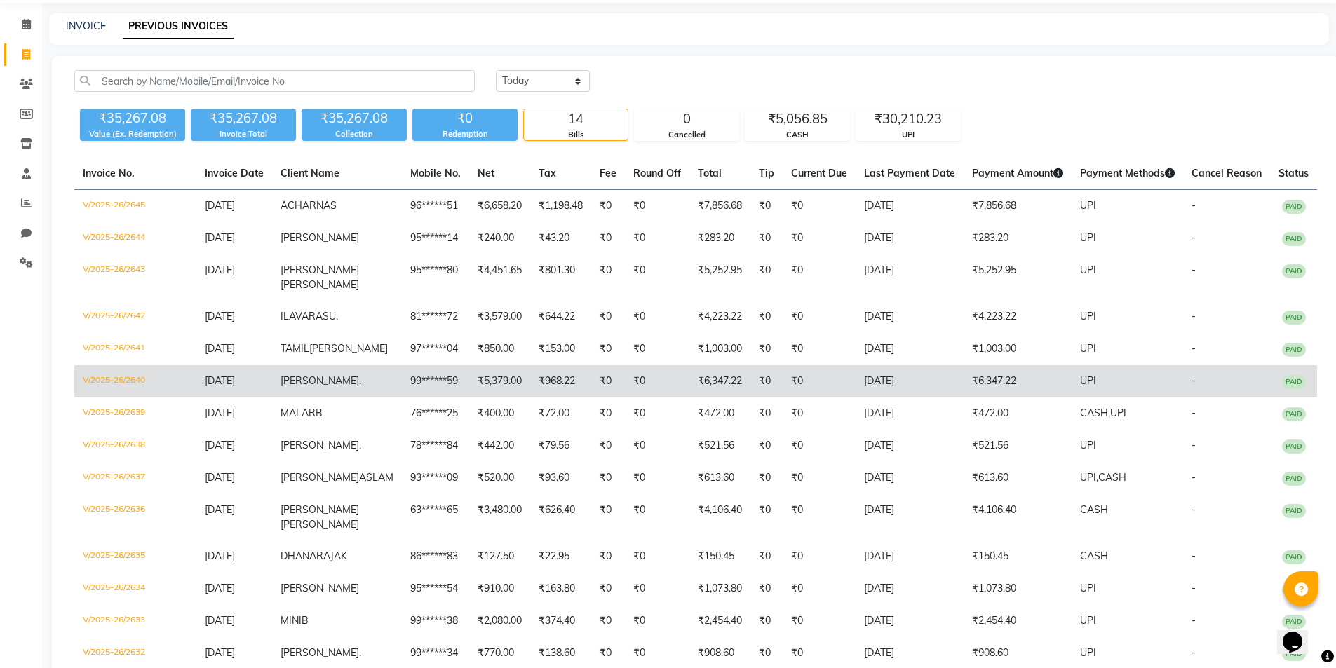
scroll to position [0, 0]
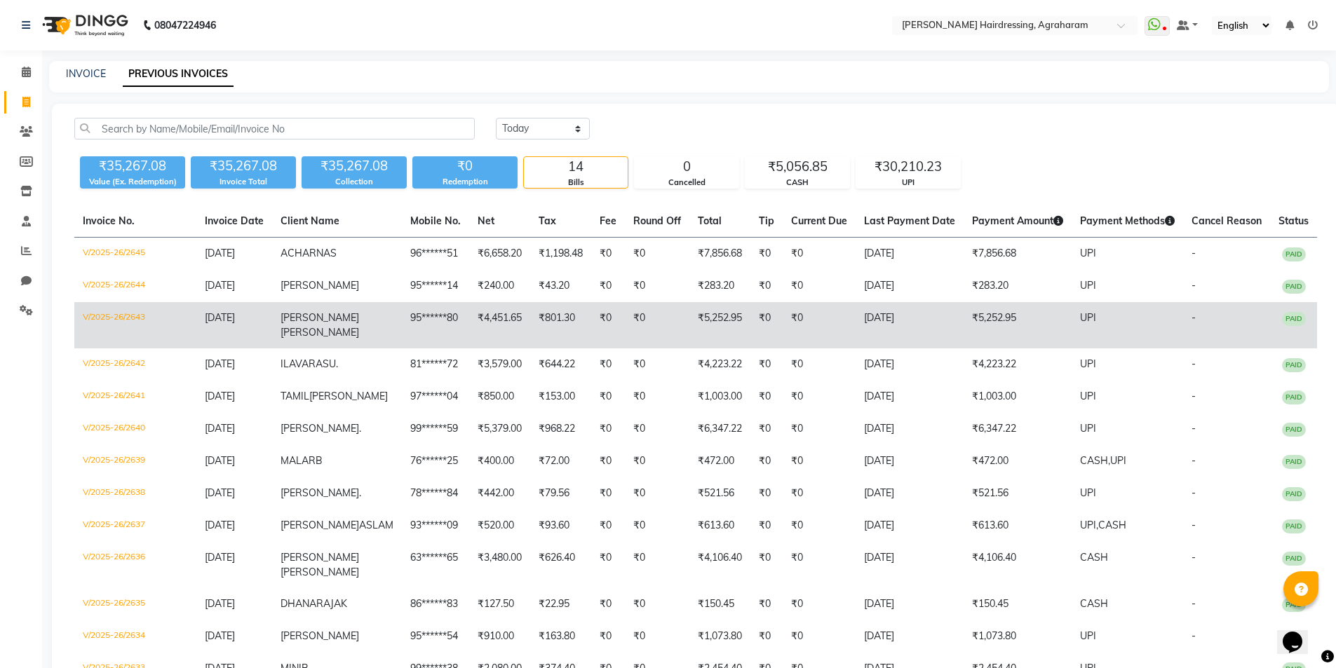
click at [318, 321] on span "VINOTH" at bounding box center [319, 317] width 79 height 13
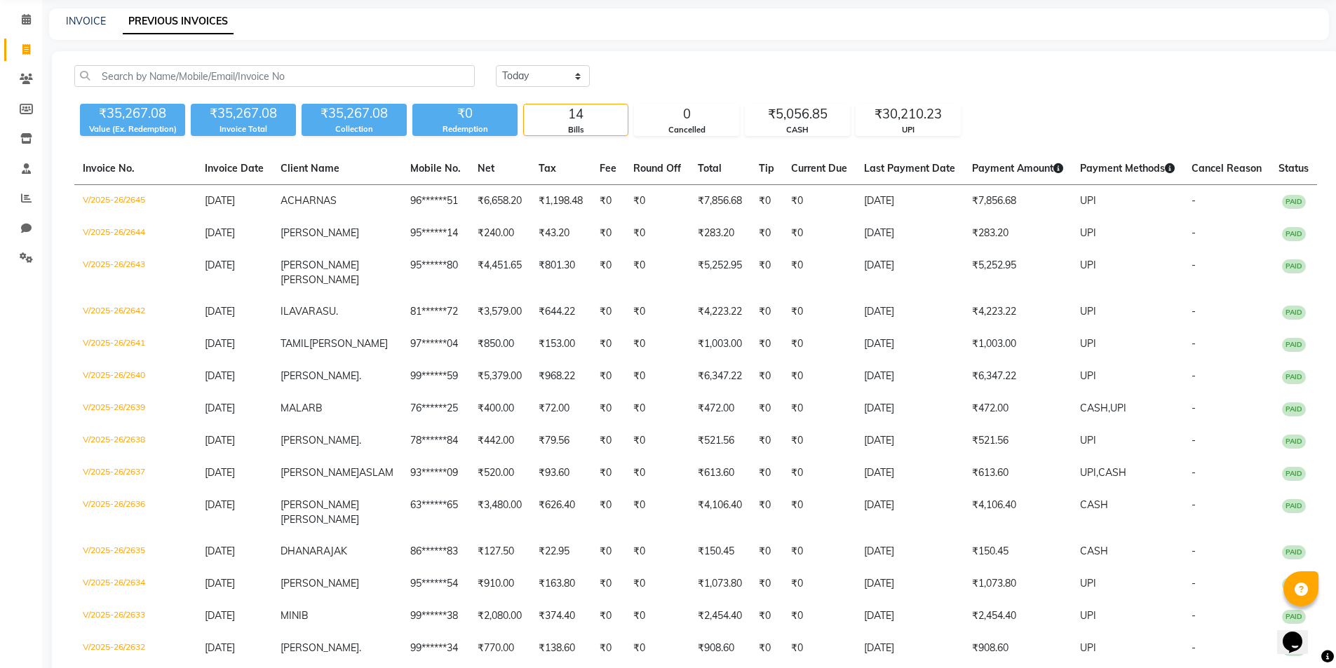
scroll to position [168, 0]
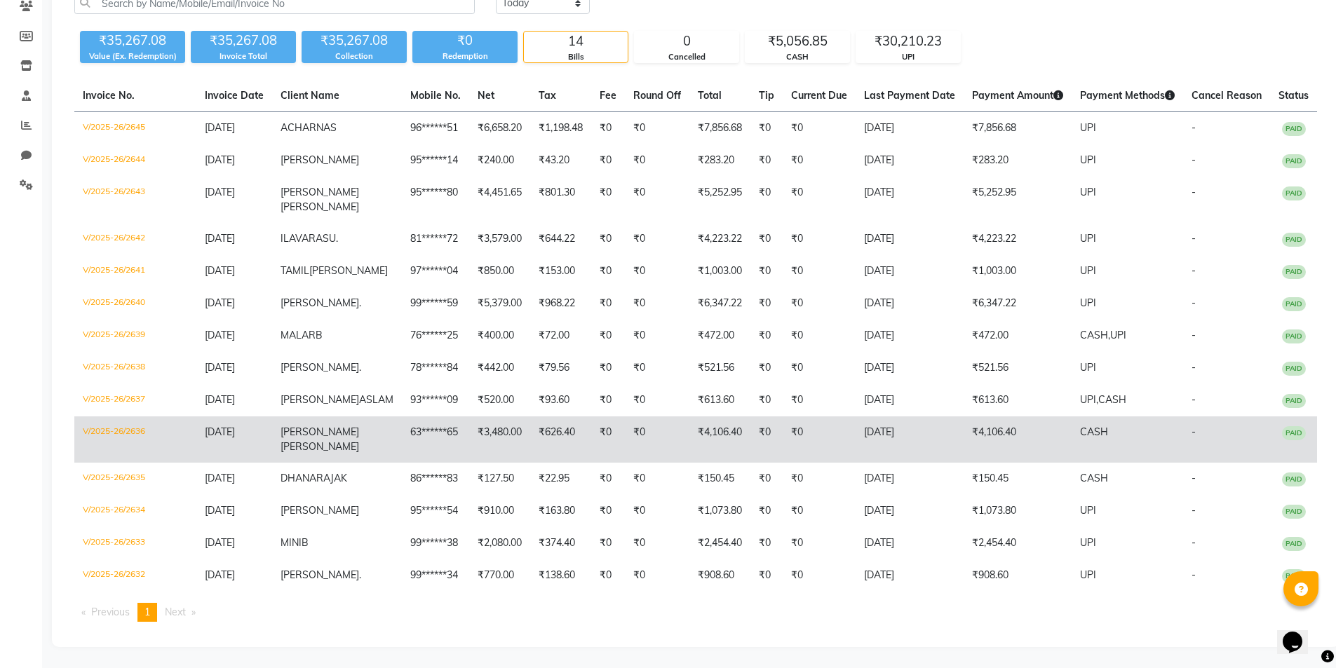
click at [320, 426] on span "RANJITH" at bounding box center [319, 432] width 79 height 13
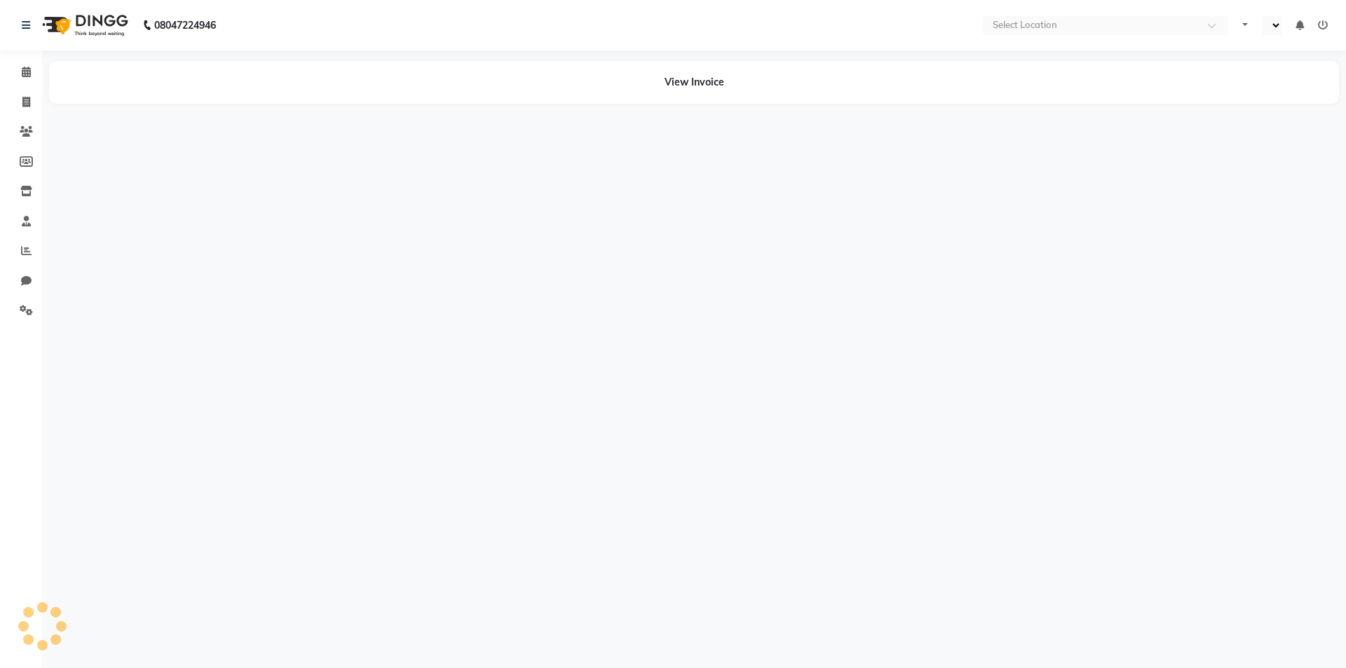
select select "en"
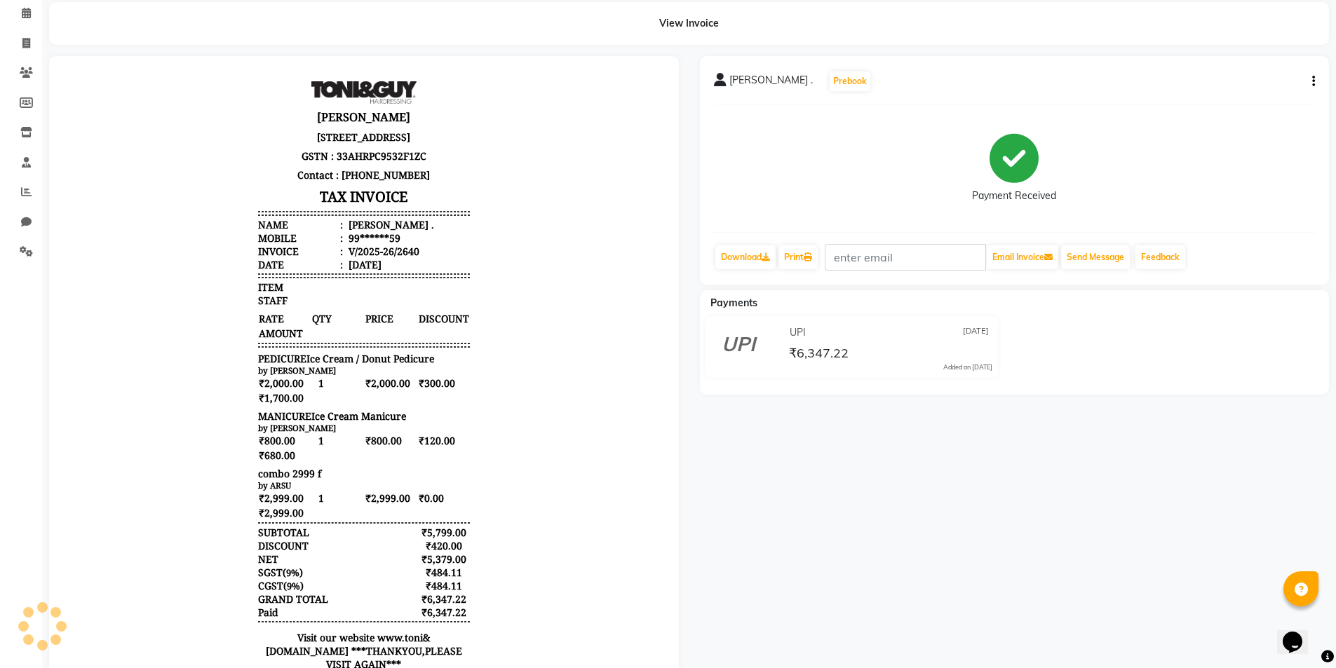
scroll to position [133, 0]
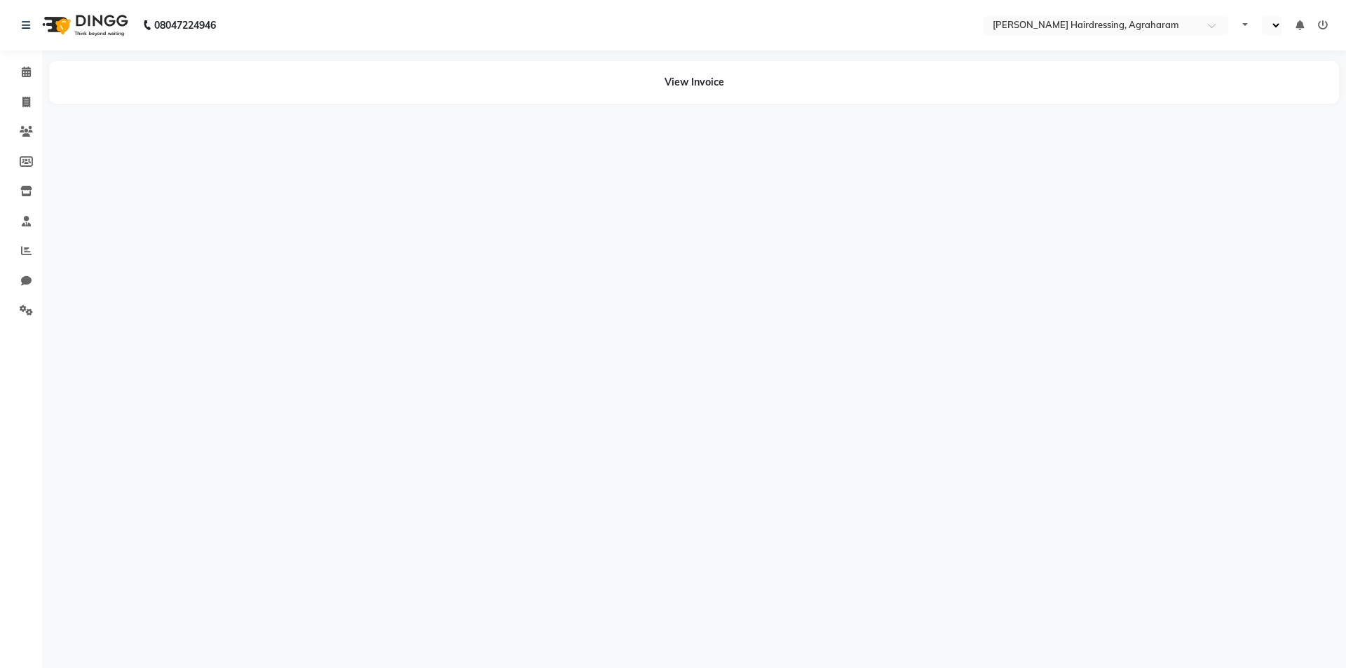
select select "en"
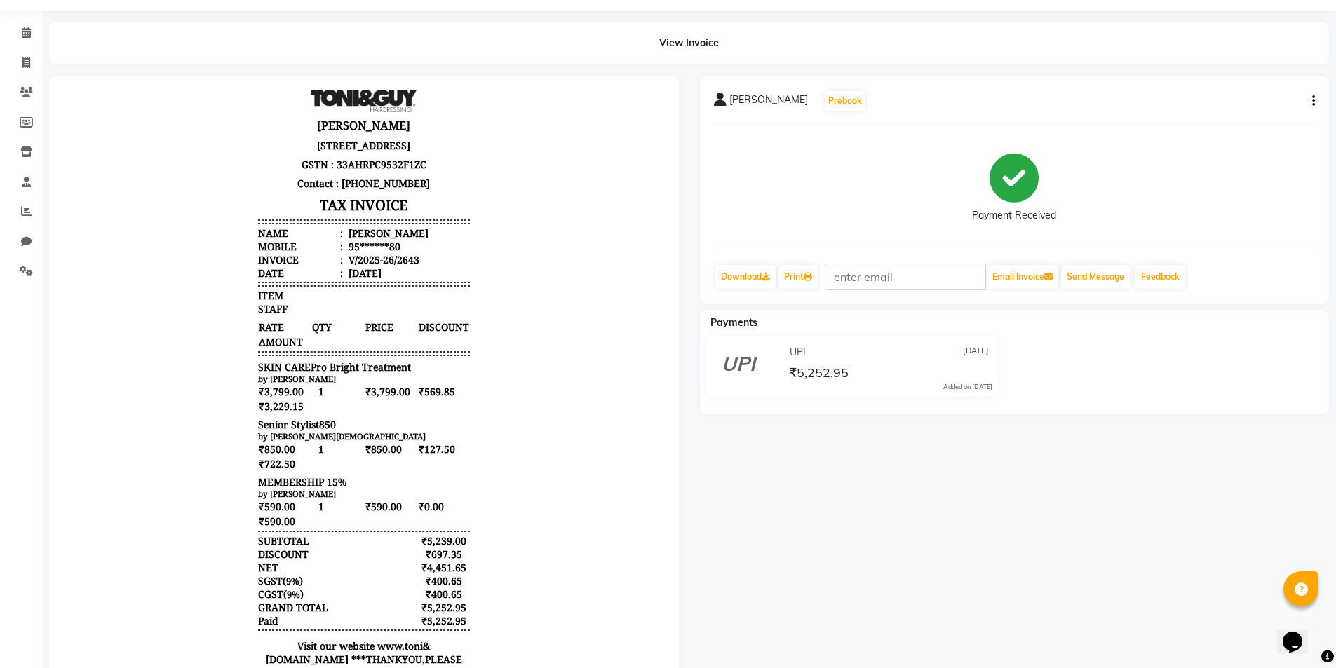
scroll to position [70, 0]
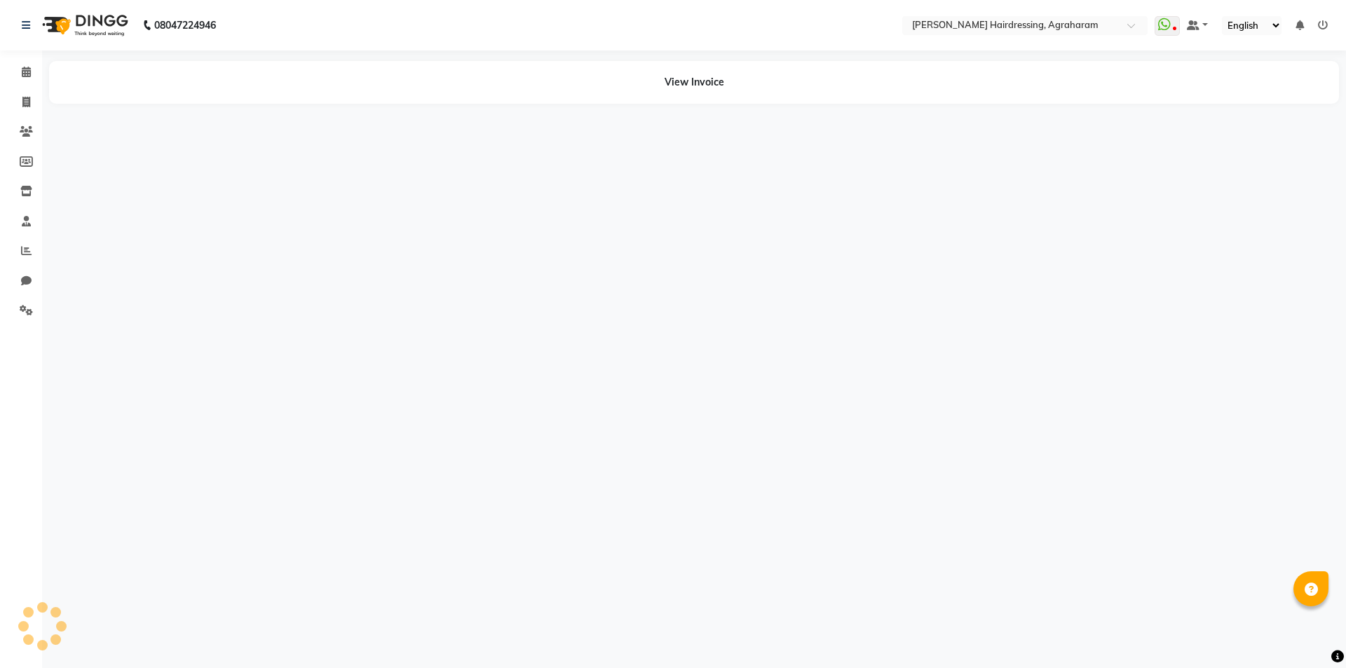
select select "en"
